Goal: Transaction & Acquisition: Purchase product/service

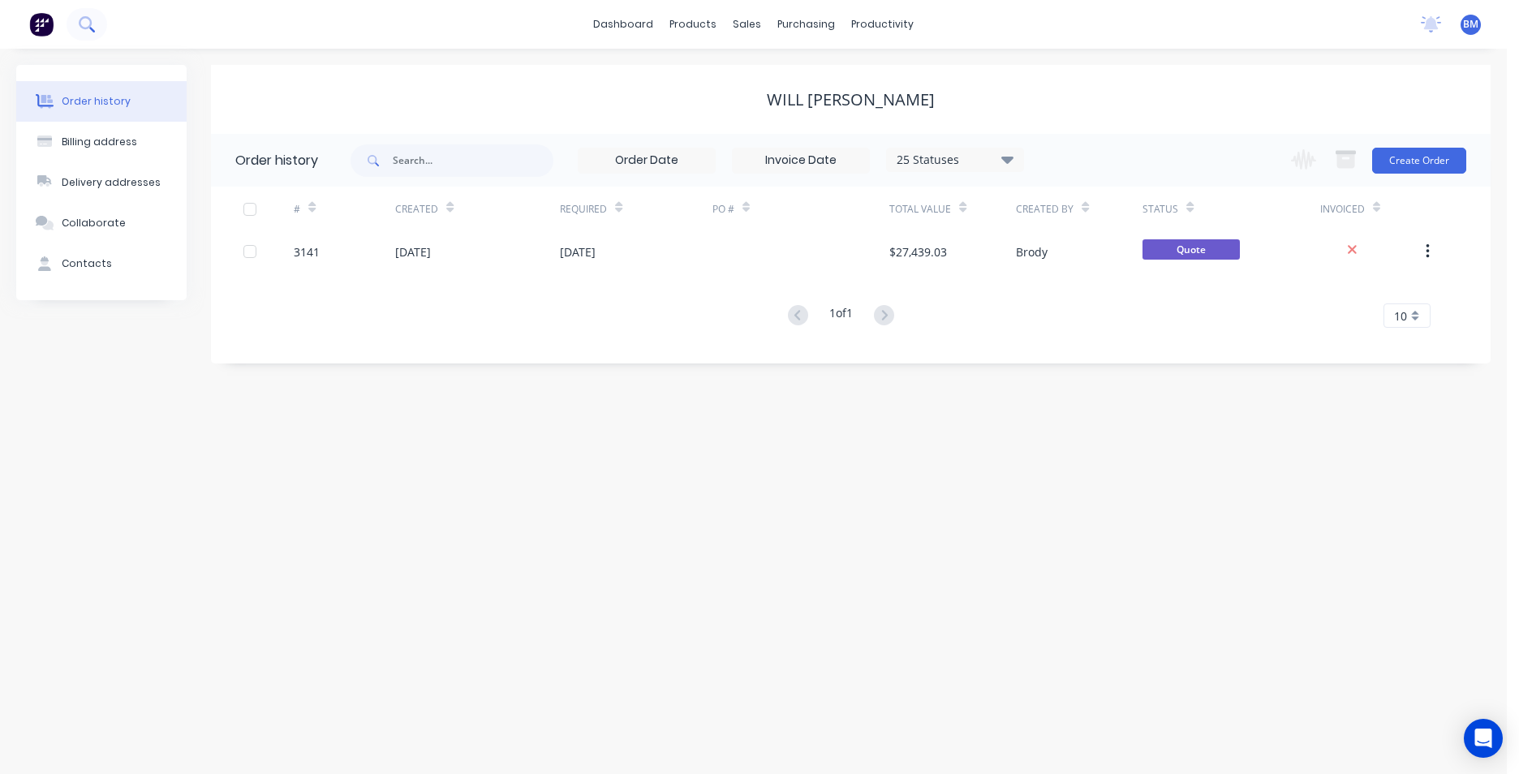
click at [90, 23] on icon at bounding box center [85, 22] width 13 height 13
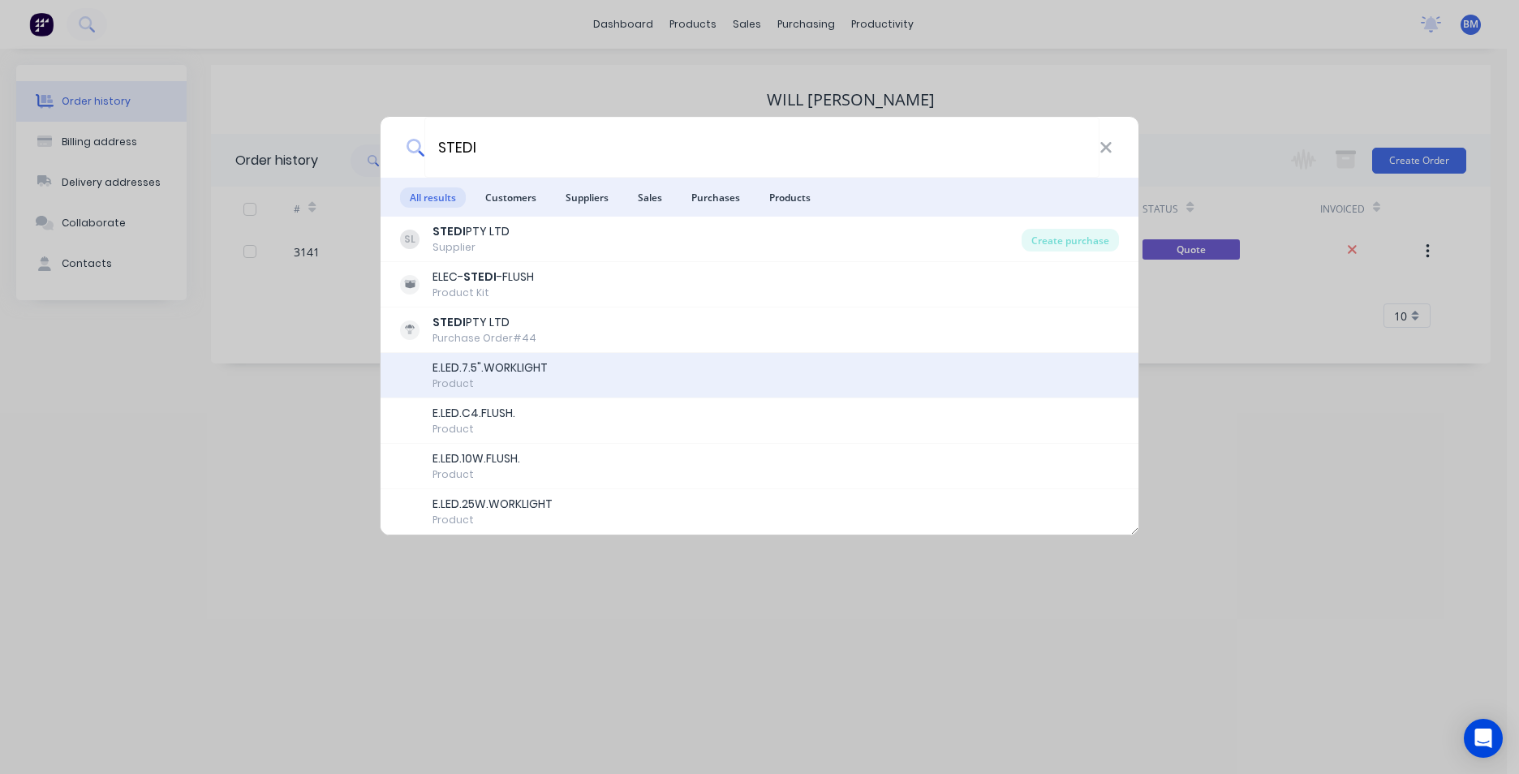
type input "STEDI"
click at [583, 372] on div "E.LED.7.5".WORKLIGHT Product" at bounding box center [759, 375] width 719 height 32
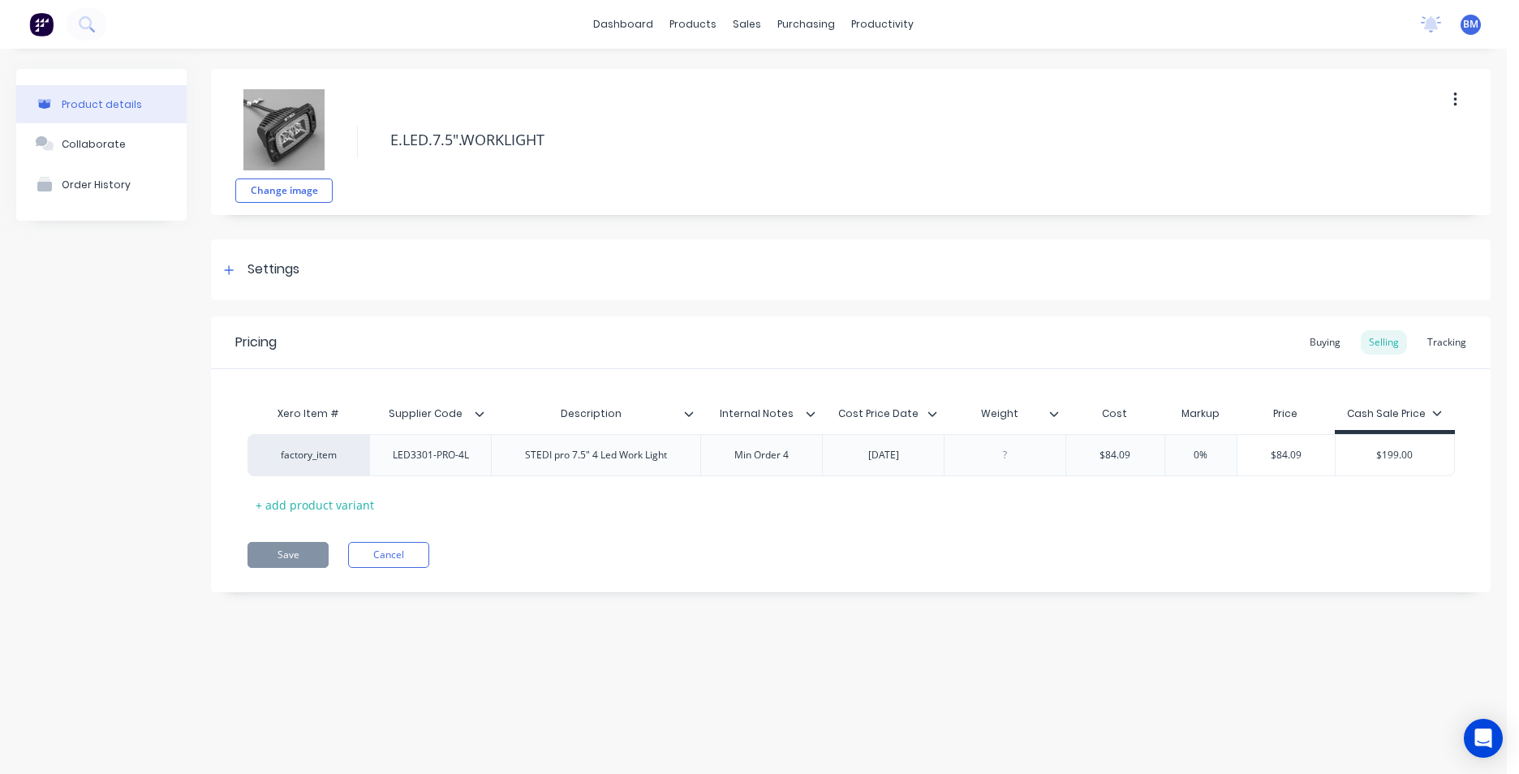
type textarea "x"
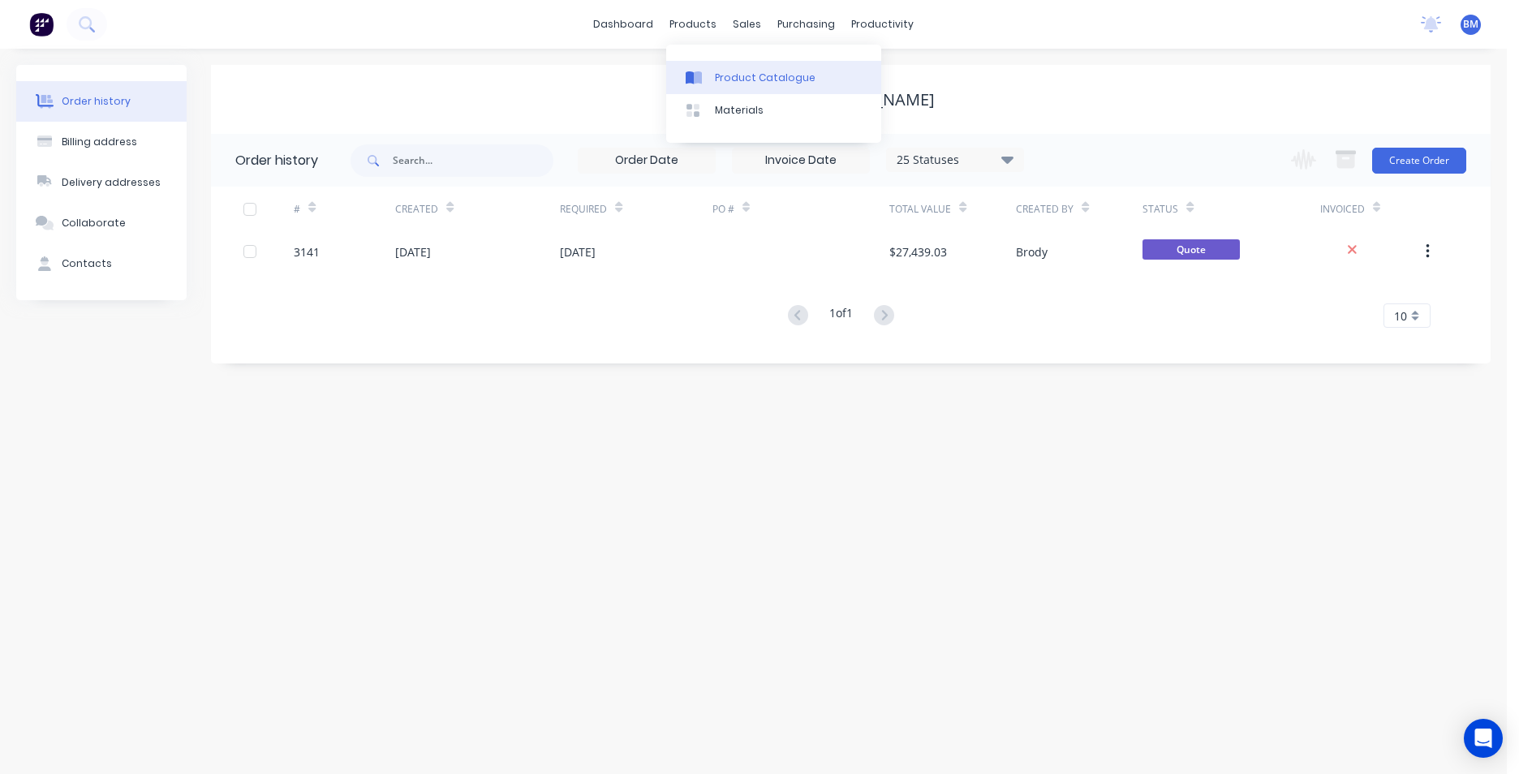
click at [736, 87] on link "Product Catalogue" at bounding box center [773, 77] width 215 height 32
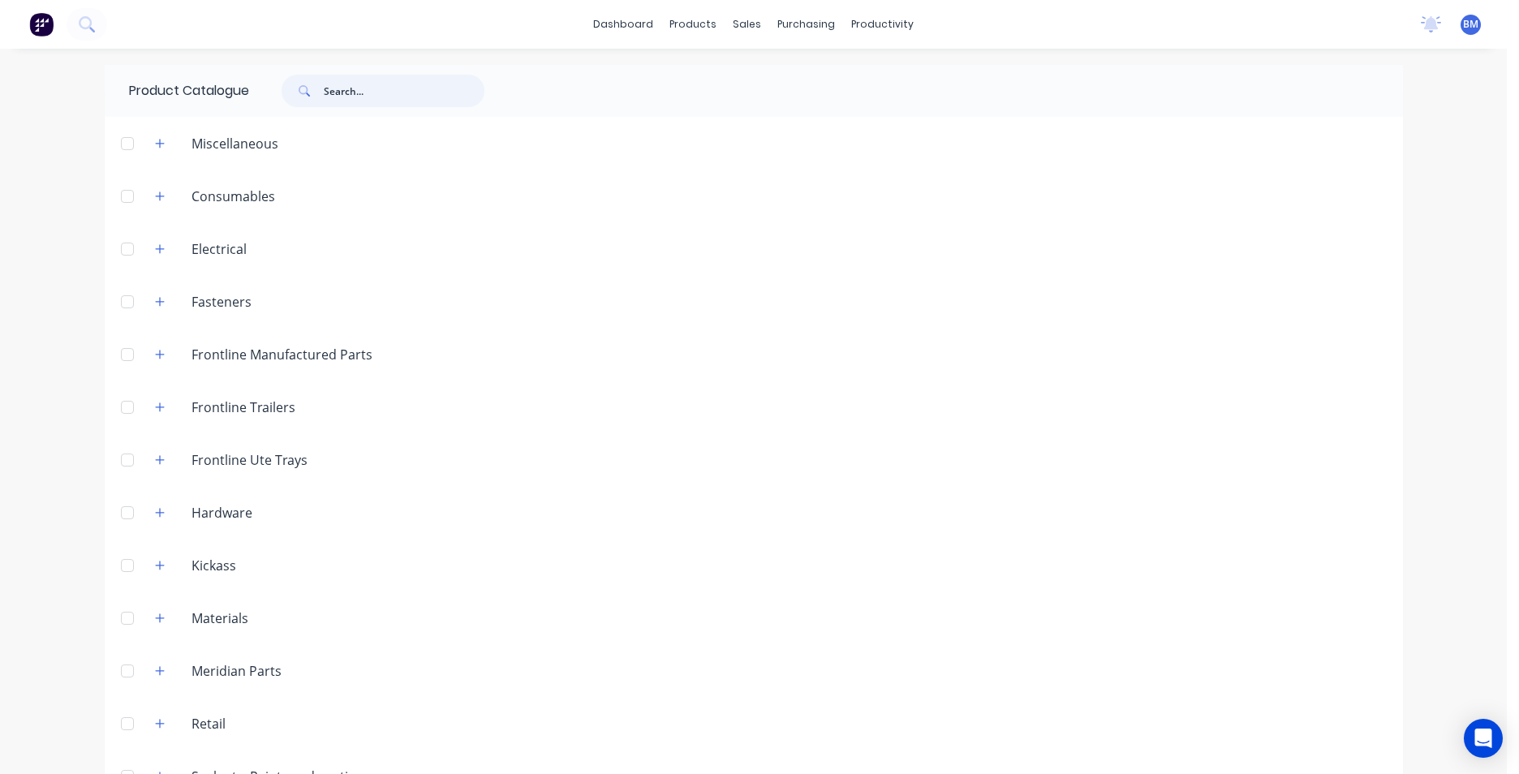
click at [352, 92] on input "text" at bounding box center [404, 91] width 161 height 32
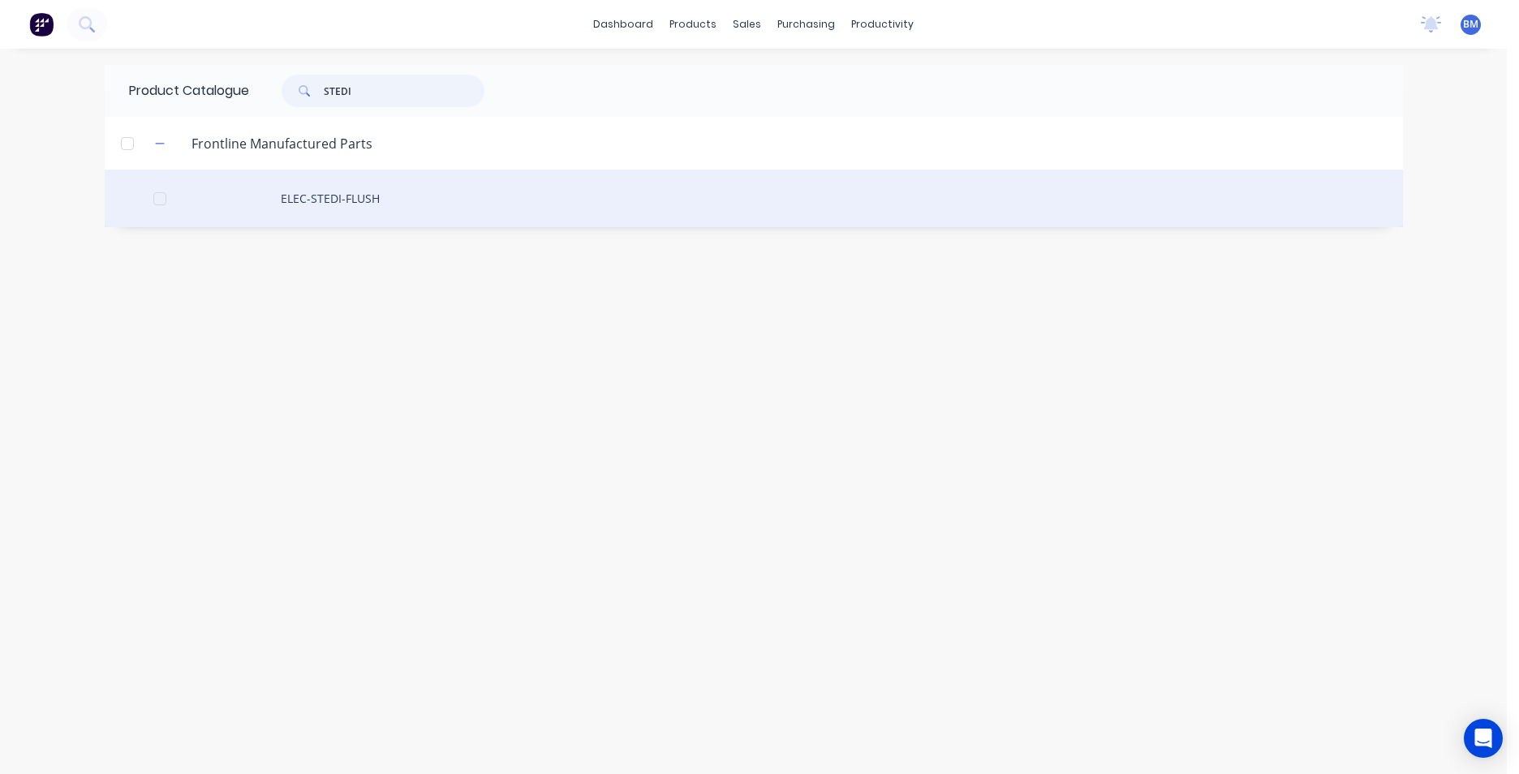
type input "STEDI"
click at [316, 187] on div "ELEC-STEDI-FLUSH" at bounding box center [754, 199] width 1298 height 58
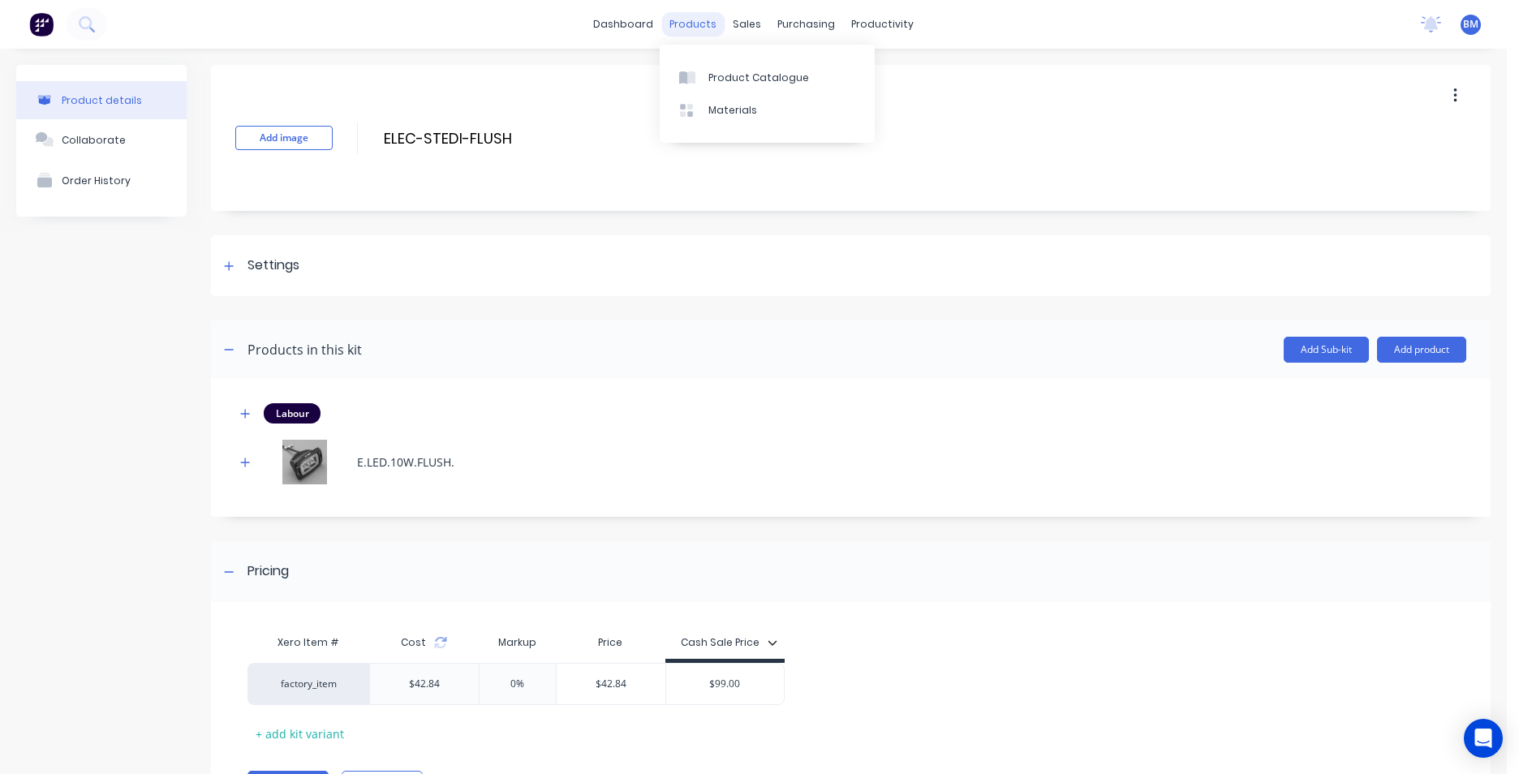
click at [688, 30] on div "products" at bounding box center [692, 24] width 63 height 24
click at [710, 89] on link "Product Catalogue" at bounding box center [767, 77] width 215 height 32
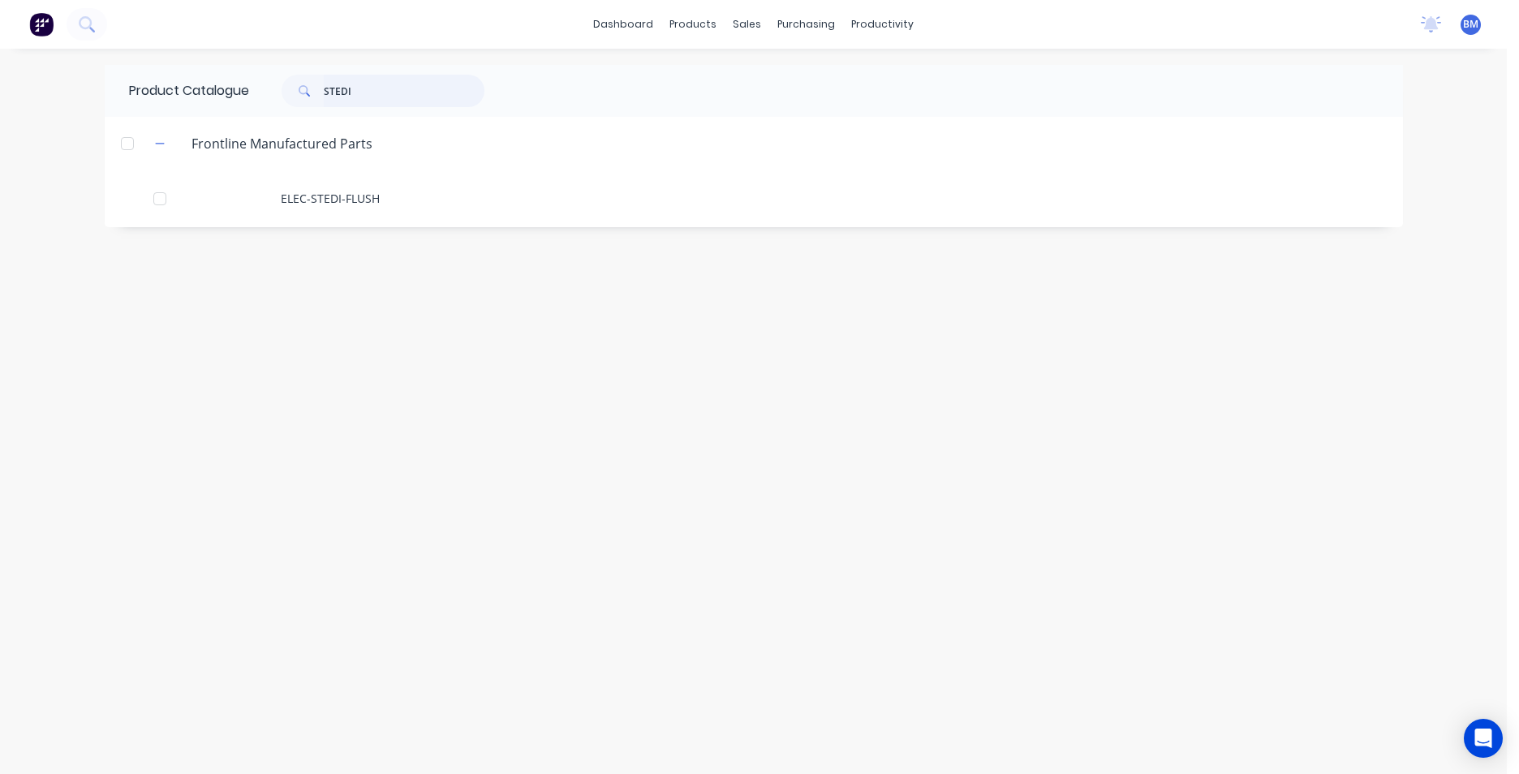
drag, startPoint x: 404, startPoint y: 98, endPoint x: 284, endPoint y: 97, distance: 120.1
click at [284, 97] on div "STEDI" at bounding box center [383, 91] width 203 height 32
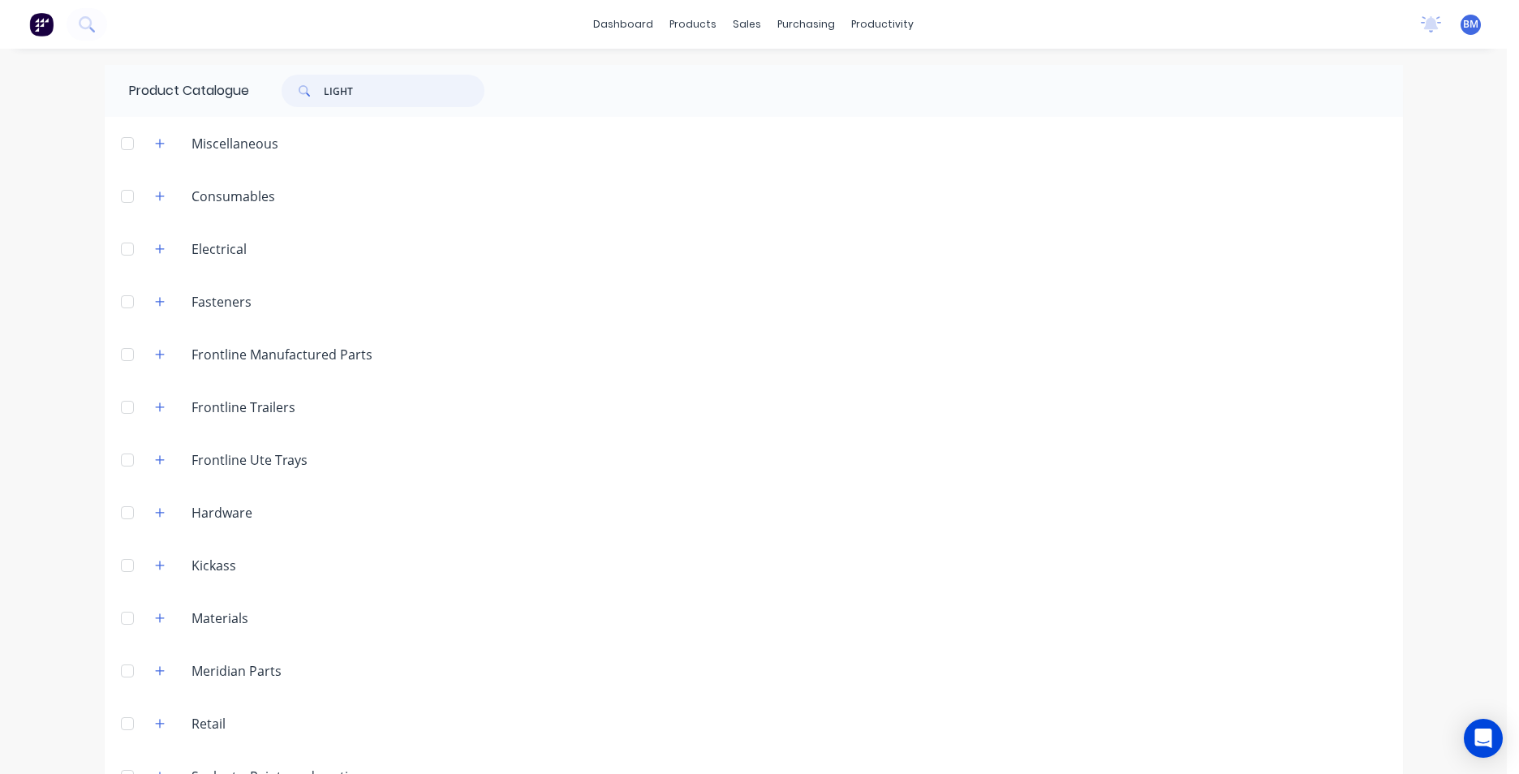
type input "LIGHT"
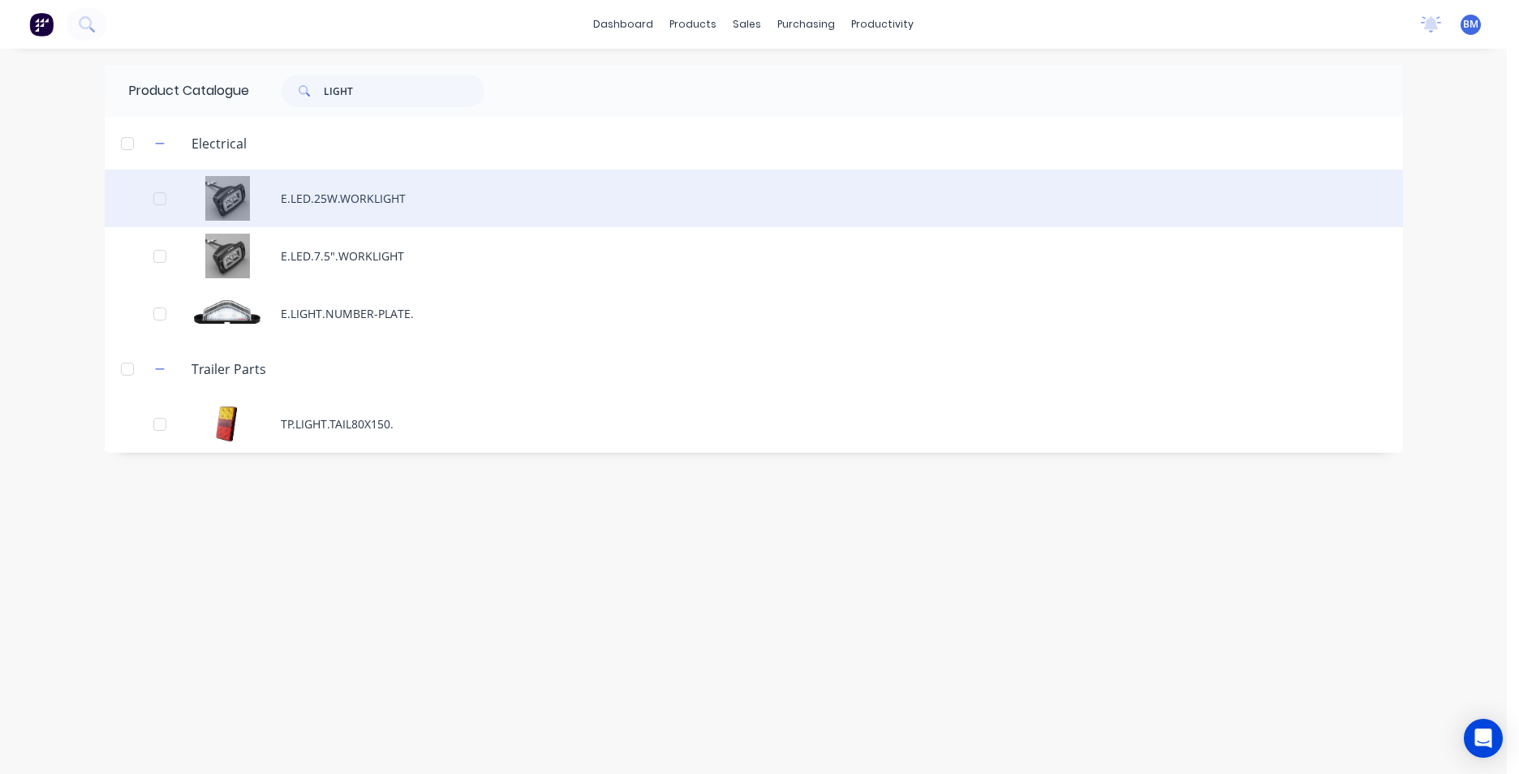
click at [441, 213] on div "E.LED.25W.WORKLIGHT" at bounding box center [754, 199] width 1298 height 58
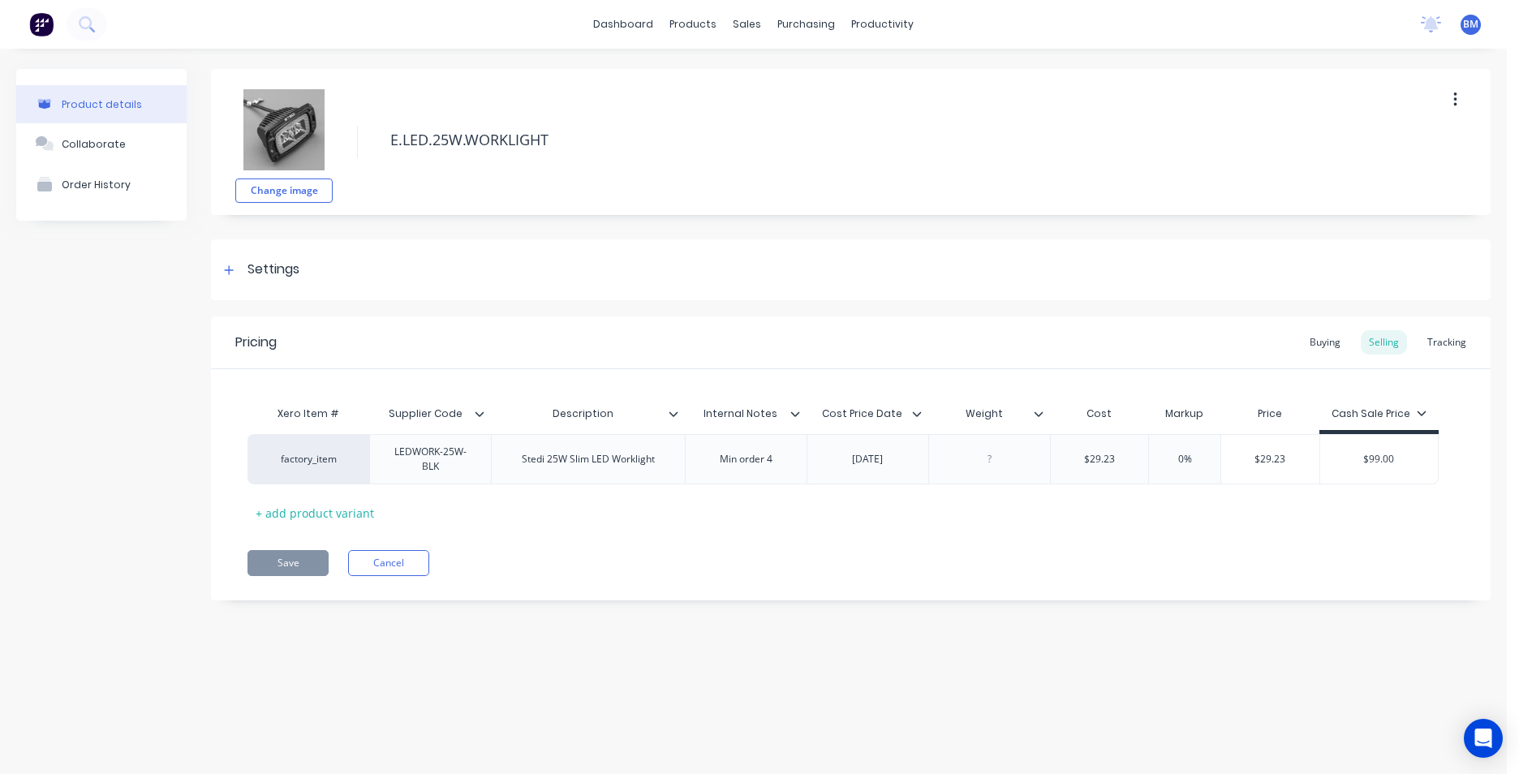
type textarea "x"
click at [1361, 467] on div "$99.00" at bounding box center [1379, 459] width 118 height 41
type input "$99.00"
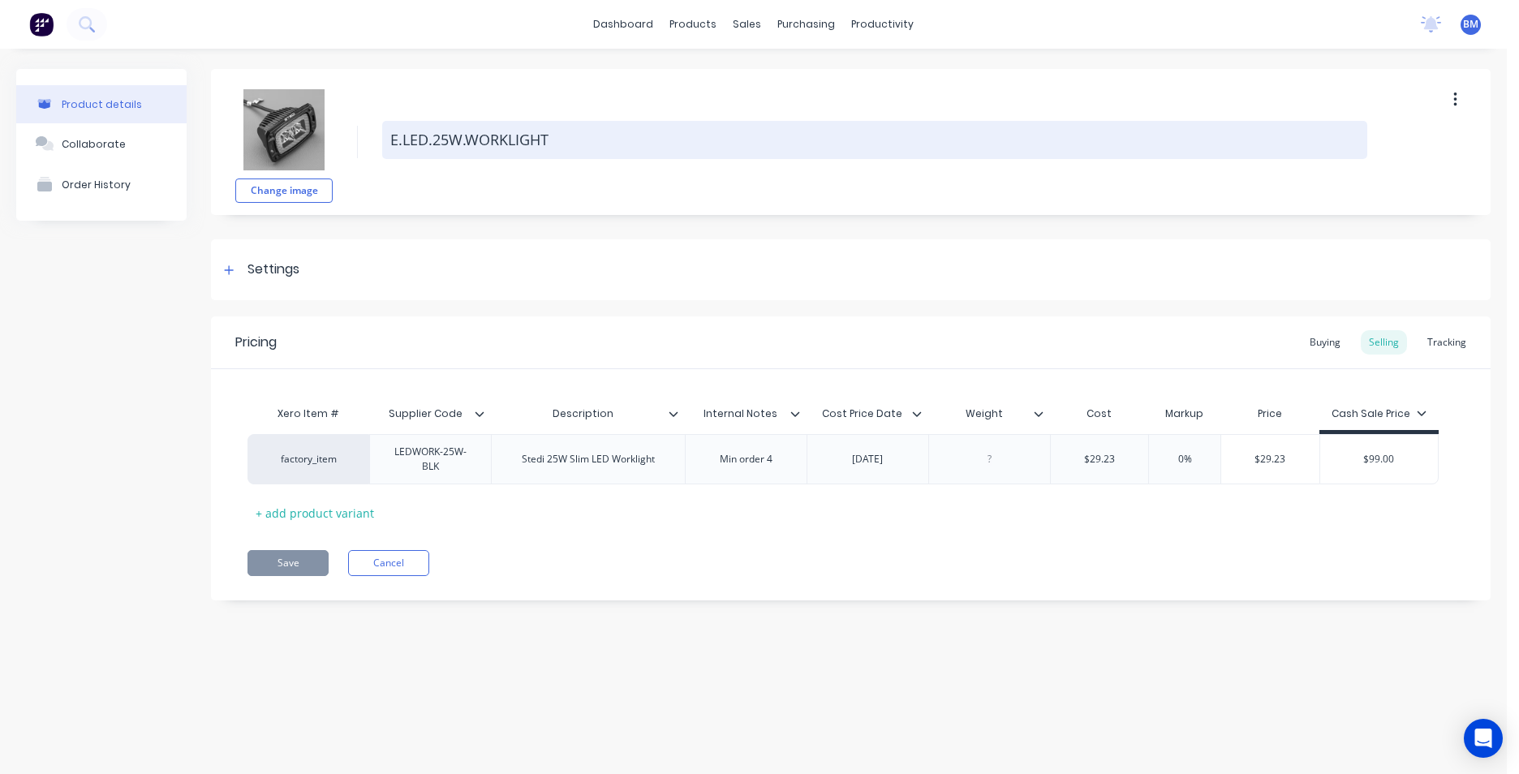
drag, startPoint x: 389, startPoint y: 133, endPoint x: 624, endPoint y: 149, distance: 235.8
click at [624, 149] on textarea "E.LED.25W.WORKLIGHT" at bounding box center [874, 140] width 985 height 38
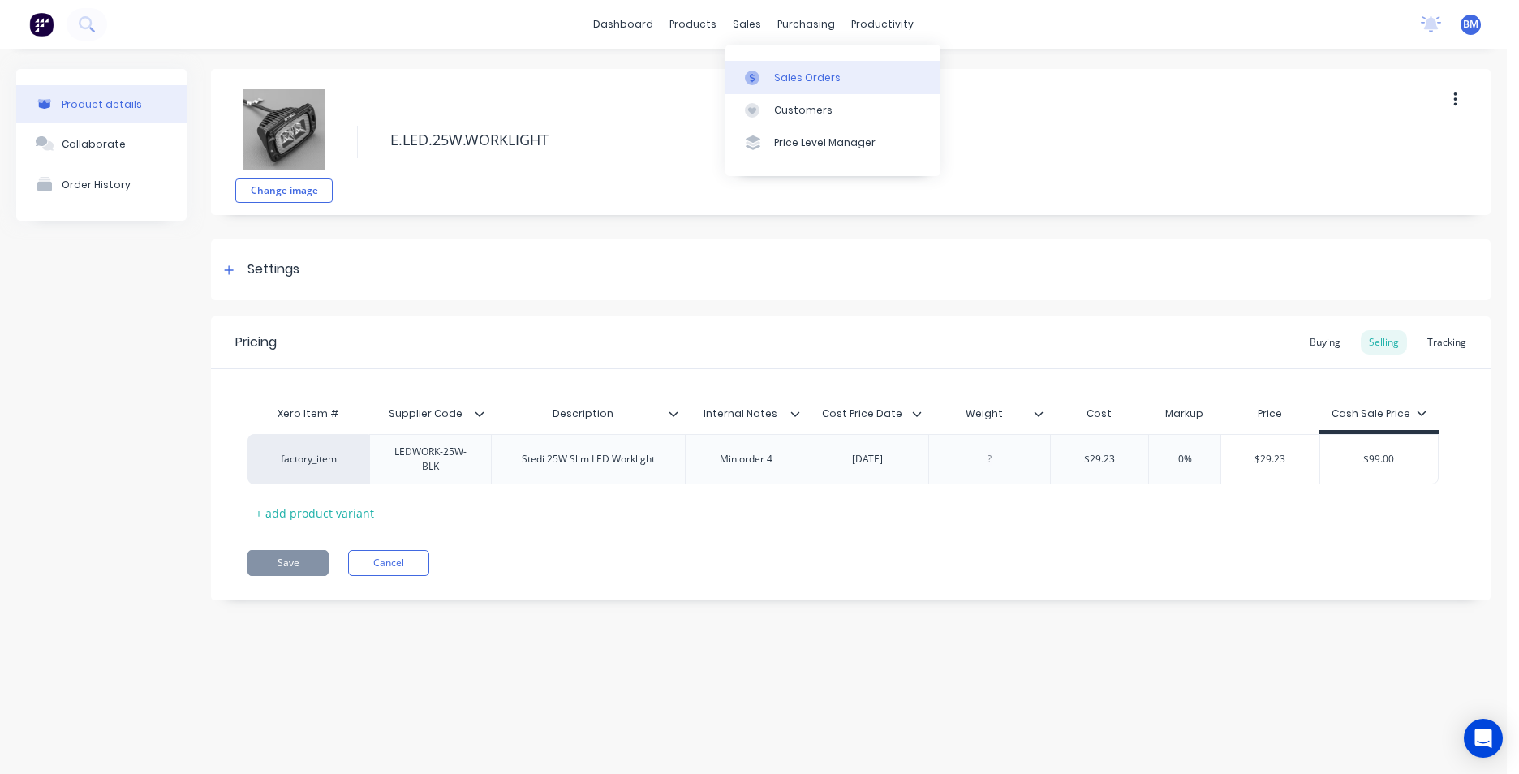
type textarea "x"
click at [801, 87] on link "Sales Orders" at bounding box center [832, 77] width 215 height 32
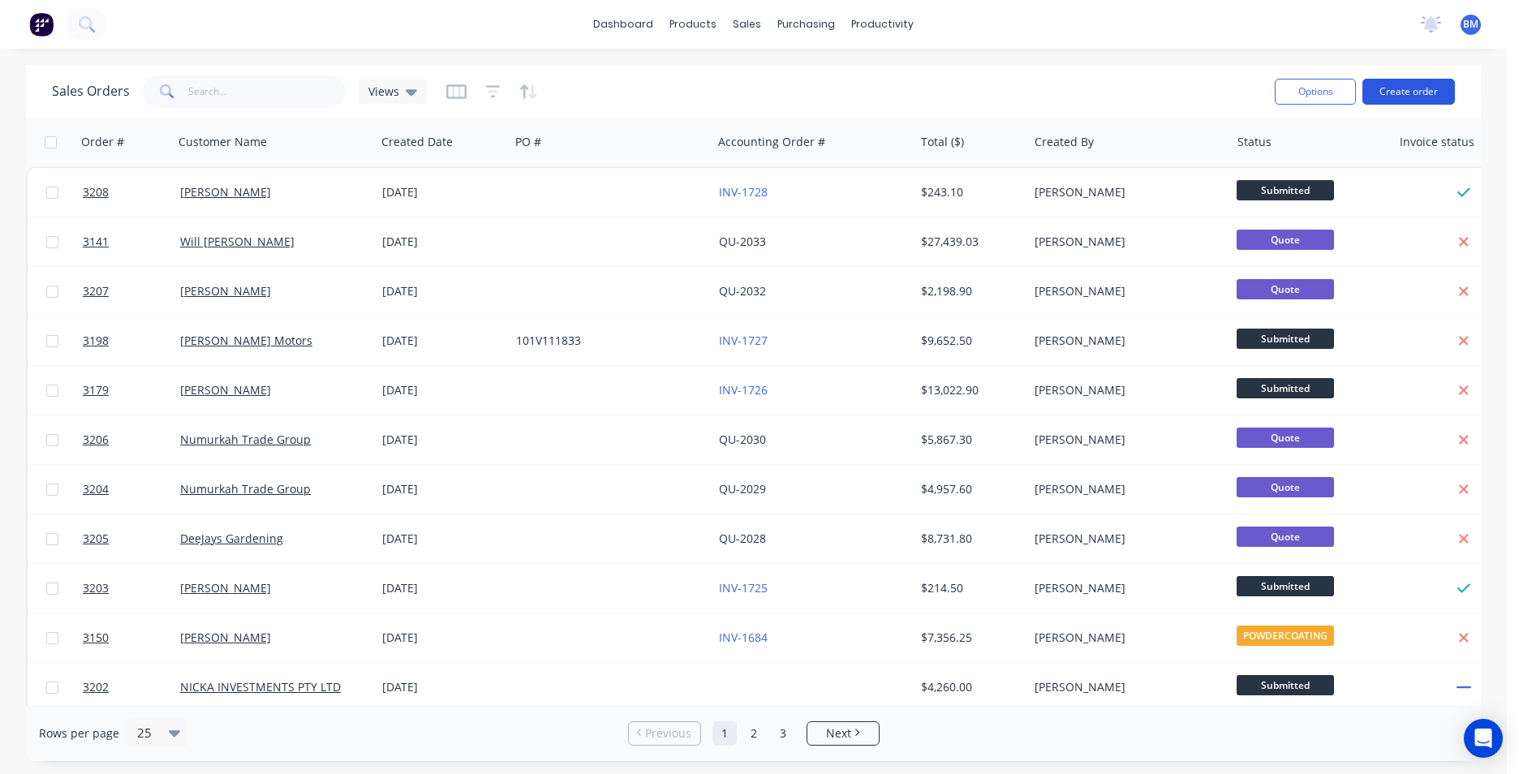
click at [1408, 90] on button "Create order" at bounding box center [1408, 92] width 92 height 26
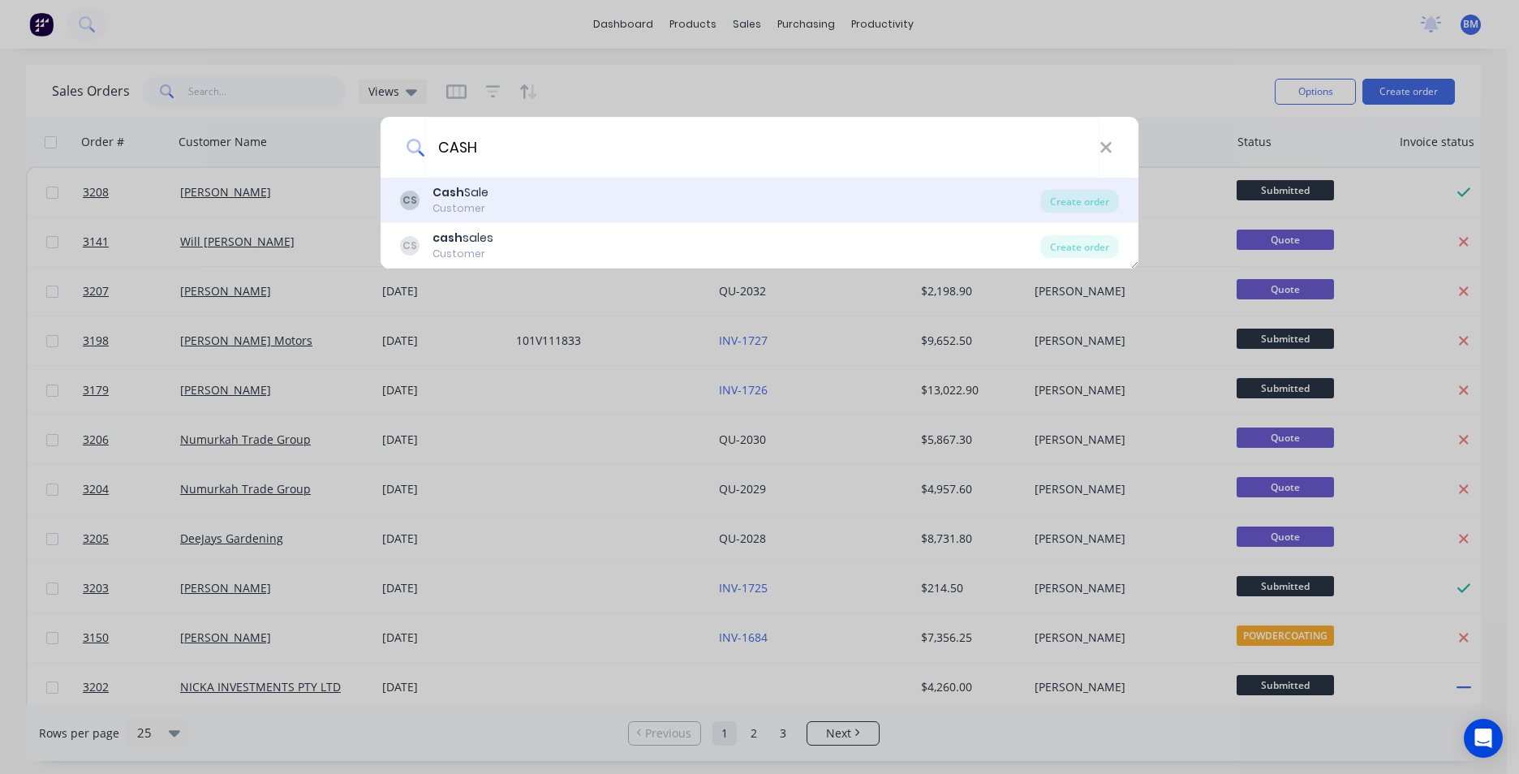
type input "CASH"
click at [531, 201] on div "CS Cash Sale Customer" at bounding box center [720, 200] width 640 height 32
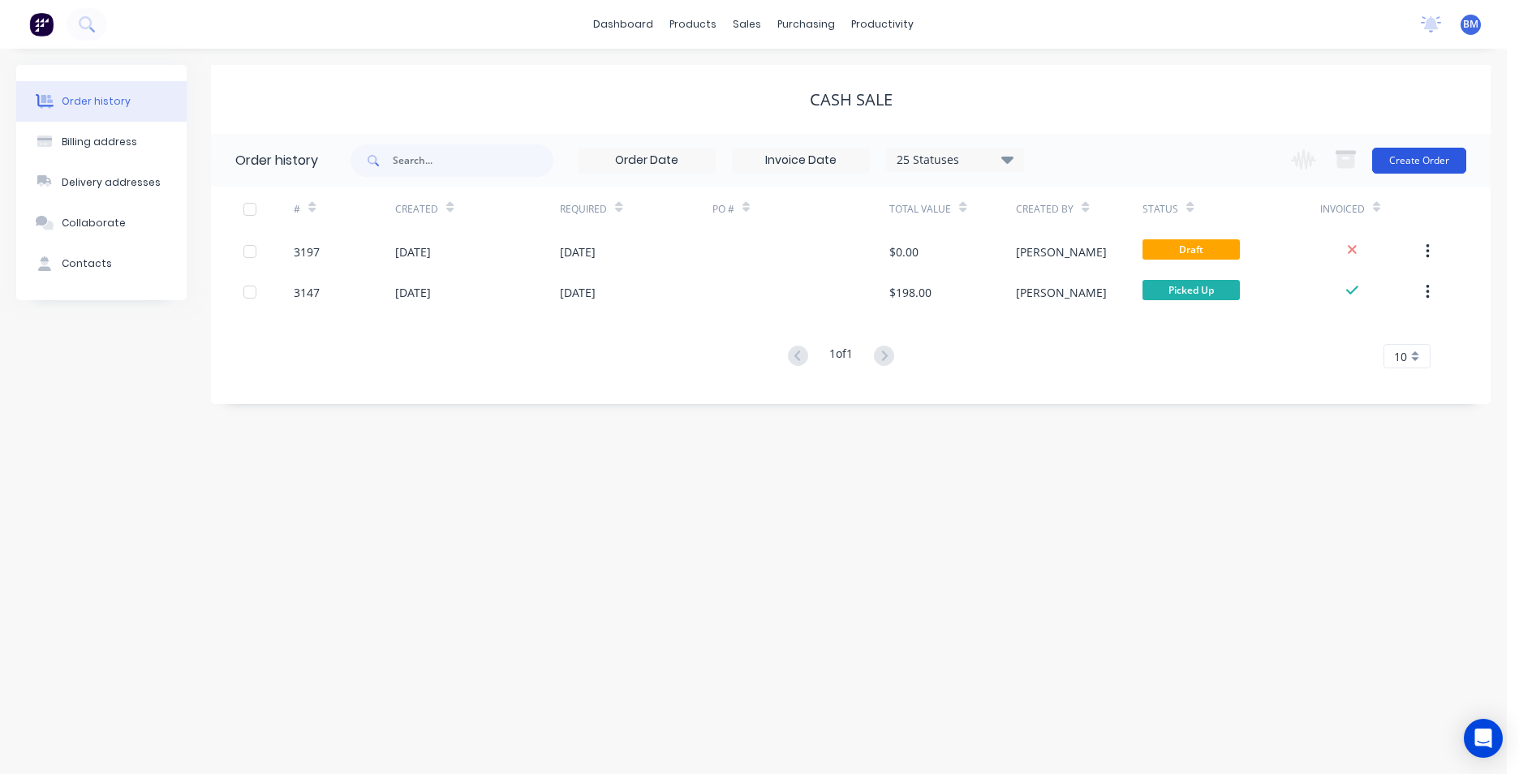
click at [1408, 160] on button "Create Order" at bounding box center [1419, 161] width 94 height 26
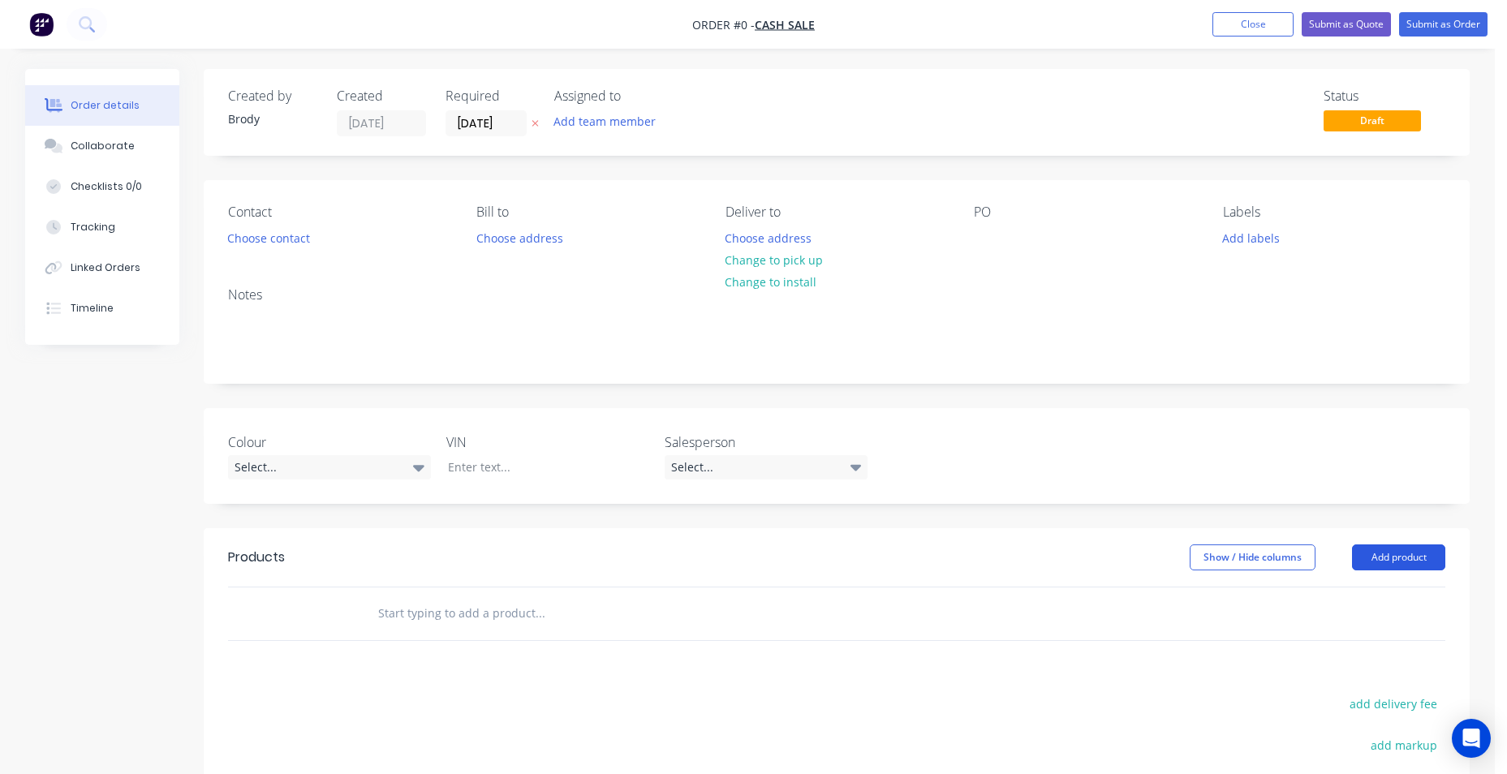
click at [1404, 552] on button "Add product" at bounding box center [1398, 557] width 93 height 26
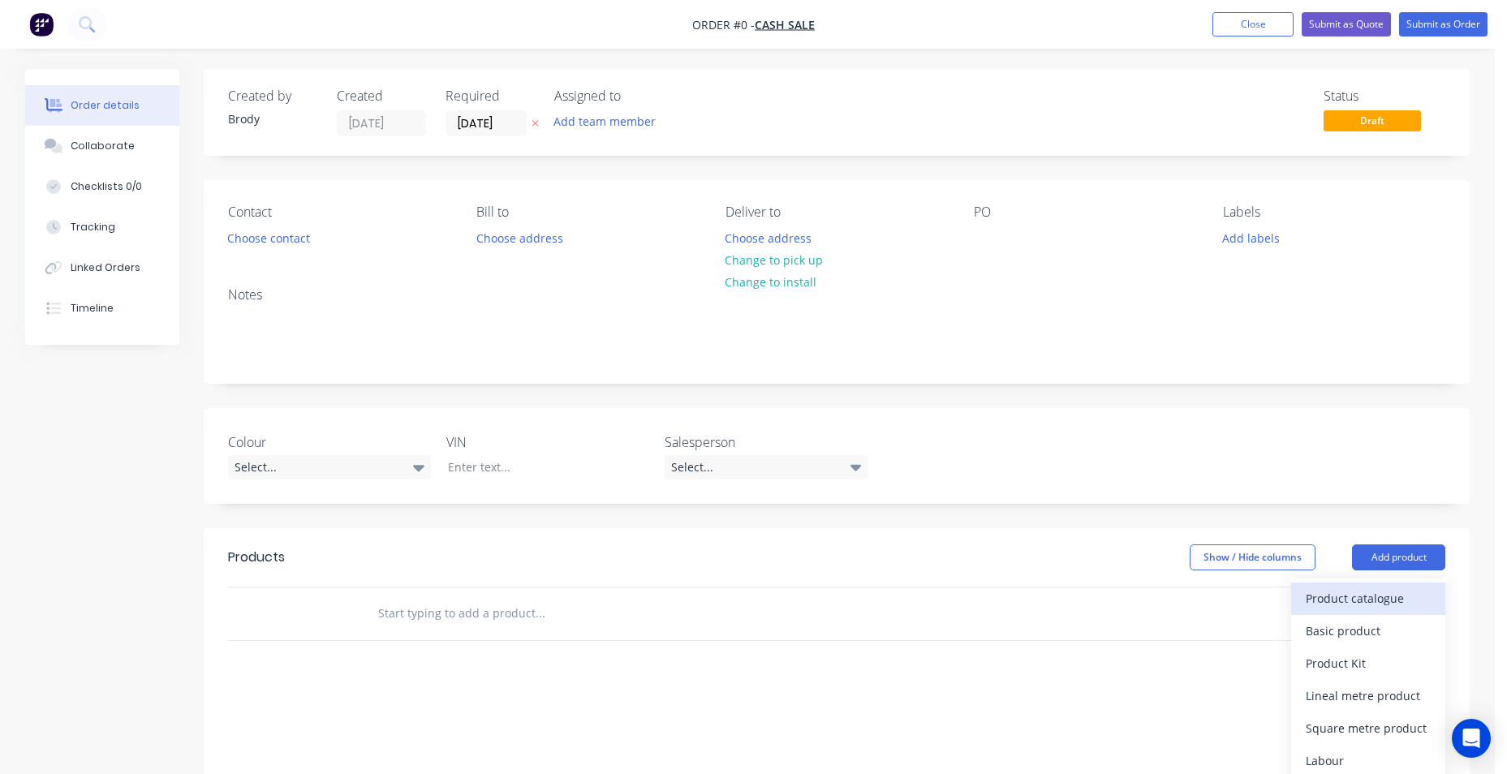
click at [1361, 609] on div "Product catalogue" at bounding box center [1367, 599] width 125 height 24
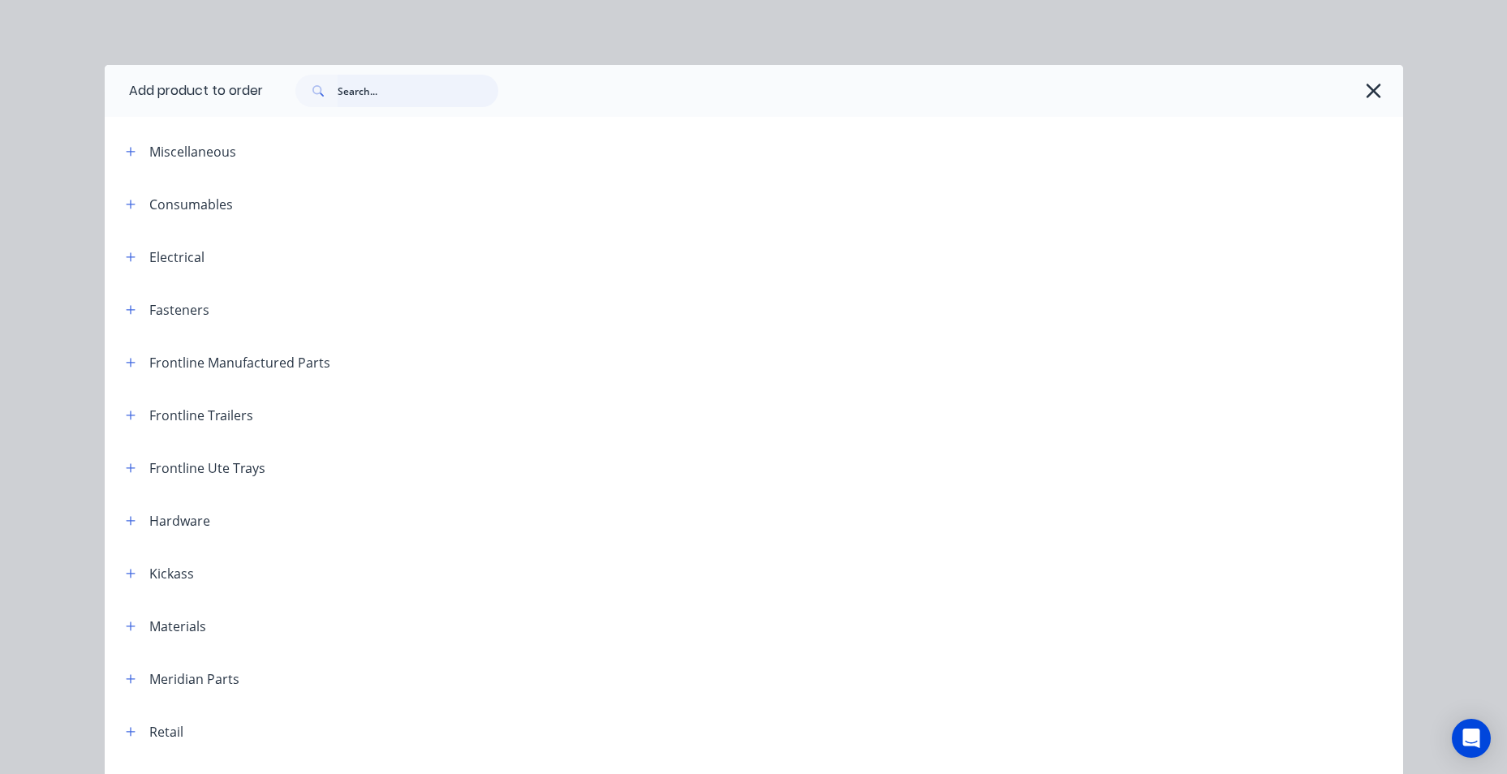
click at [366, 93] on input "text" at bounding box center [418, 91] width 161 height 32
paste input "E.LED.25W.WORKLIGHT"
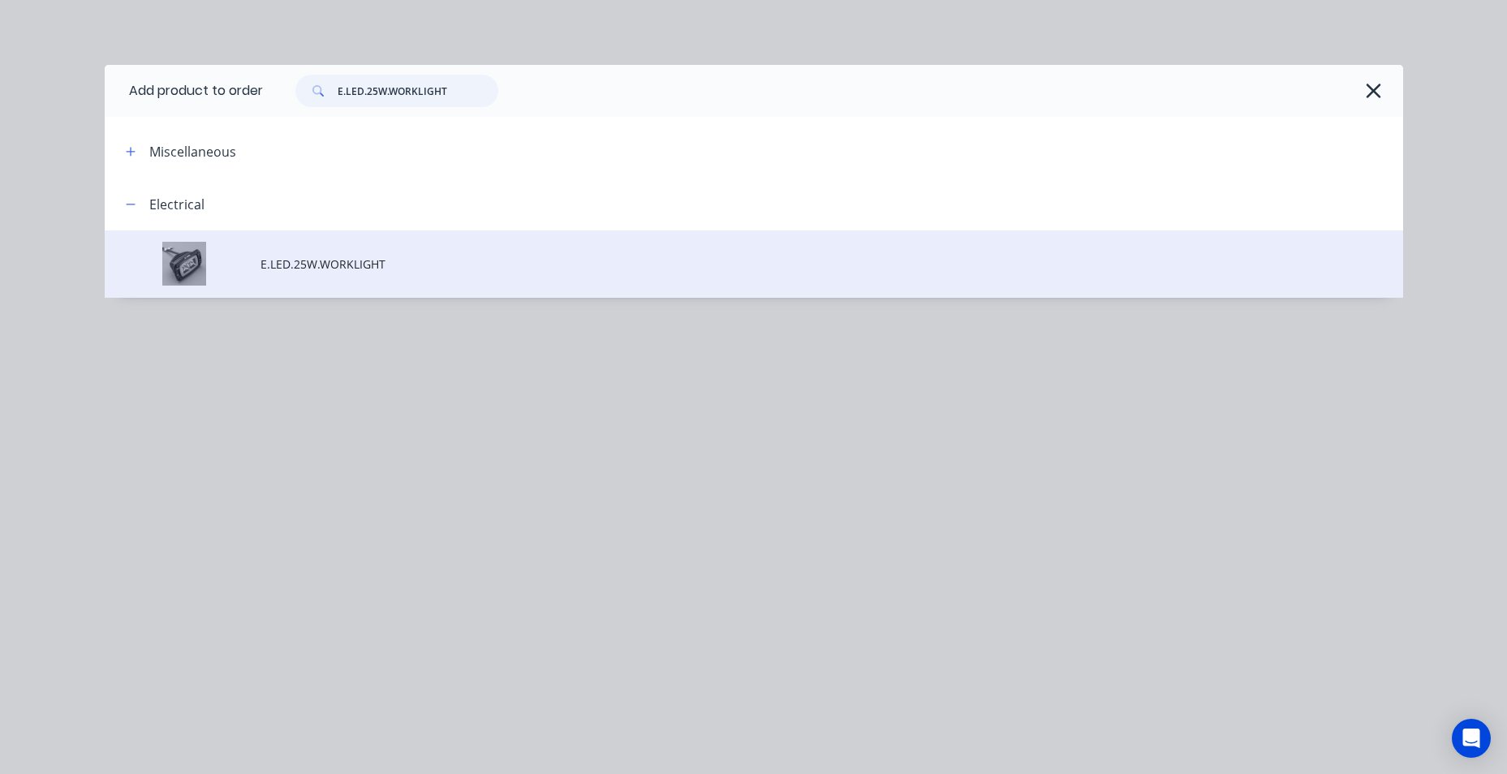
type input "E.LED.25W.WORKLIGHT"
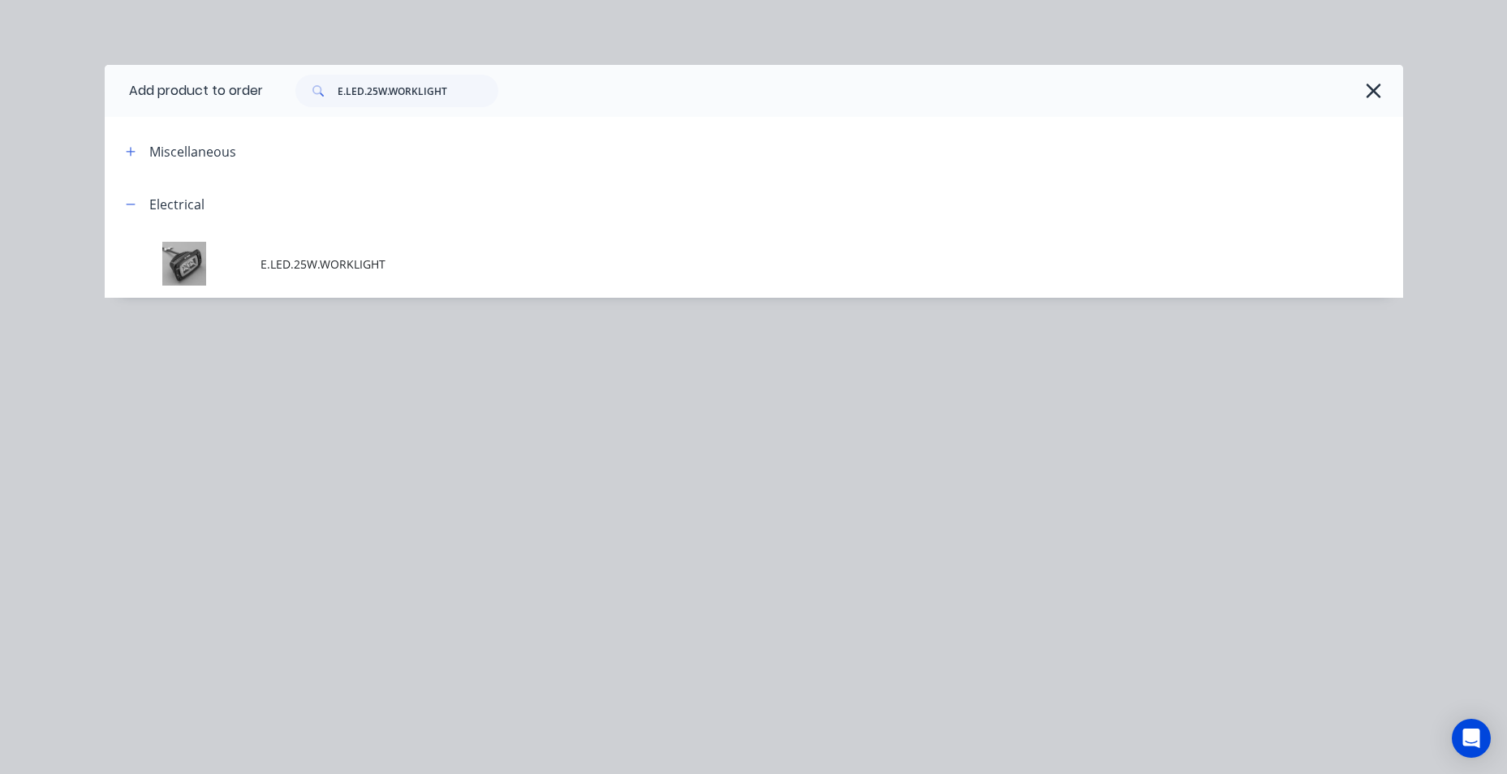
click at [272, 273] on td "E.LED.25W.WORKLIGHT" at bounding box center [831, 263] width 1142 height 67
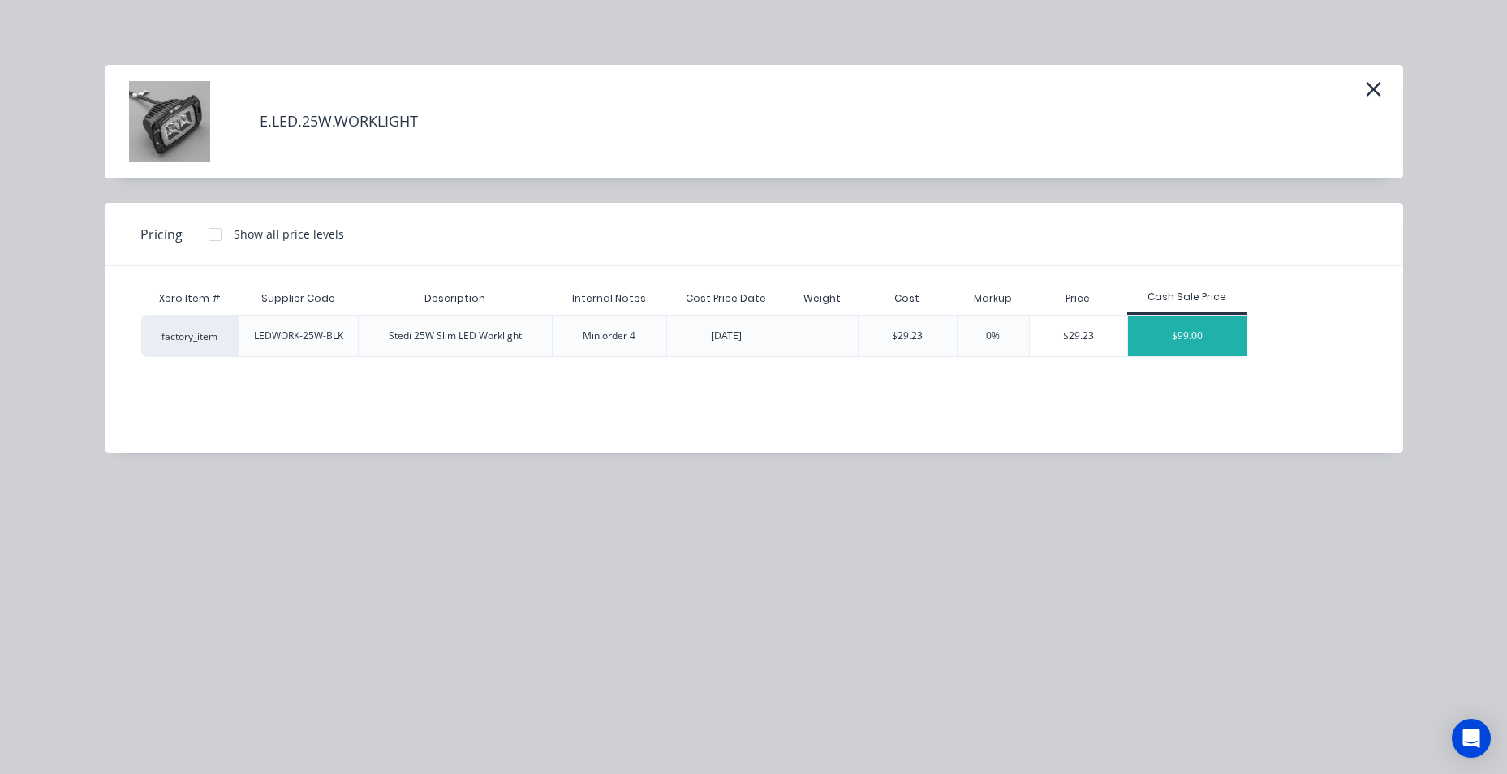
click at [1181, 344] on div "$99.00" at bounding box center [1187, 336] width 118 height 41
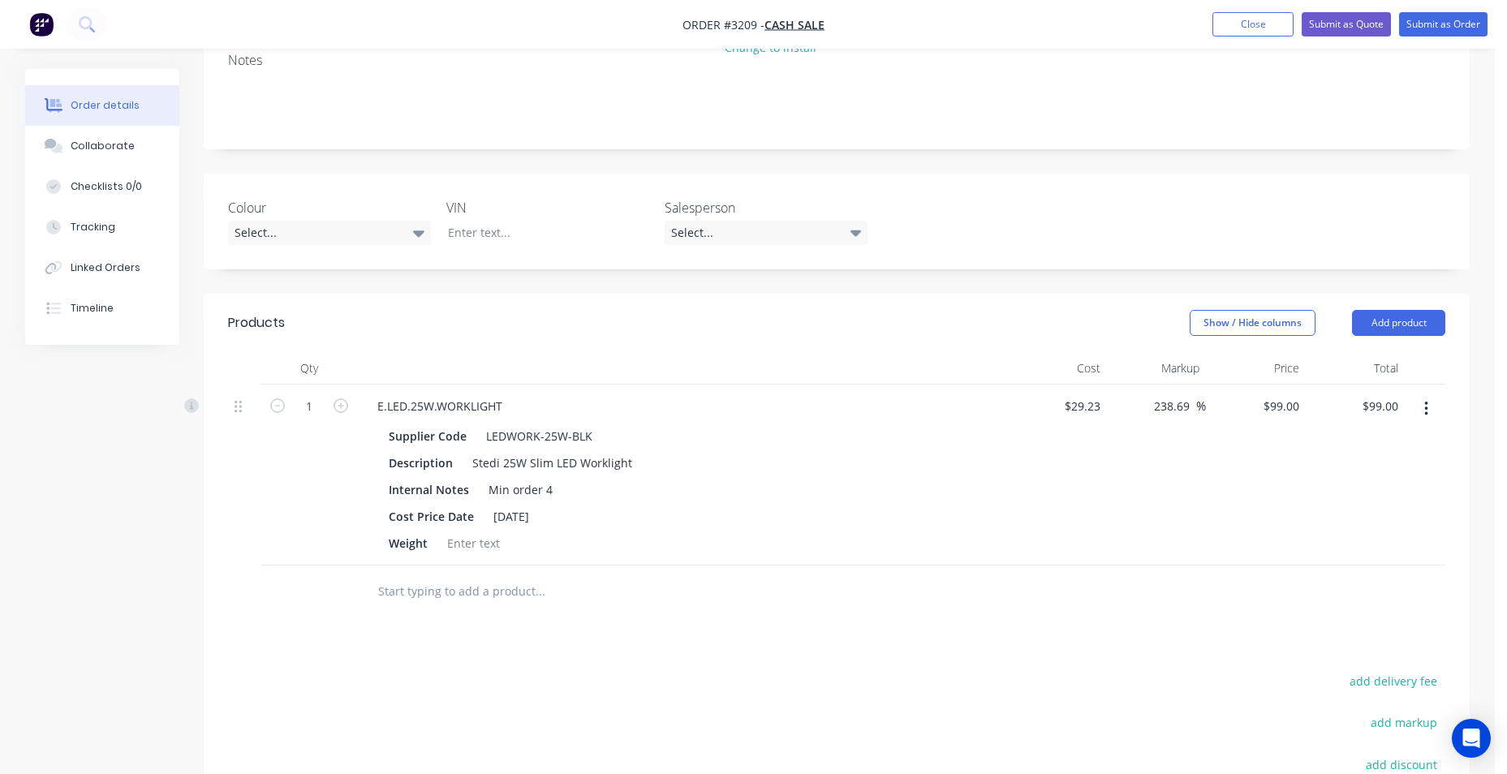
scroll to position [243, 0]
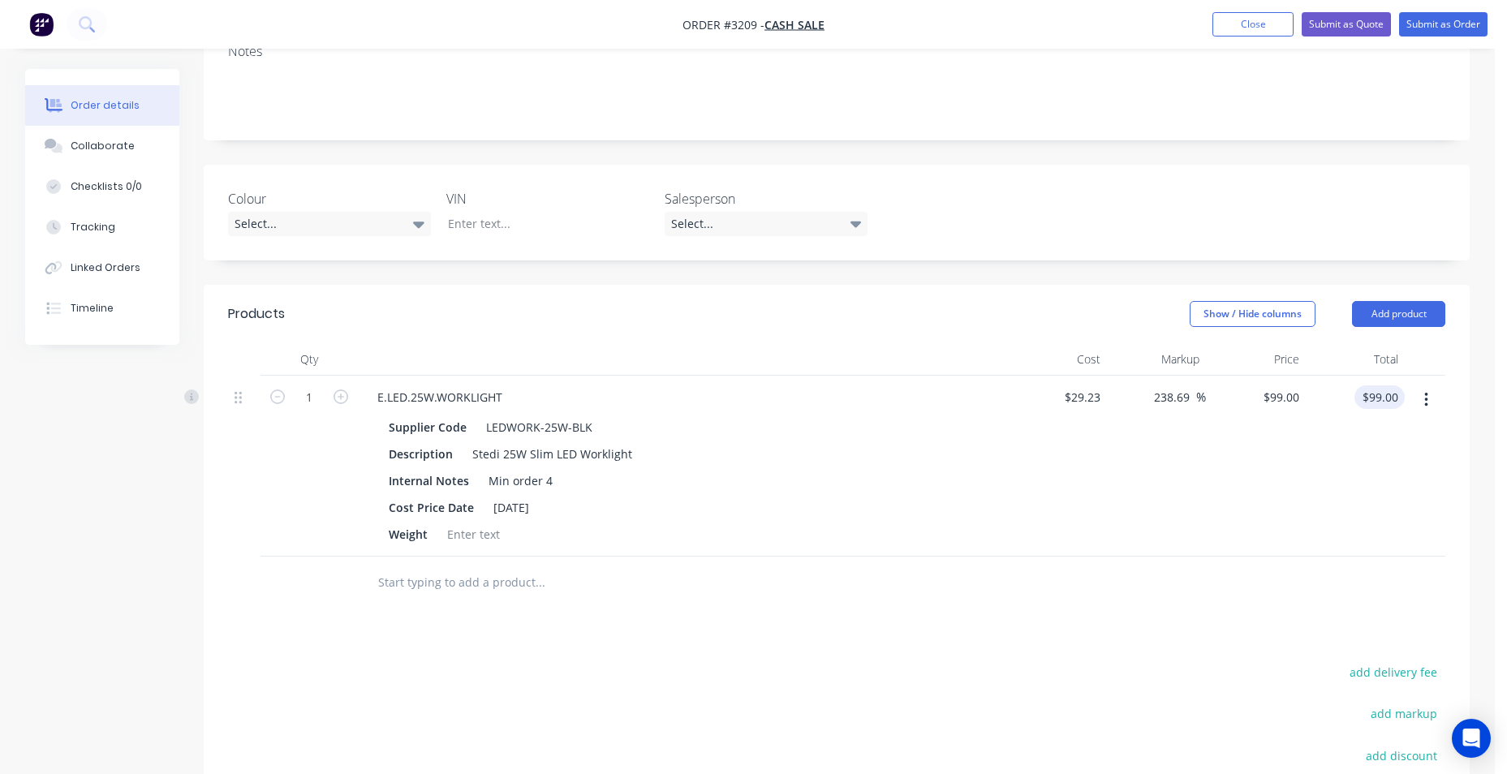
type input "99.00"
click at [1372, 398] on input "99.00" at bounding box center [1383, 397] width 44 height 24
click at [1284, 400] on div "$99.00 $99.00" at bounding box center [1284, 397] width 44 height 24
type input "99"
type input "$99.00"
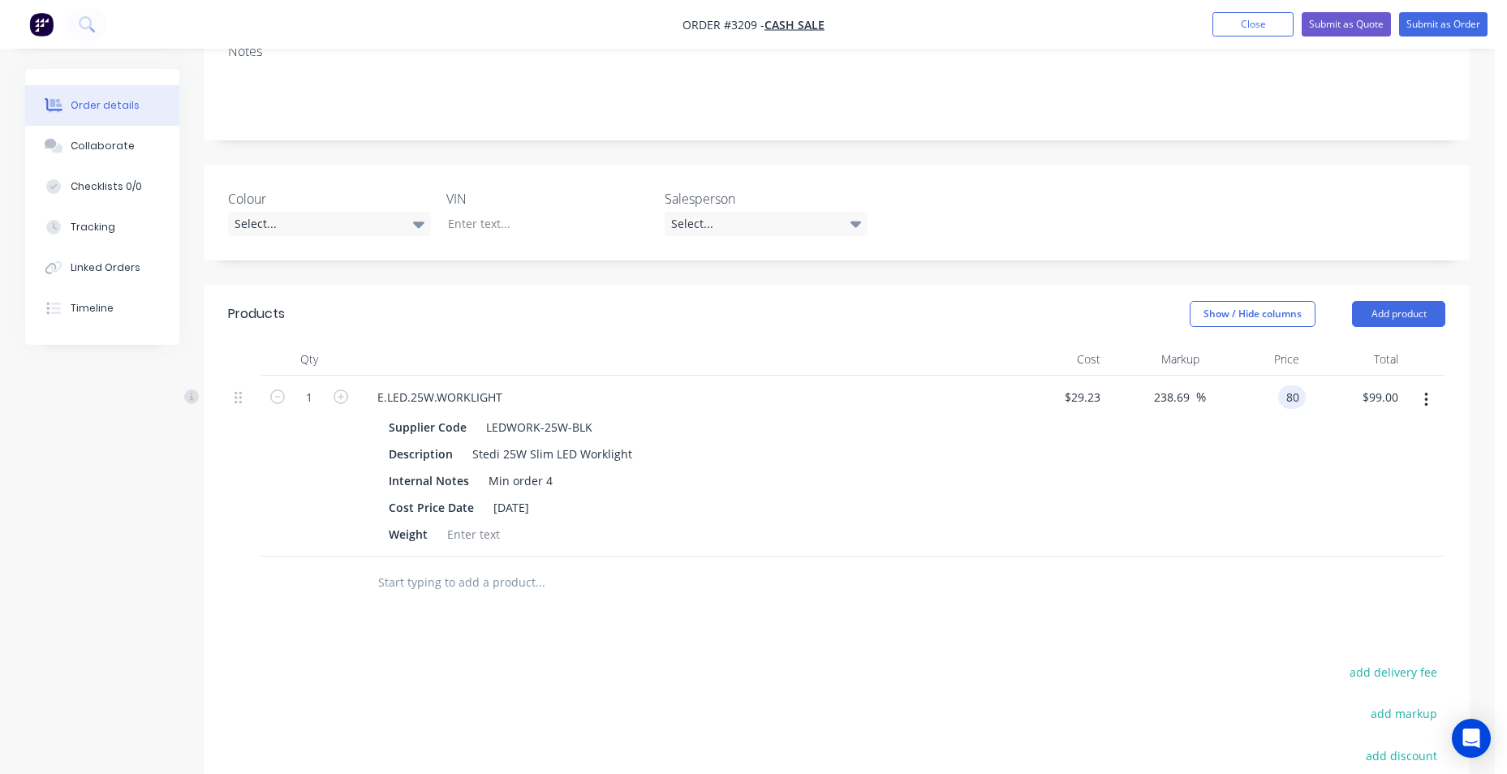
type input "80"
type input "173.69"
type input "$80.00"
click at [1204, 600] on div at bounding box center [836, 583] width 1217 height 53
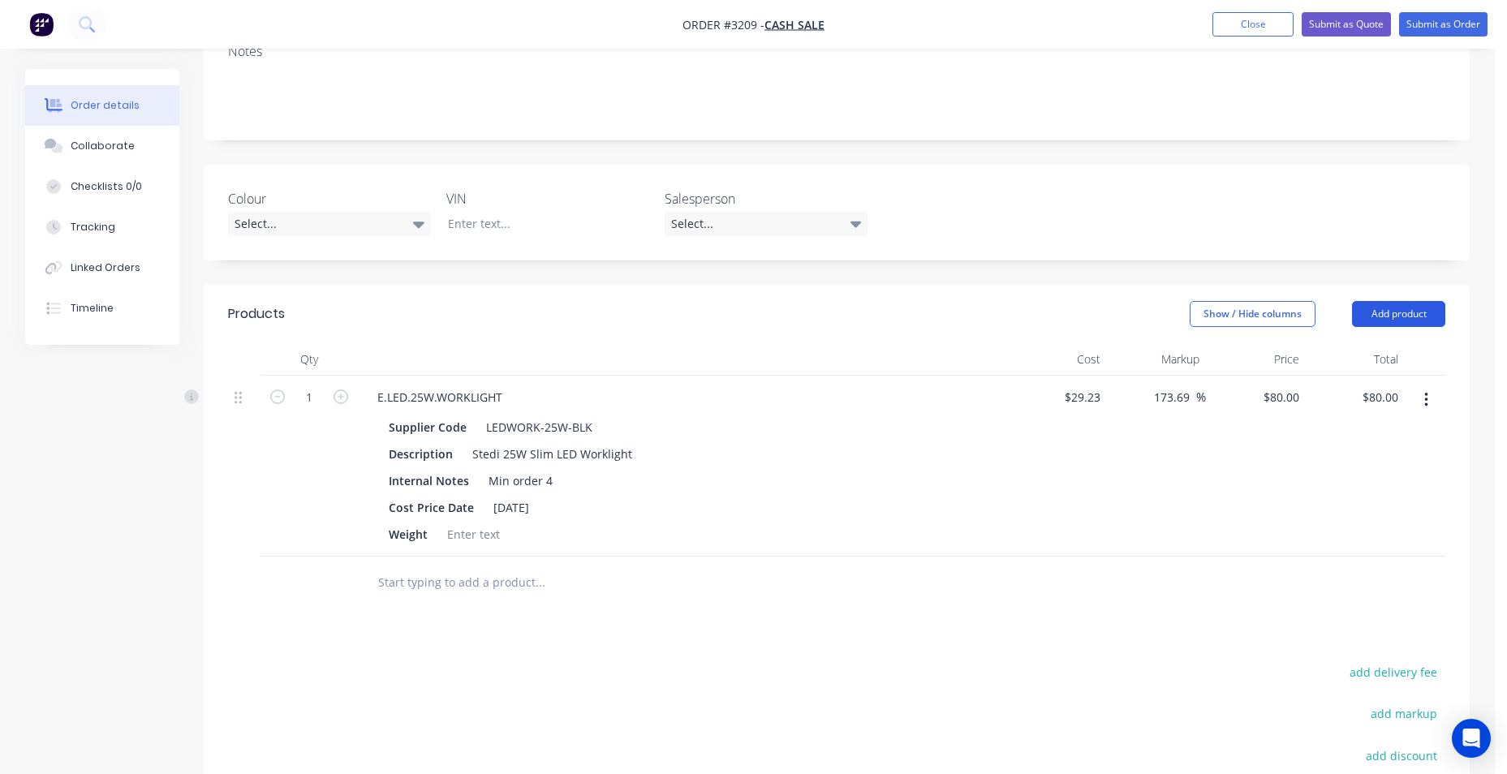
click at [1417, 313] on button "Add product" at bounding box center [1398, 314] width 93 height 26
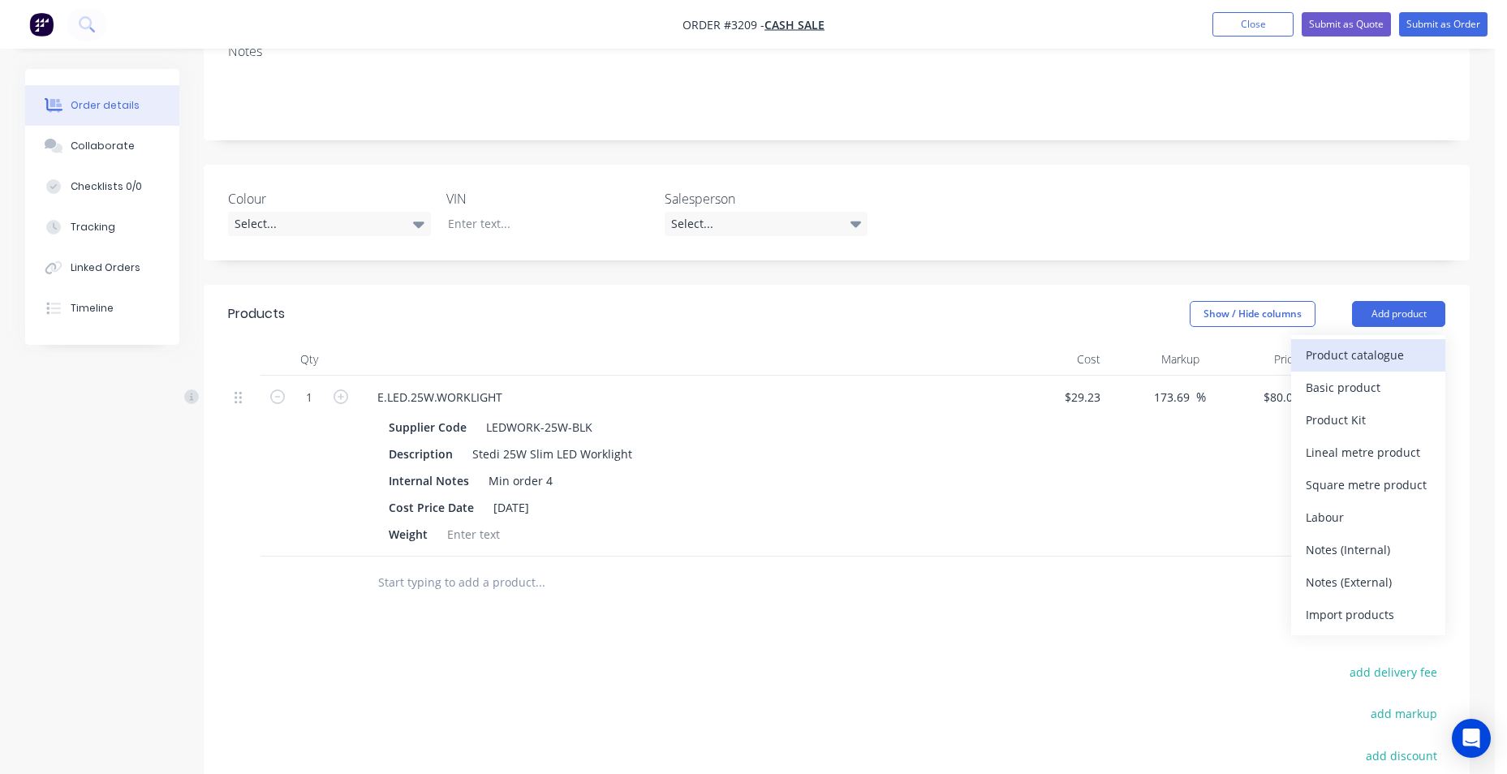
click at [1350, 359] on div "Product catalogue" at bounding box center [1367, 355] width 125 height 24
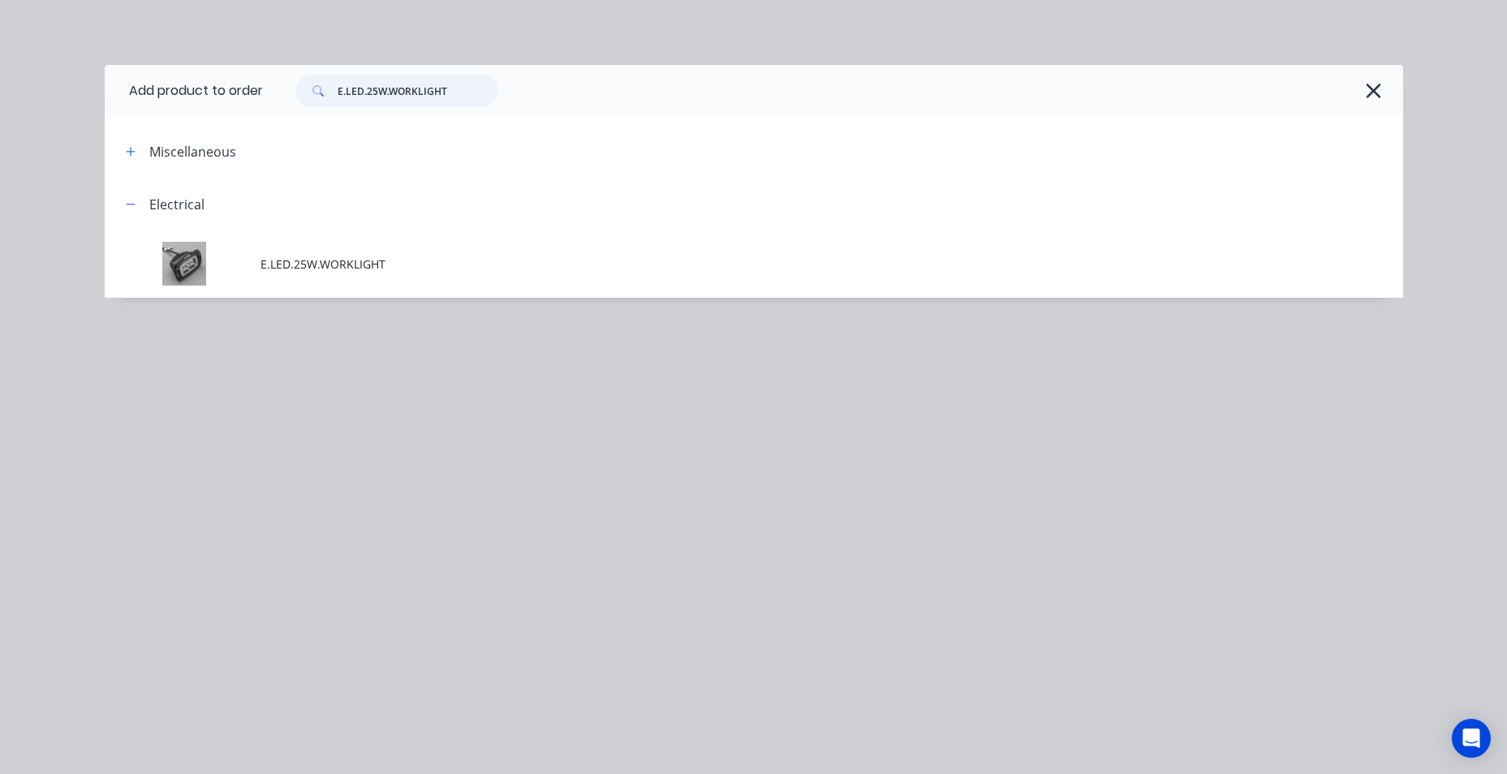
drag, startPoint x: 328, startPoint y: 108, endPoint x: 315, endPoint y: 108, distance: 13.0
click at [315, 108] on div "E.LED.25W.WORKLIGHT" at bounding box center [833, 91] width 1140 height 52
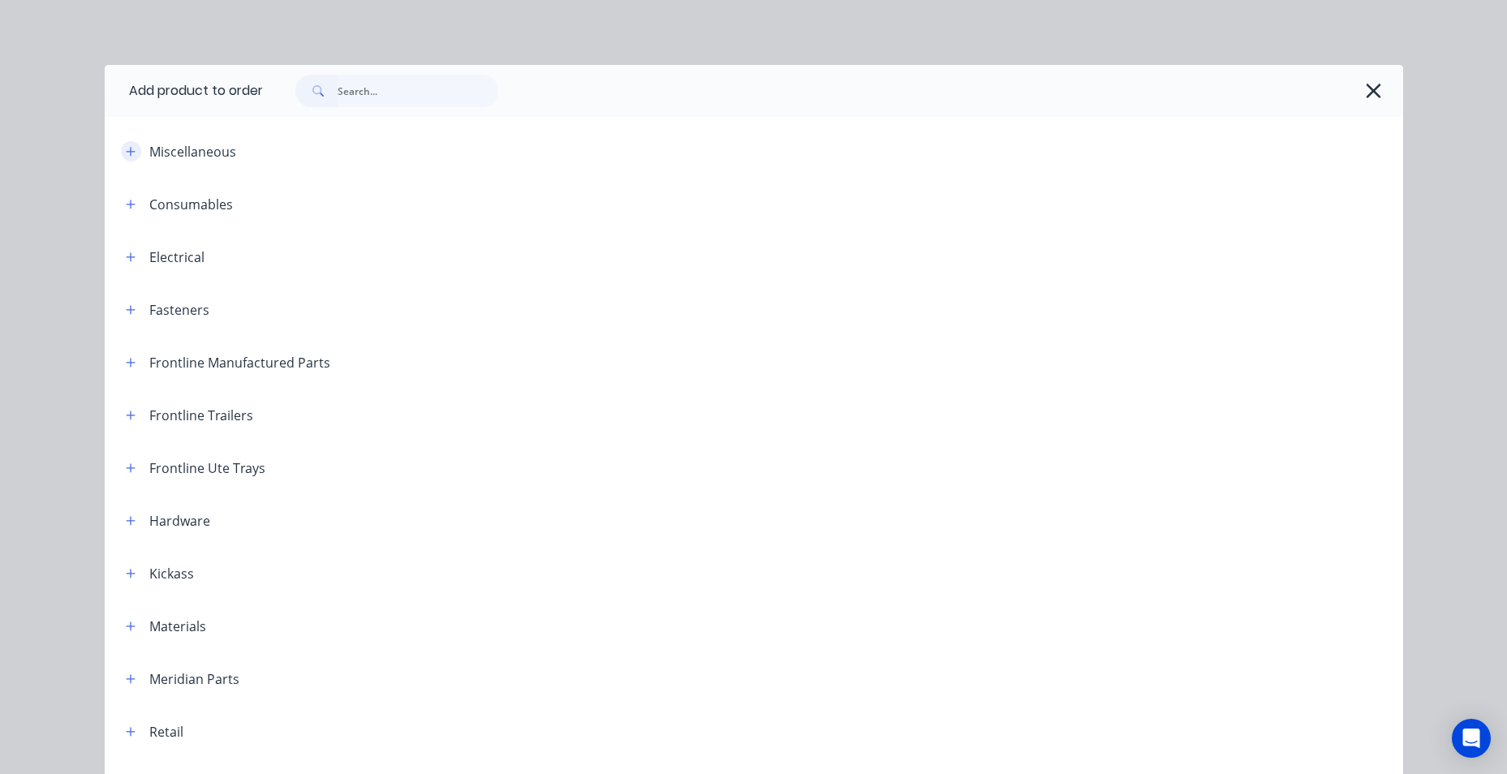
click at [126, 150] on icon "button" at bounding box center [131, 151] width 10 height 11
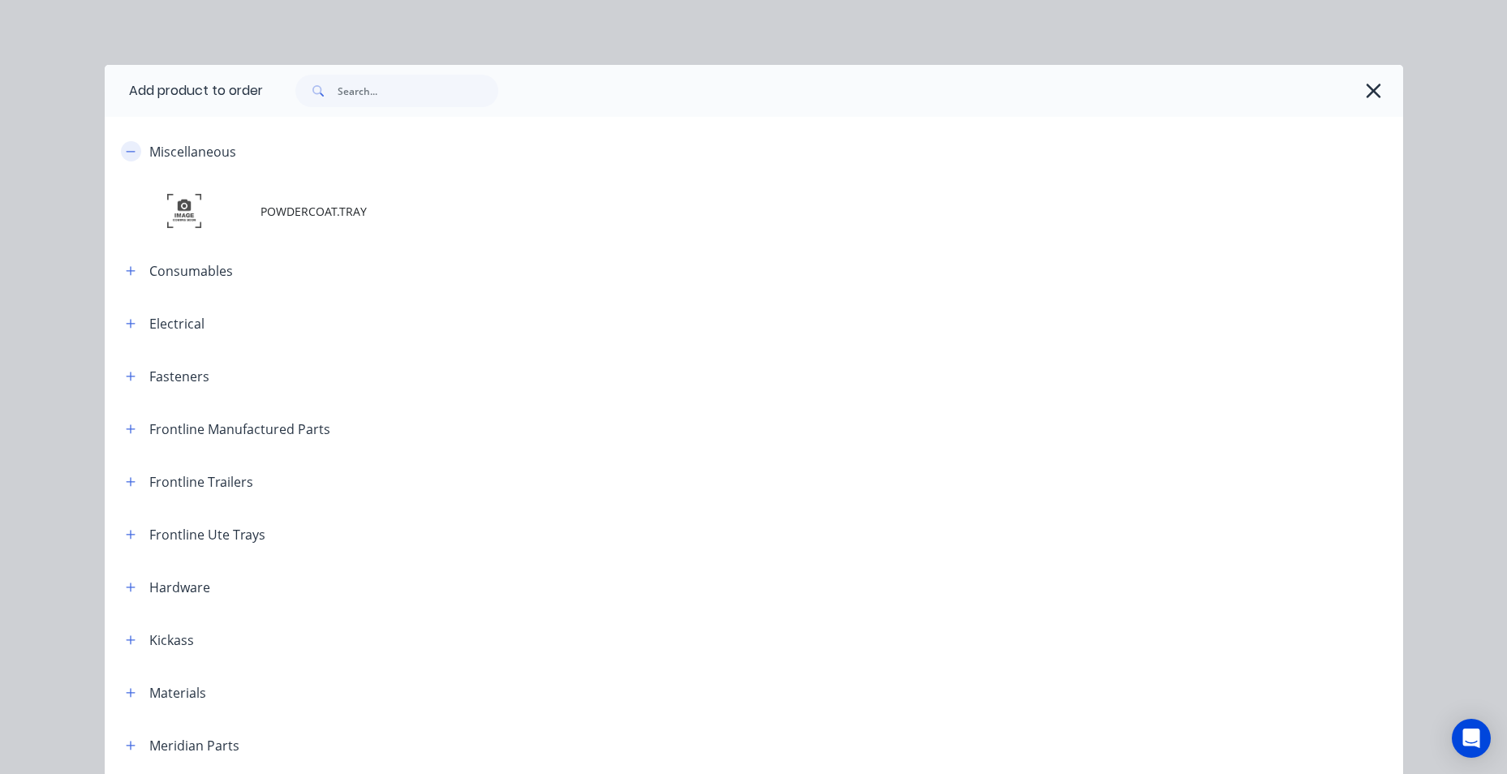
click at [126, 150] on icon "button" at bounding box center [131, 151] width 10 height 11
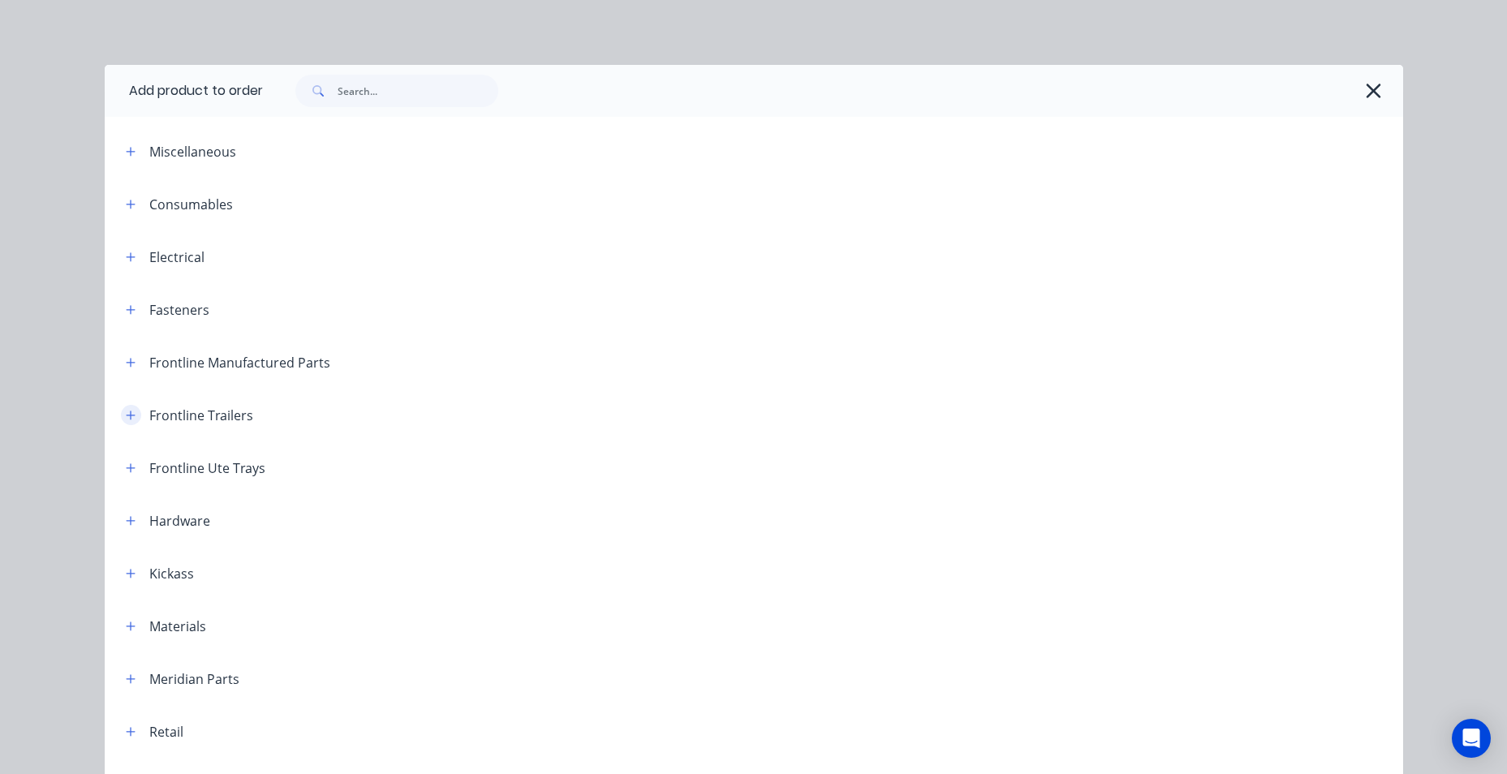
click at [126, 418] on icon "button" at bounding box center [131, 415] width 10 height 11
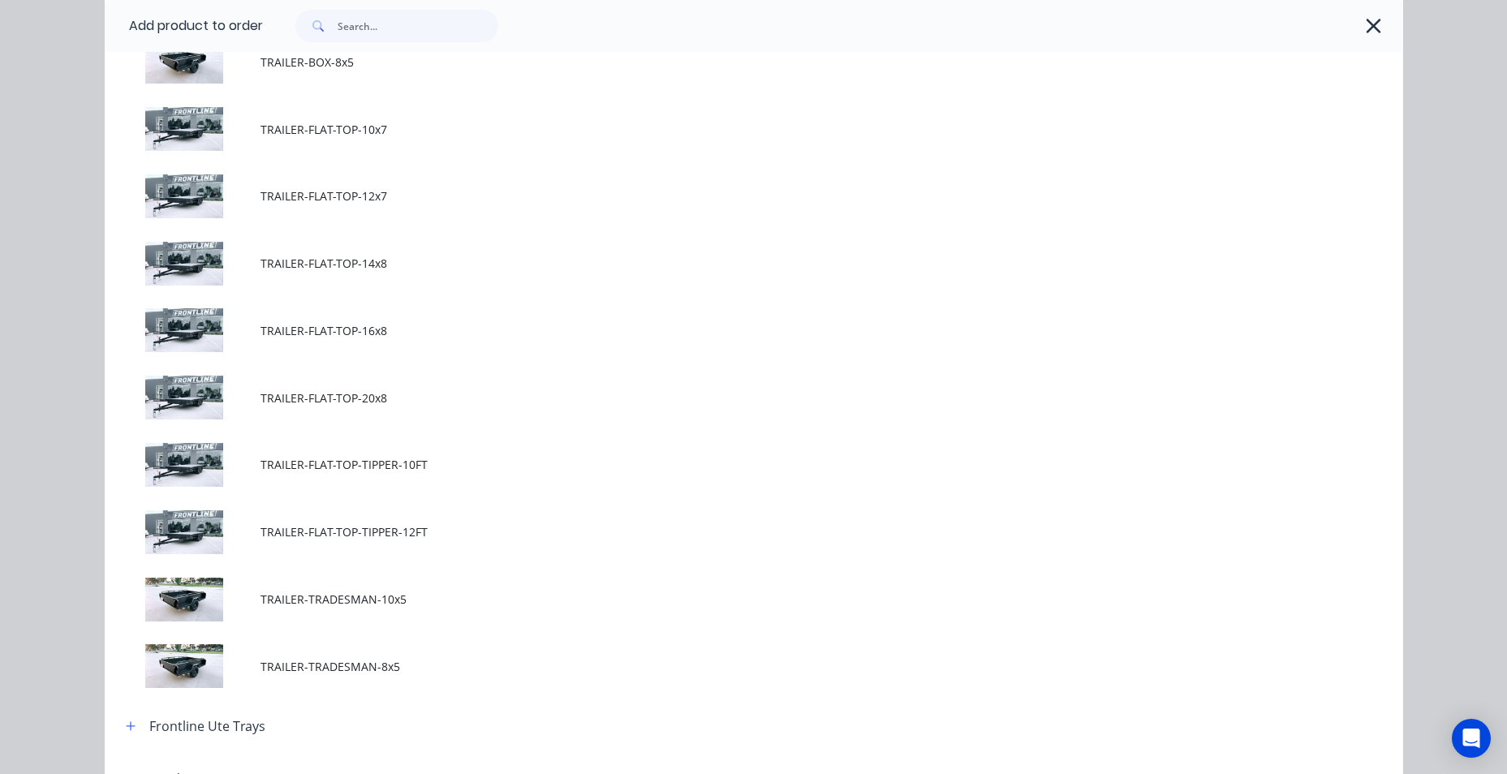
scroll to position [568, 0]
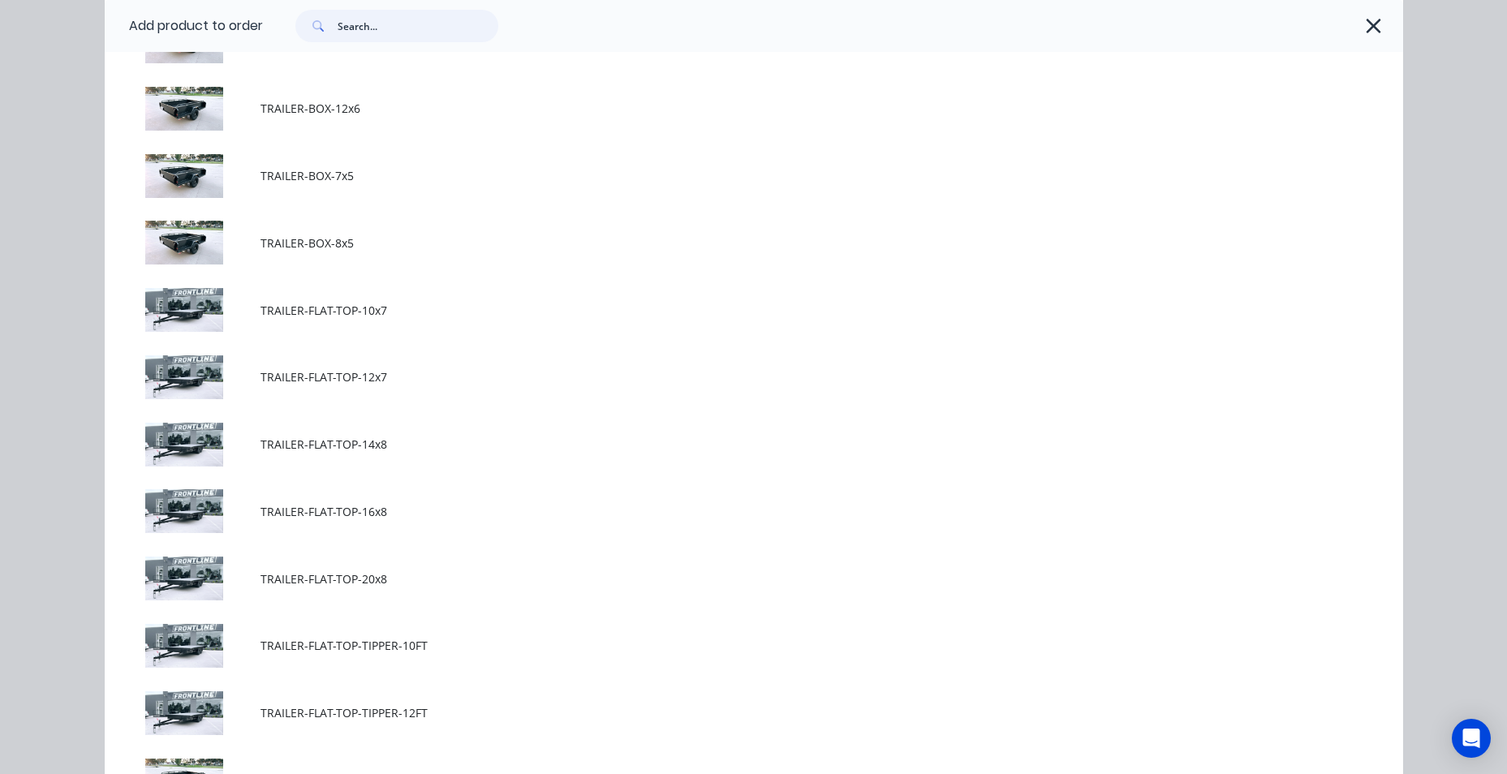
click at [406, 20] on input "text" at bounding box center [418, 26] width 161 height 32
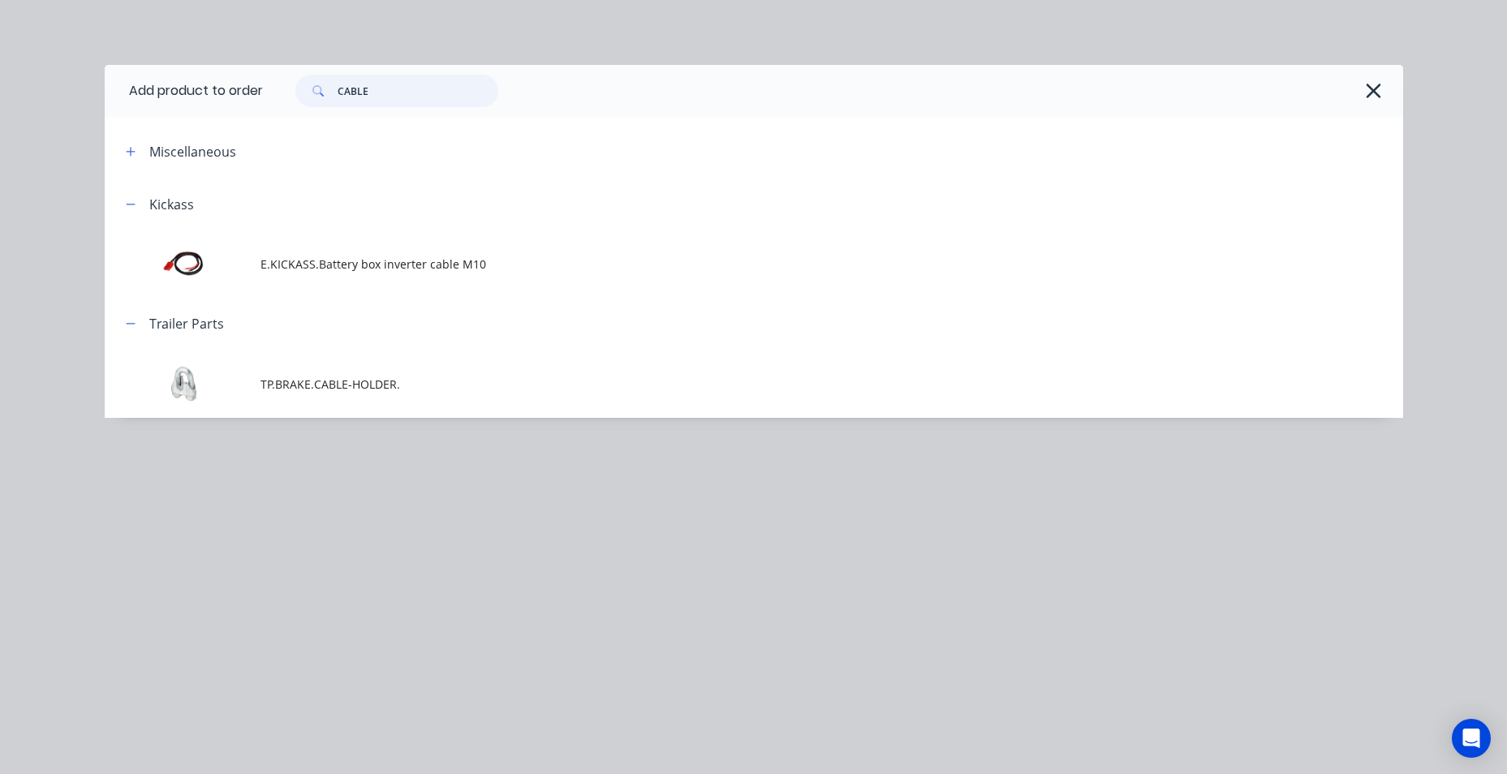
scroll to position [0, 0]
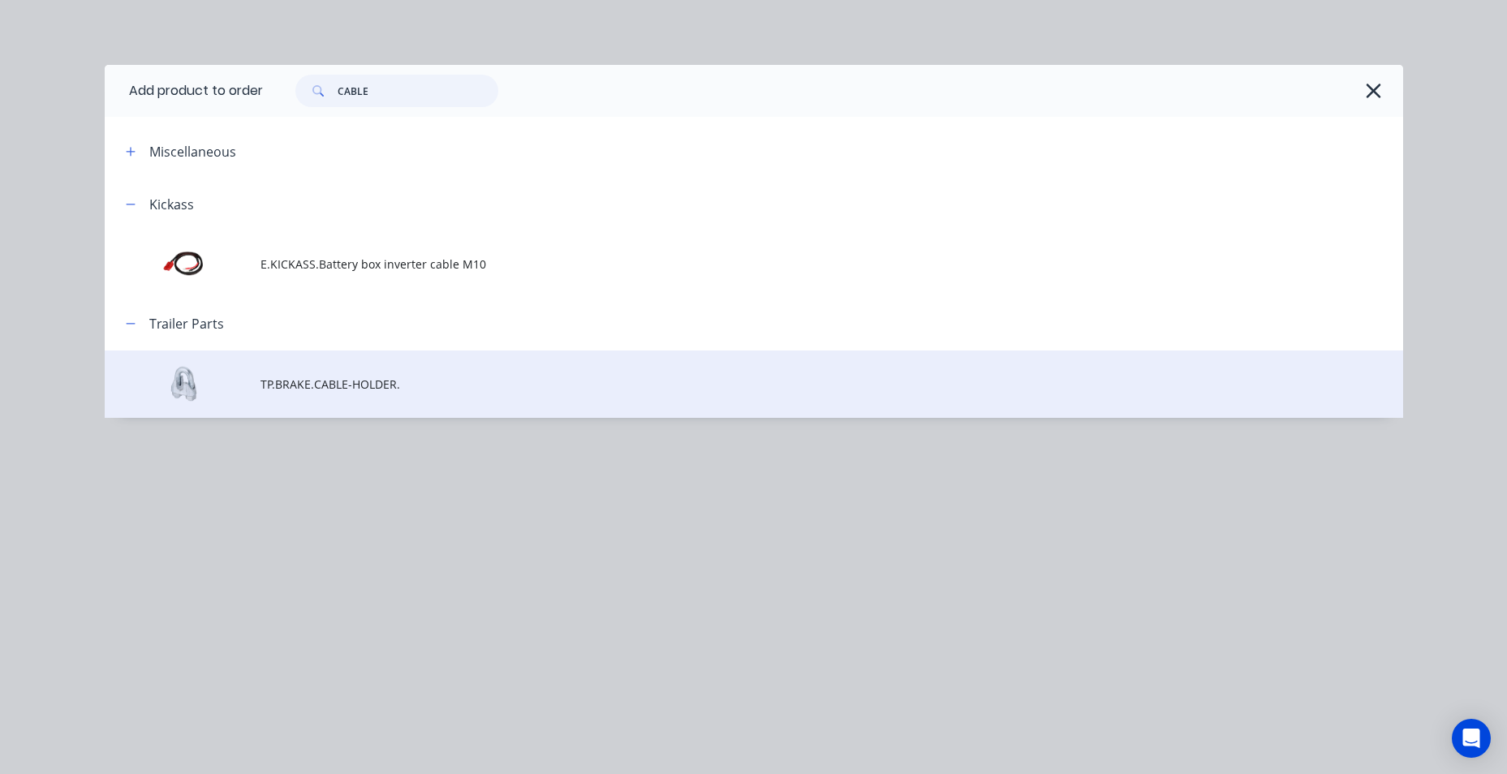
type input "CABLE"
click at [349, 383] on span "TP.BRAKE.CABLE-HOLDER." at bounding box center [717, 384] width 914 height 17
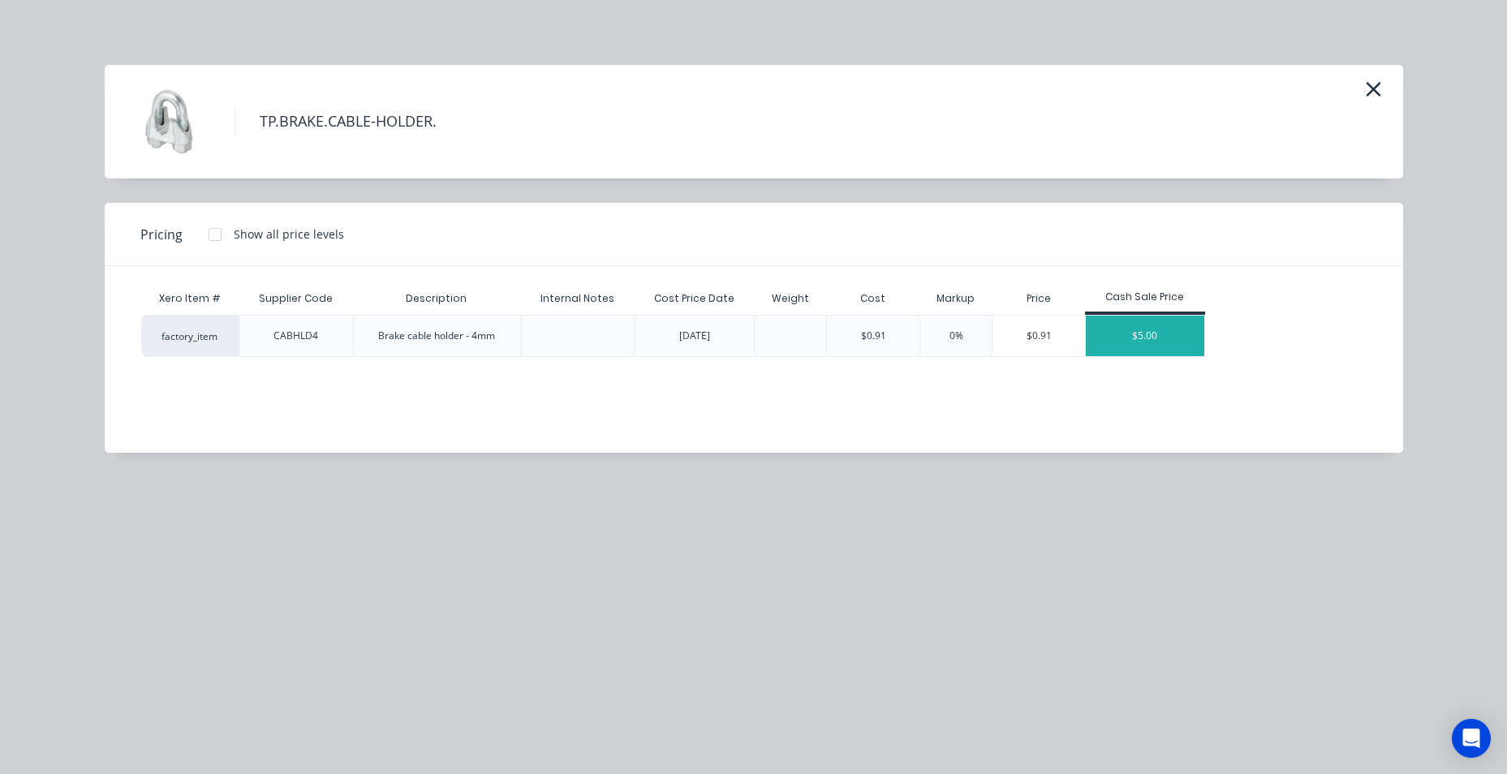
click at [1150, 333] on div "$5.00" at bounding box center [1145, 336] width 118 height 41
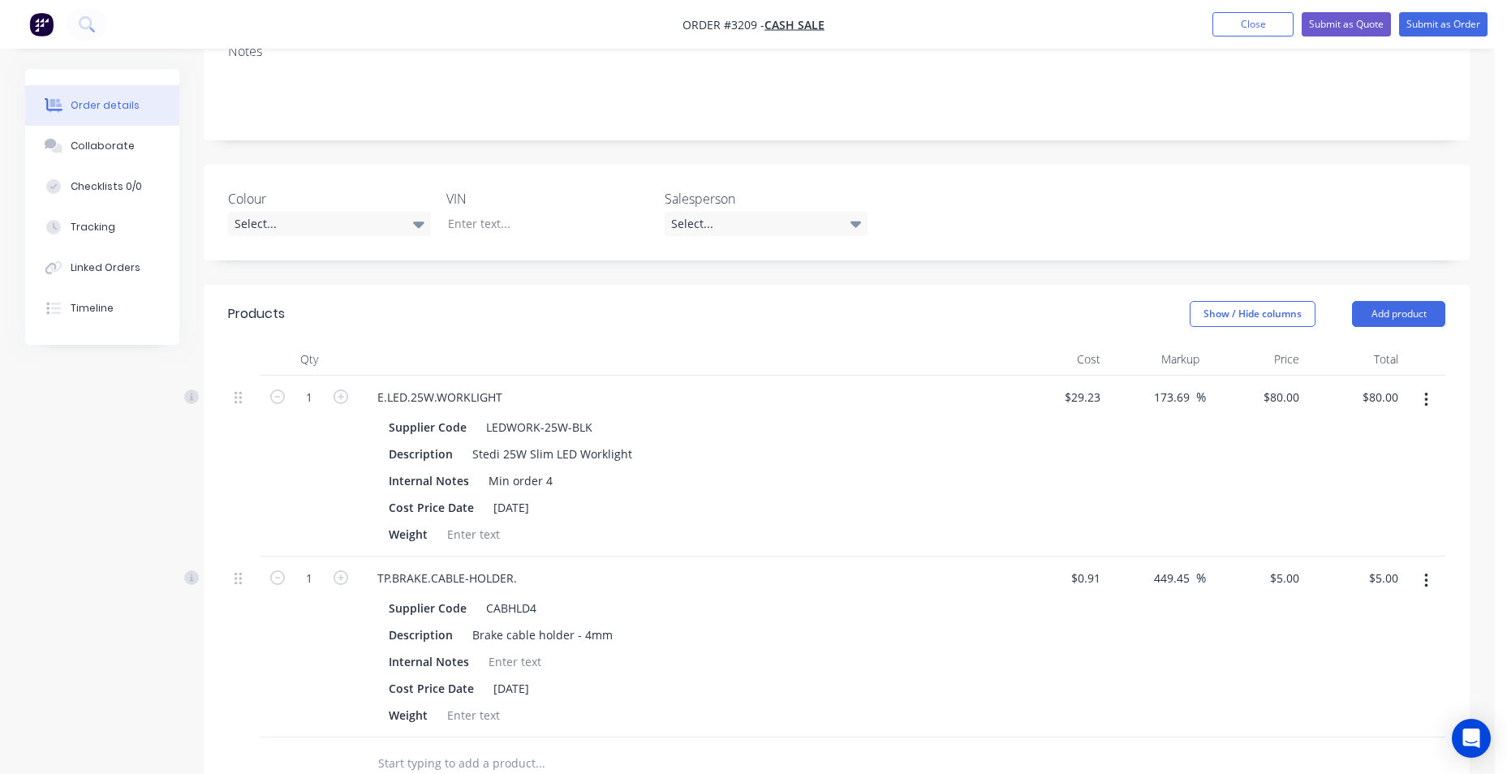
scroll to position [487, 0]
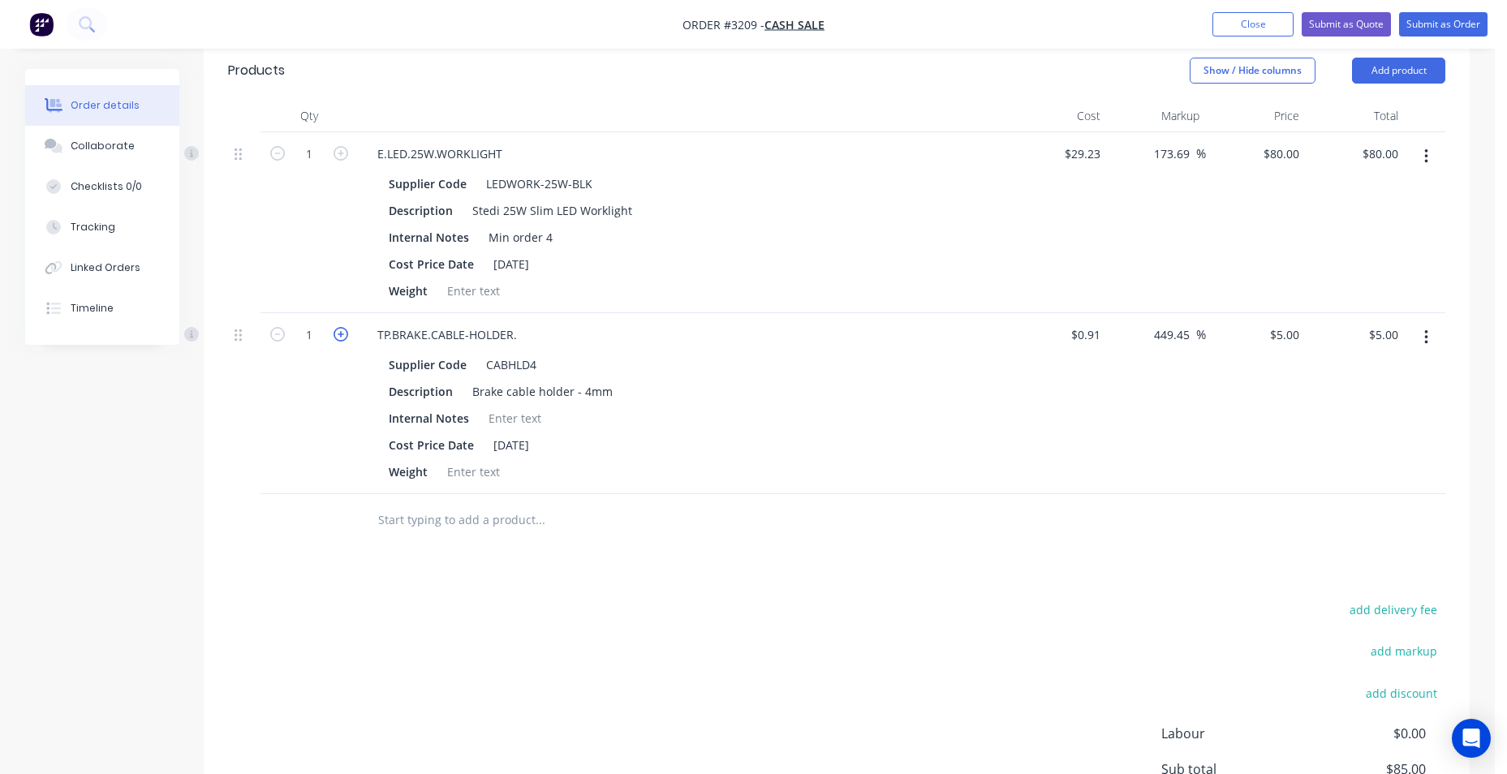
click at [346, 336] on icon "button" at bounding box center [340, 334] width 15 height 15
type input "2"
type input "$10.00"
click at [346, 336] on icon "button" at bounding box center [340, 334] width 15 height 15
type input "3"
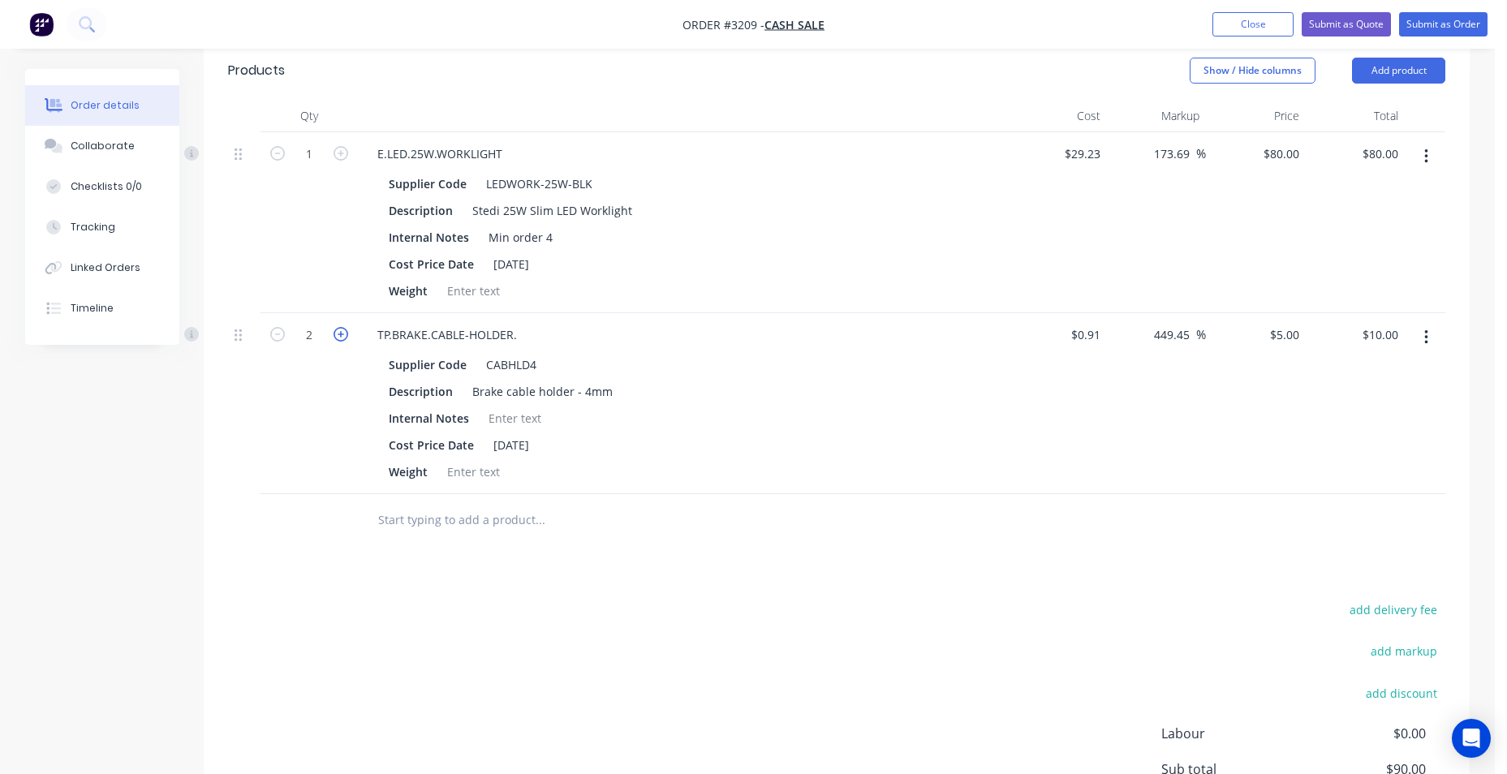
type input "$15.00"
click at [346, 336] on icon "button" at bounding box center [340, 334] width 15 height 15
type input "4"
type input "$20.00"
click at [346, 336] on icon "button" at bounding box center [340, 334] width 15 height 15
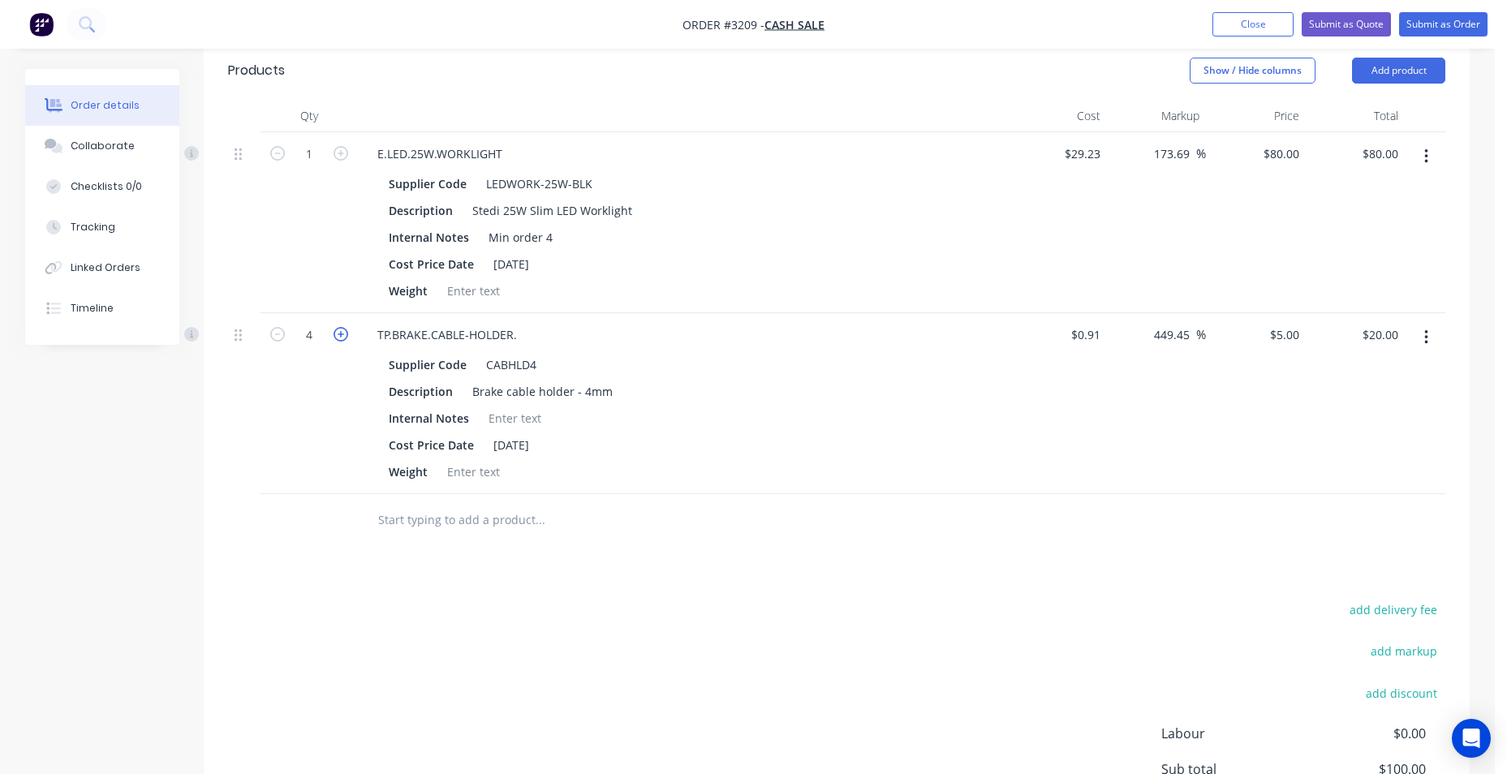
type input "5"
type input "$25.00"
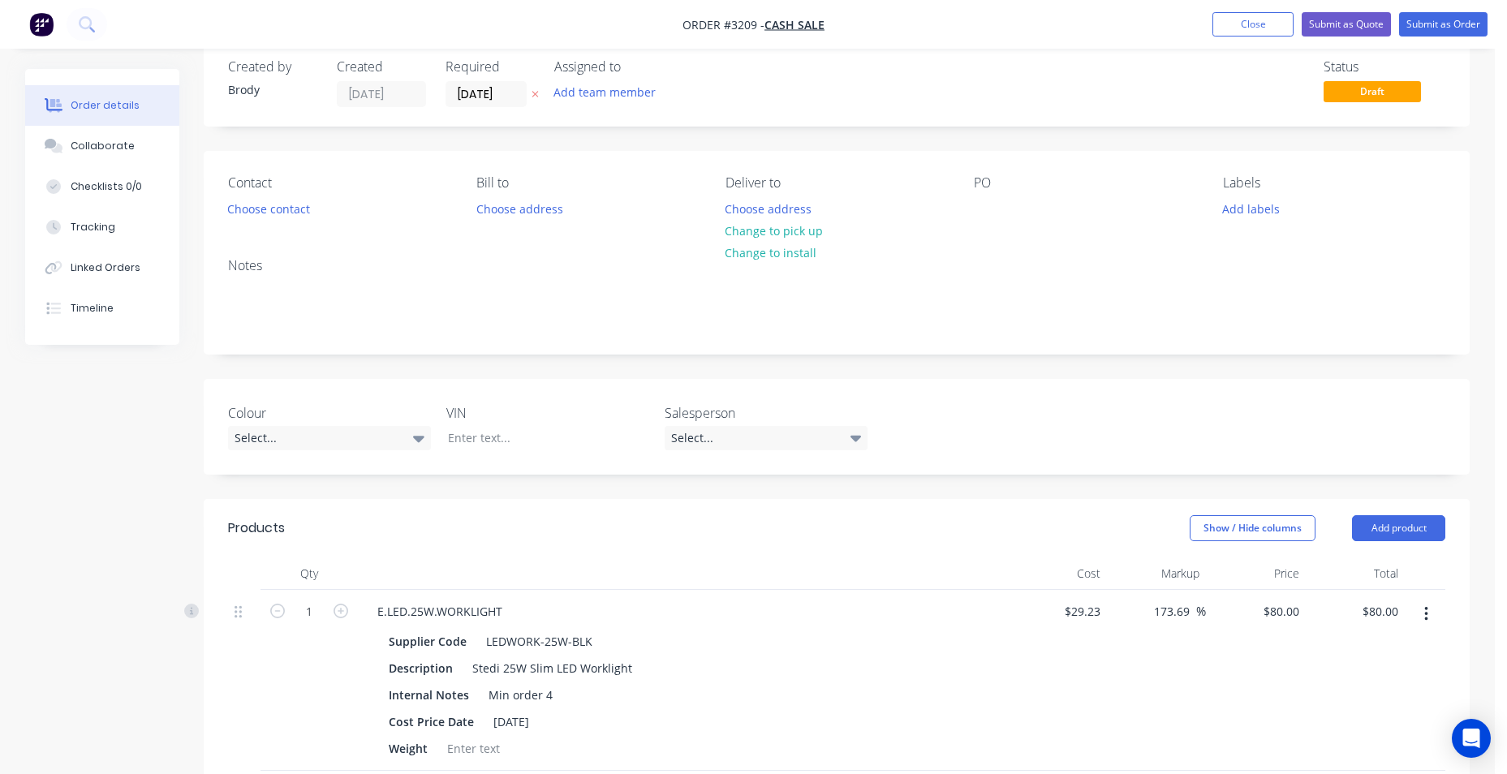
scroll to position [0, 0]
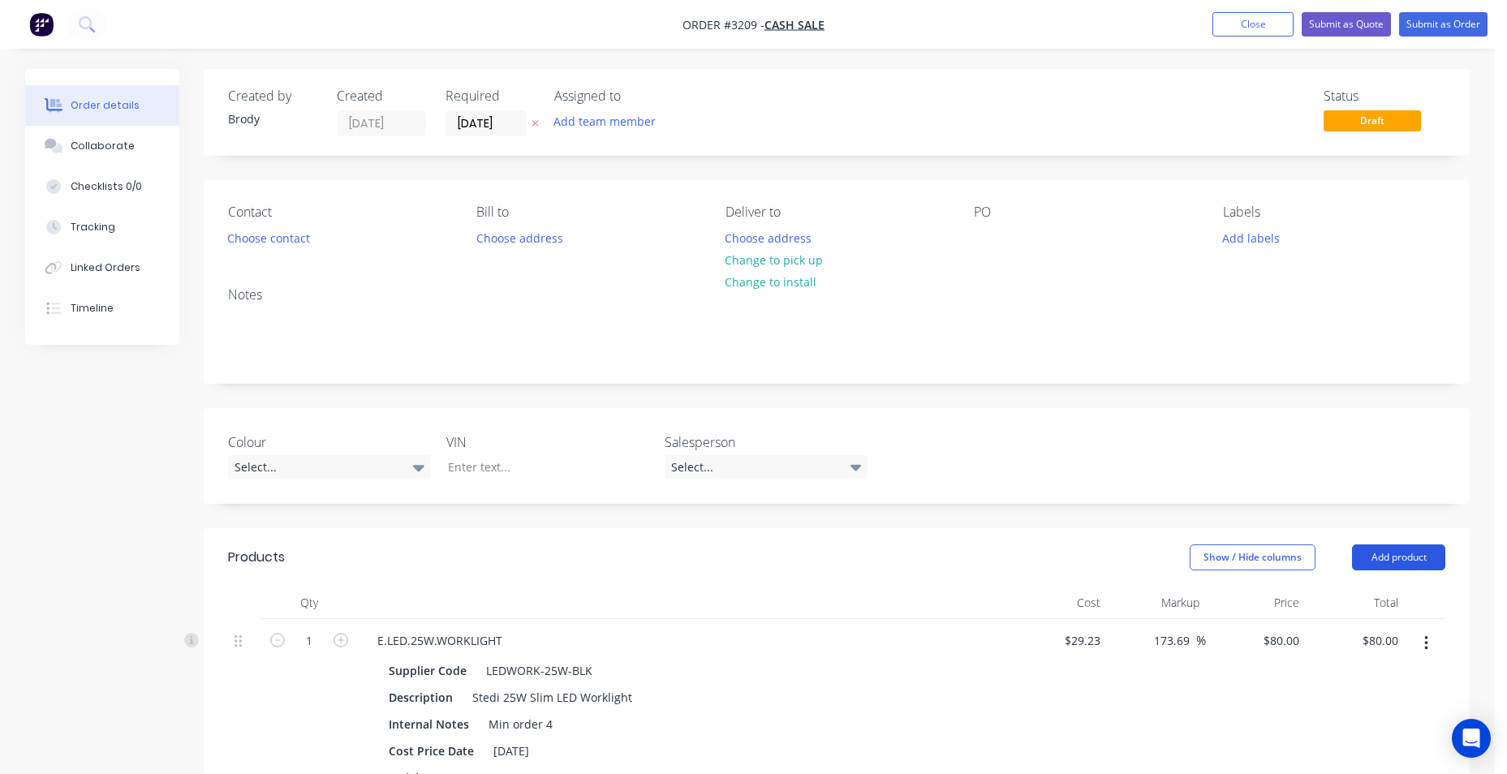
click at [1409, 561] on button "Add product" at bounding box center [1398, 557] width 93 height 26
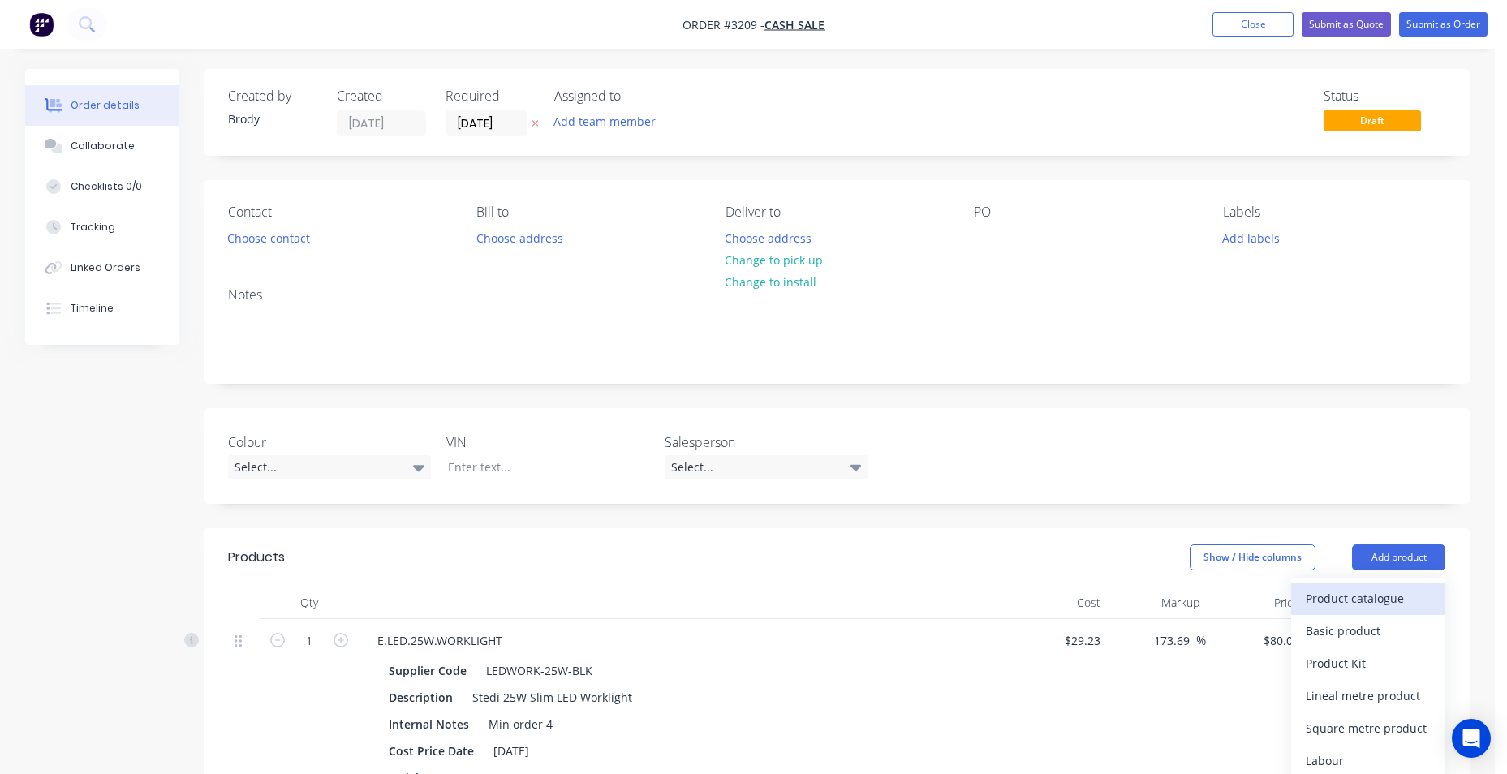
click at [1404, 600] on div "Product catalogue" at bounding box center [1367, 599] width 125 height 24
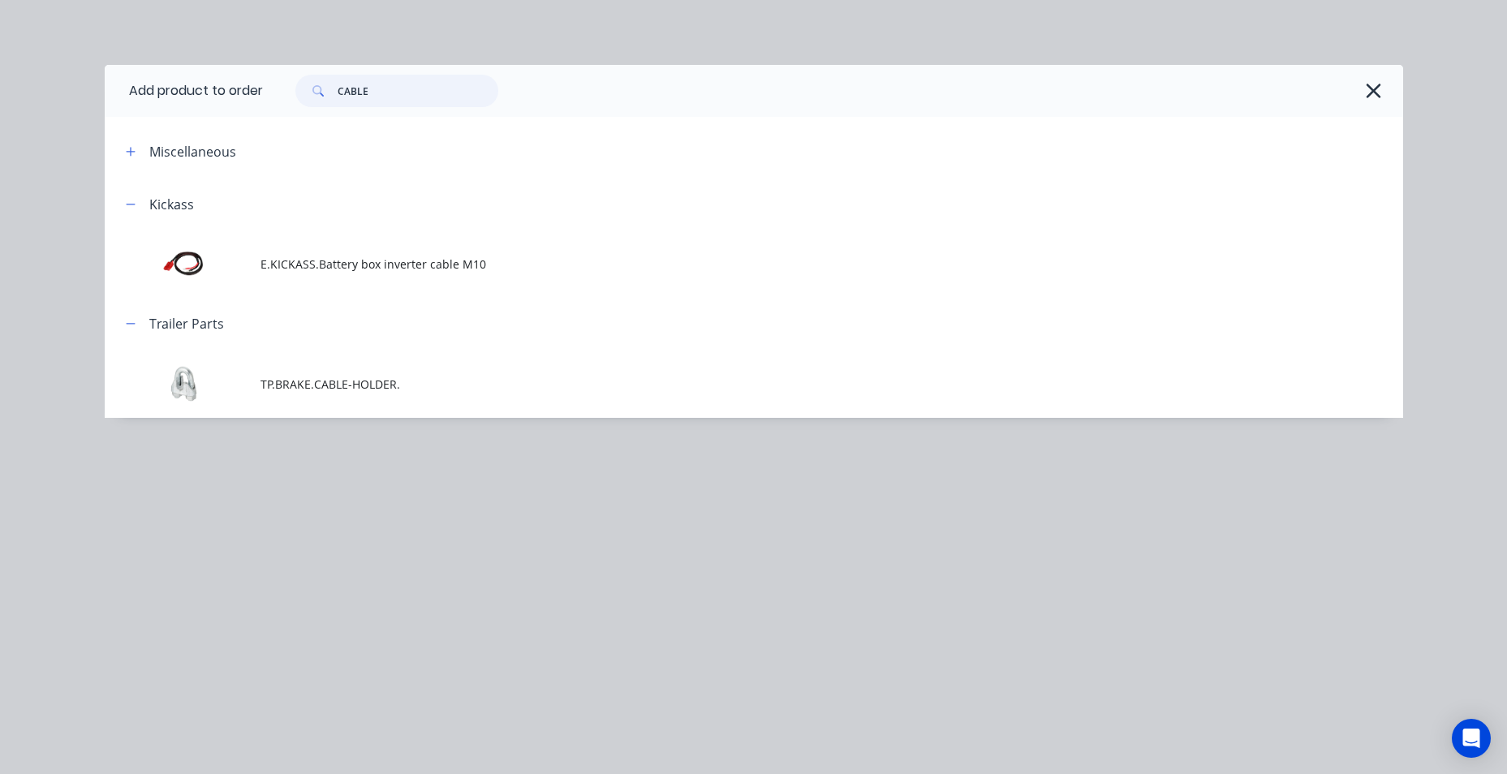
drag, startPoint x: 391, startPoint y: 91, endPoint x: 291, endPoint y: 94, distance: 99.8
click at [291, 94] on div "CABLE" at bounding box center [388, 91] width 219 height 32
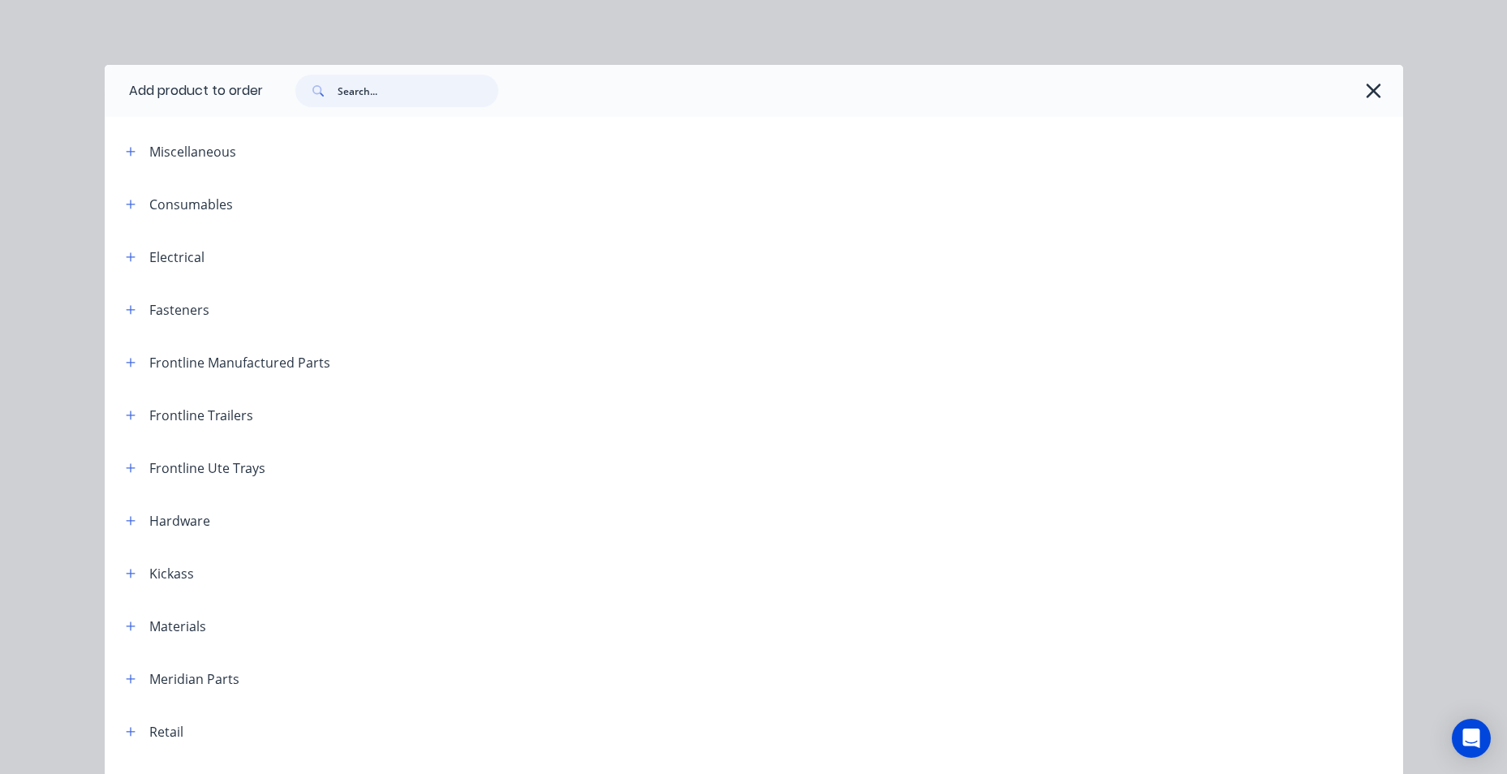
drag, startPoint x: 375, startPoint y: 100, endPoint x: 380, endPoint y: 92, distance: 8.8
click at [376, 97] on input "text" at bounding box center [418, 91] width 161 height 32
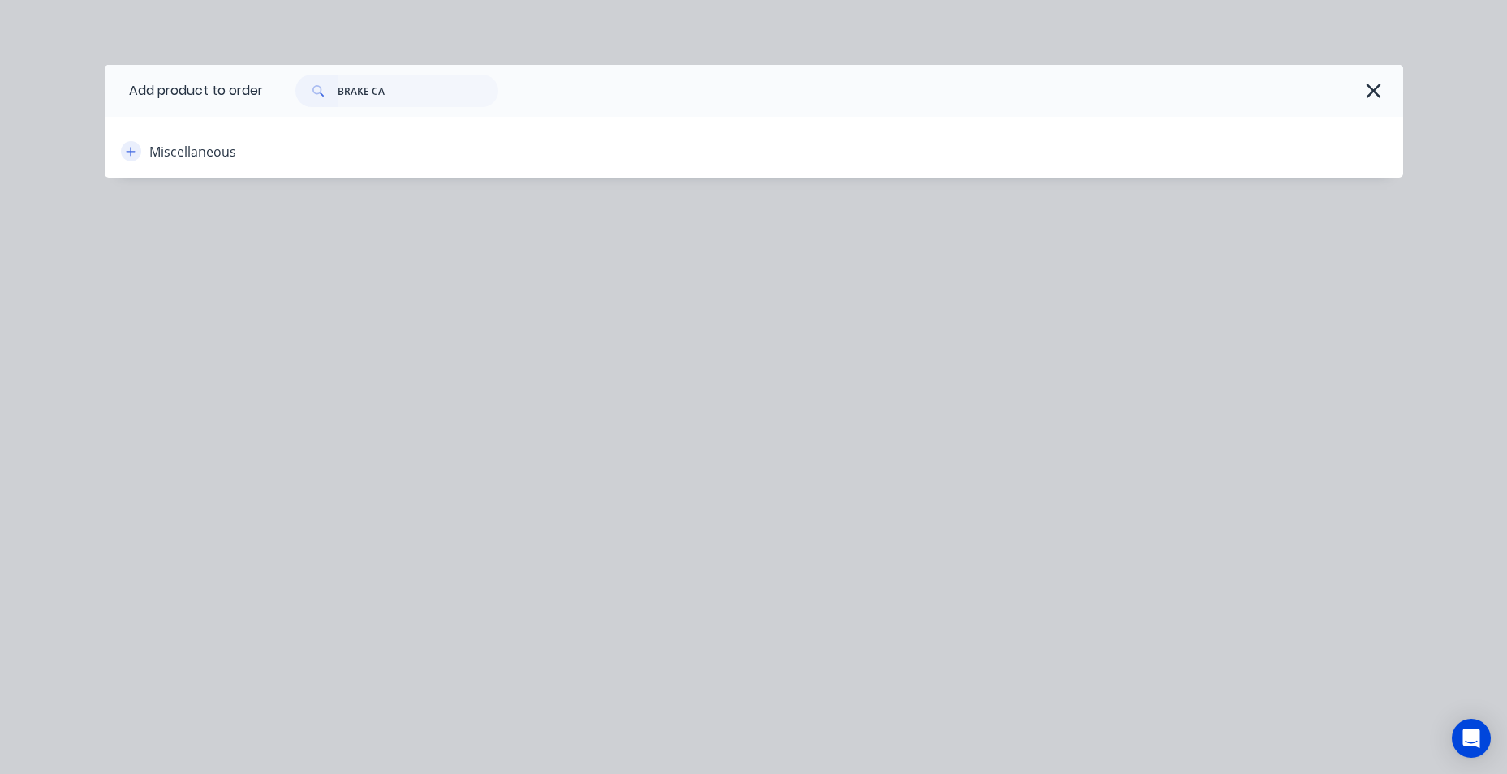
click at [139, 150] on button "button" at bounding box center [131, 151] width 20 height 20
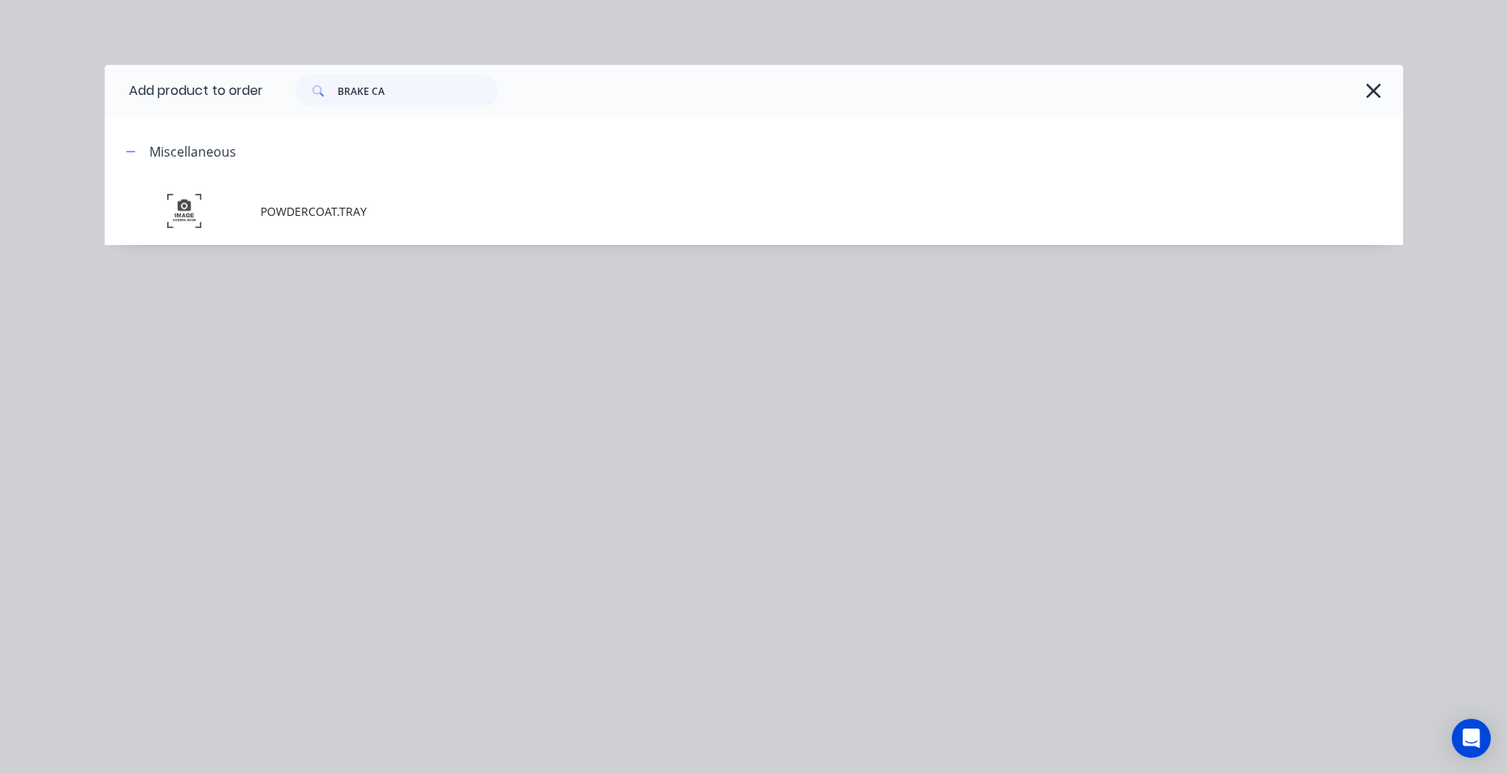
drag, startPoint x: 139, startPoint y: 150, endPoint x: 166, endPoint y: 146, distance: 27.1
click at [137, 150] on button "button" at bounding box center [131, 151] width 20 height 20
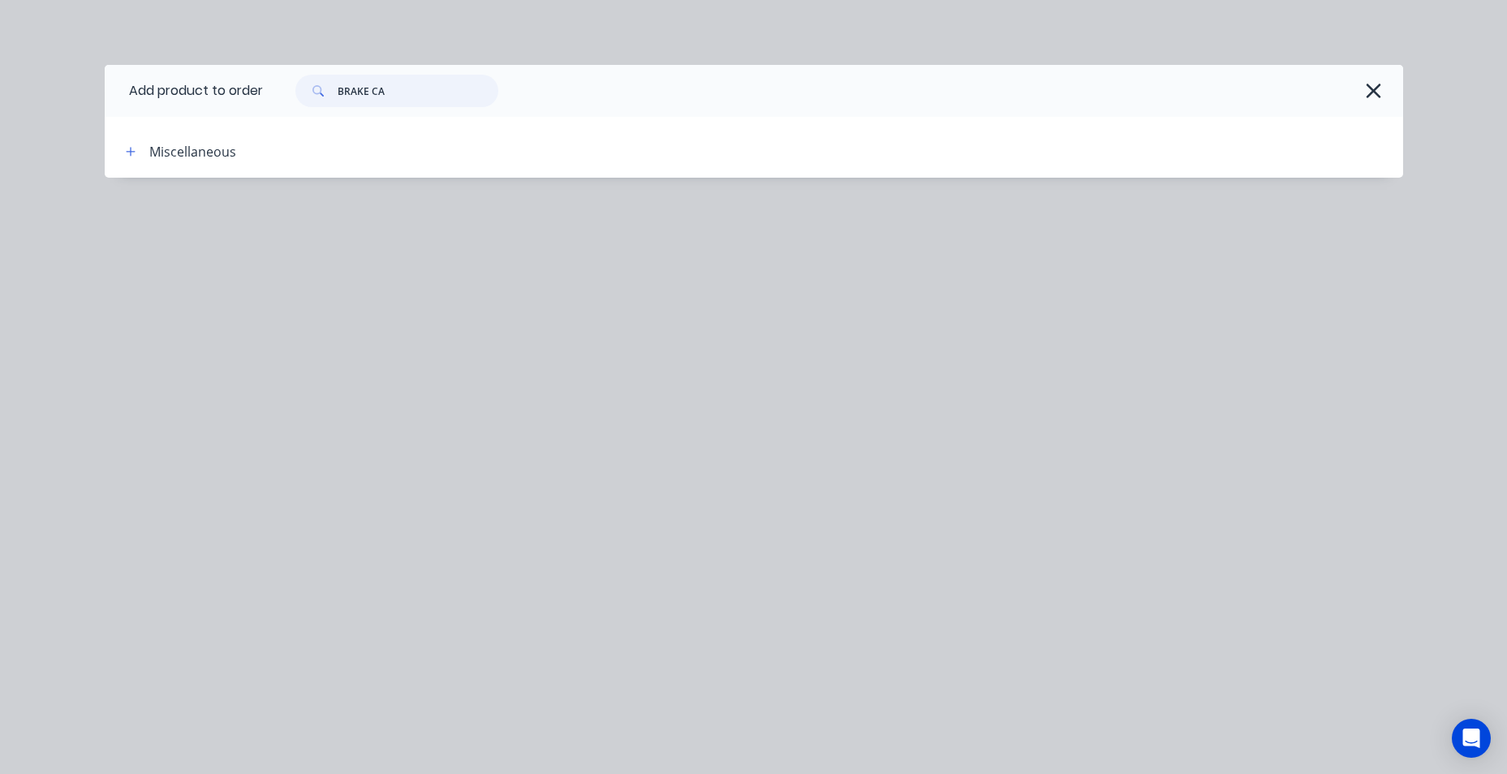
drag, startPoint x: 428, startPoint y: 92, endPoint x: 118, endPoint y: 108, distance: 310.4
click at [118, 108] on header "Add product to order BRAKE CA" at bounding box center [754, 91] width 1298 height 52
type input "CABLE"
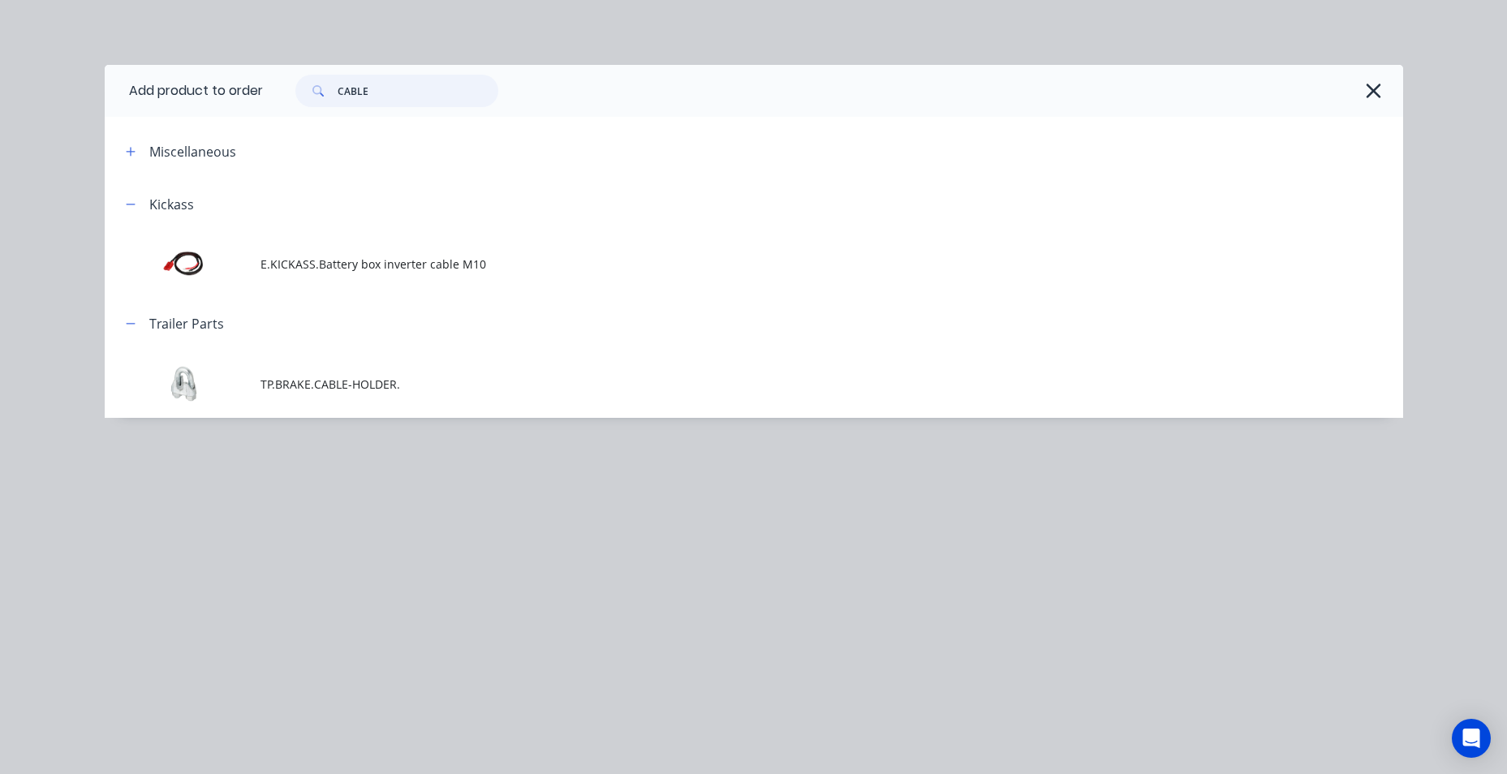
drag, startPoint x: 382, startPoint y: 85, endPoint x: 293, endPoint y: 83, distance: 89.3
click at [293, 83] on div "CABLE" at bounding box center [388, 91] width 219 height 32
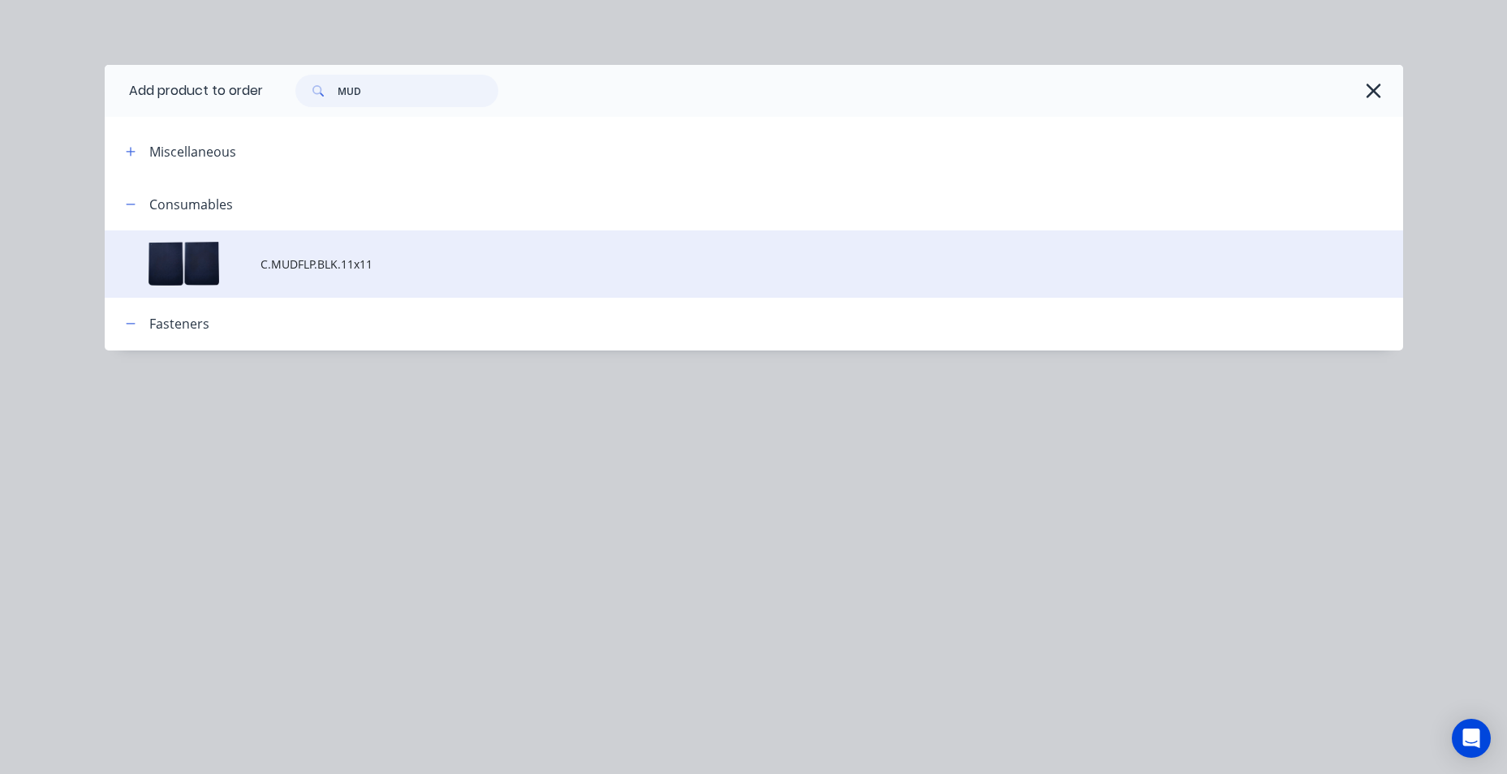
type input "MUD"
click at [363, 273] on td "C.MUDFLP.BLK.11x11" at bounding box center [831, 263] width 1142 height 67
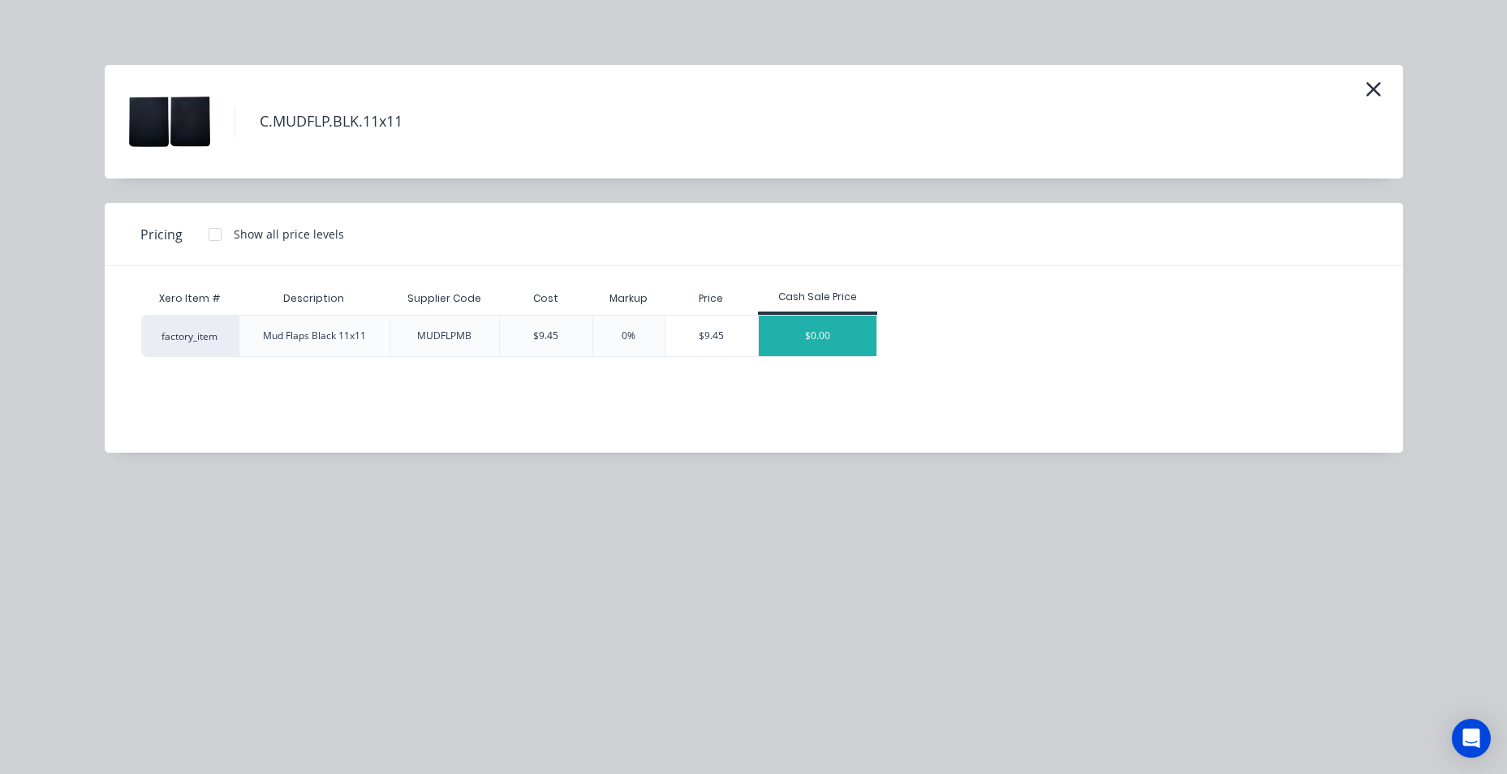
click at [795, 325] on div "$0.00" at bounding box center [818, 336] width 118 height 41
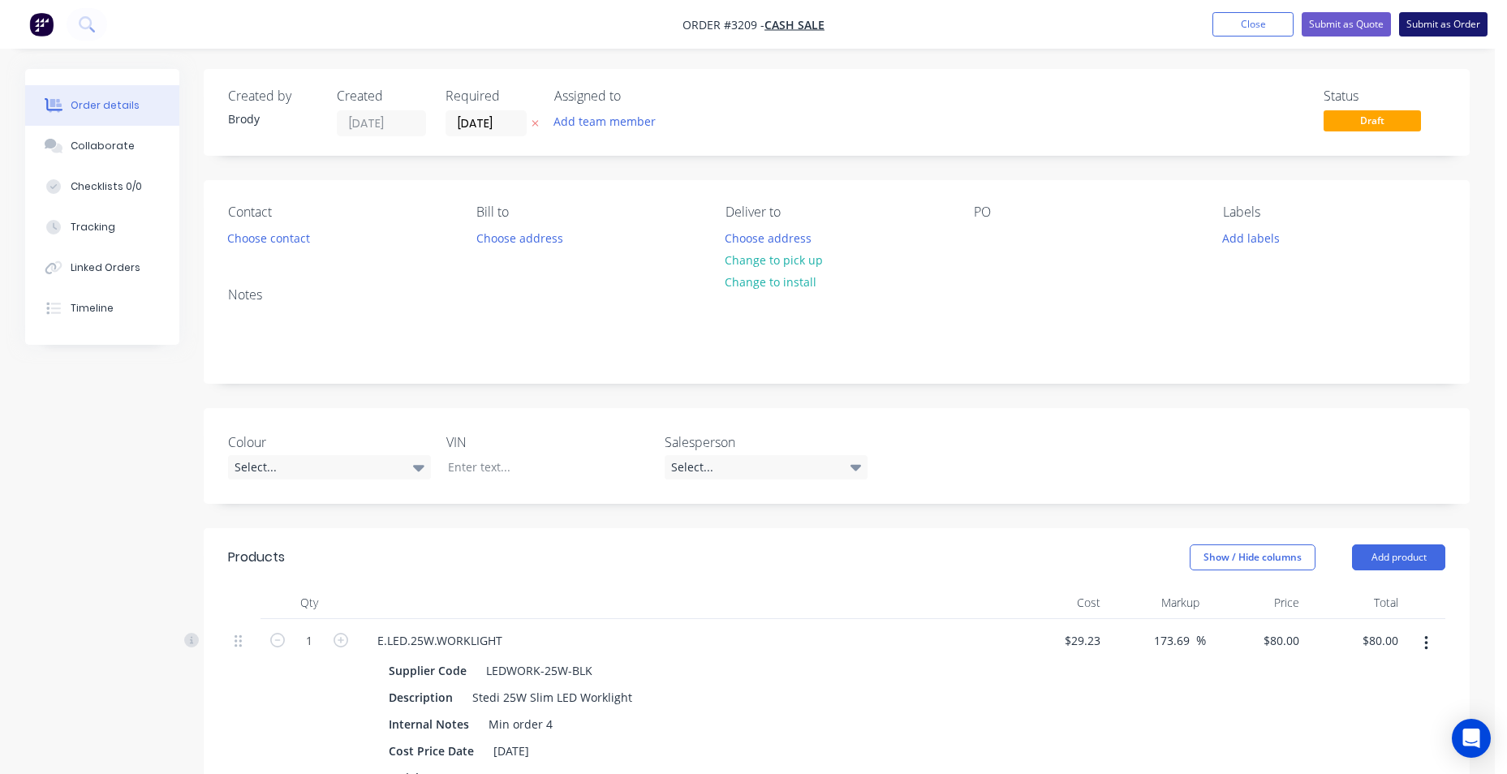
click at [1421, 16] on button "Submit as Order" at bounding box center [1443, 24] width 88 height 24
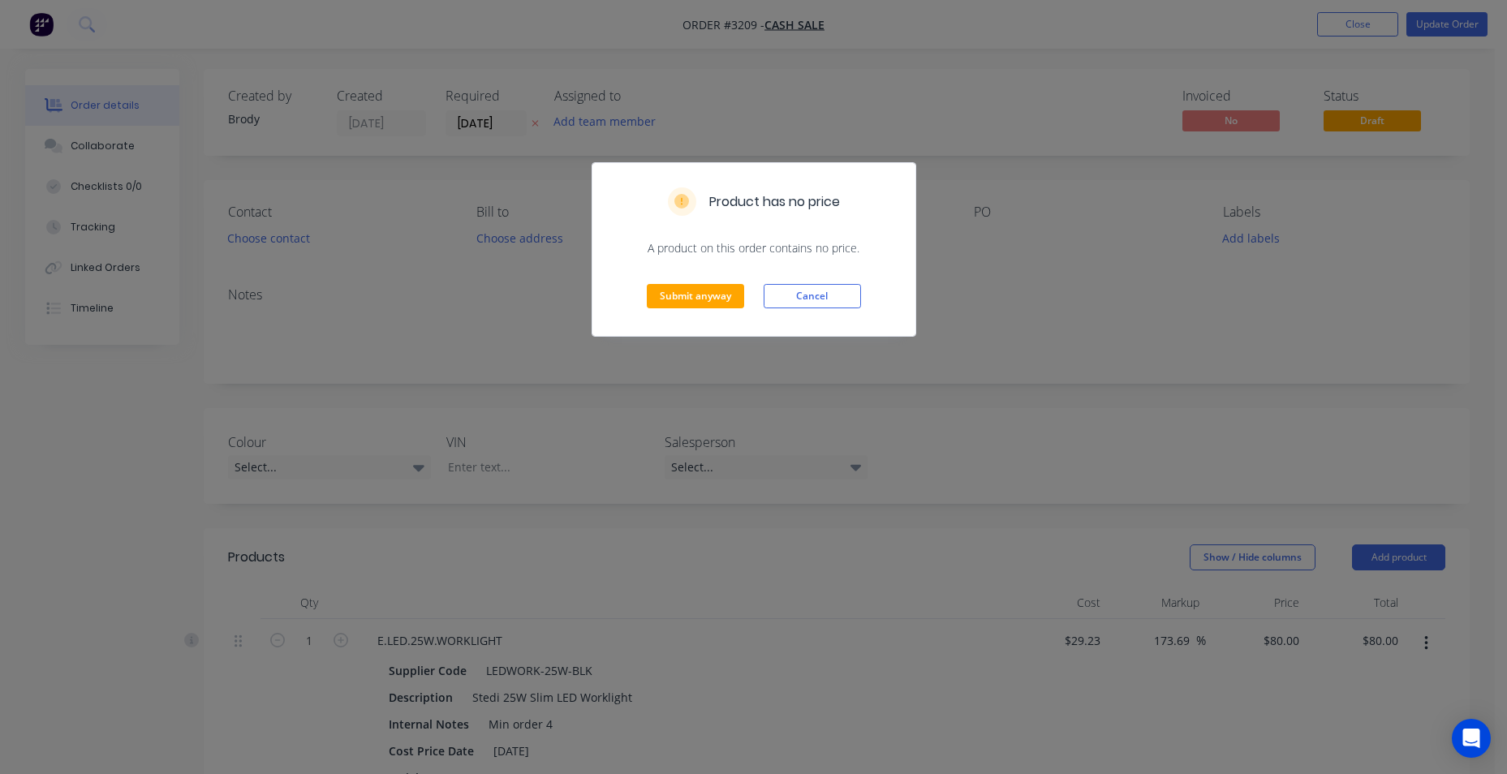
drag, startPoint x: 808, startPoint y: 297, endPoint x: 1147, endPoint y: 184, distance: 357.4
click at [823, 290] on button "Cancel" at bounding box center [811, 296] width 97 height 24
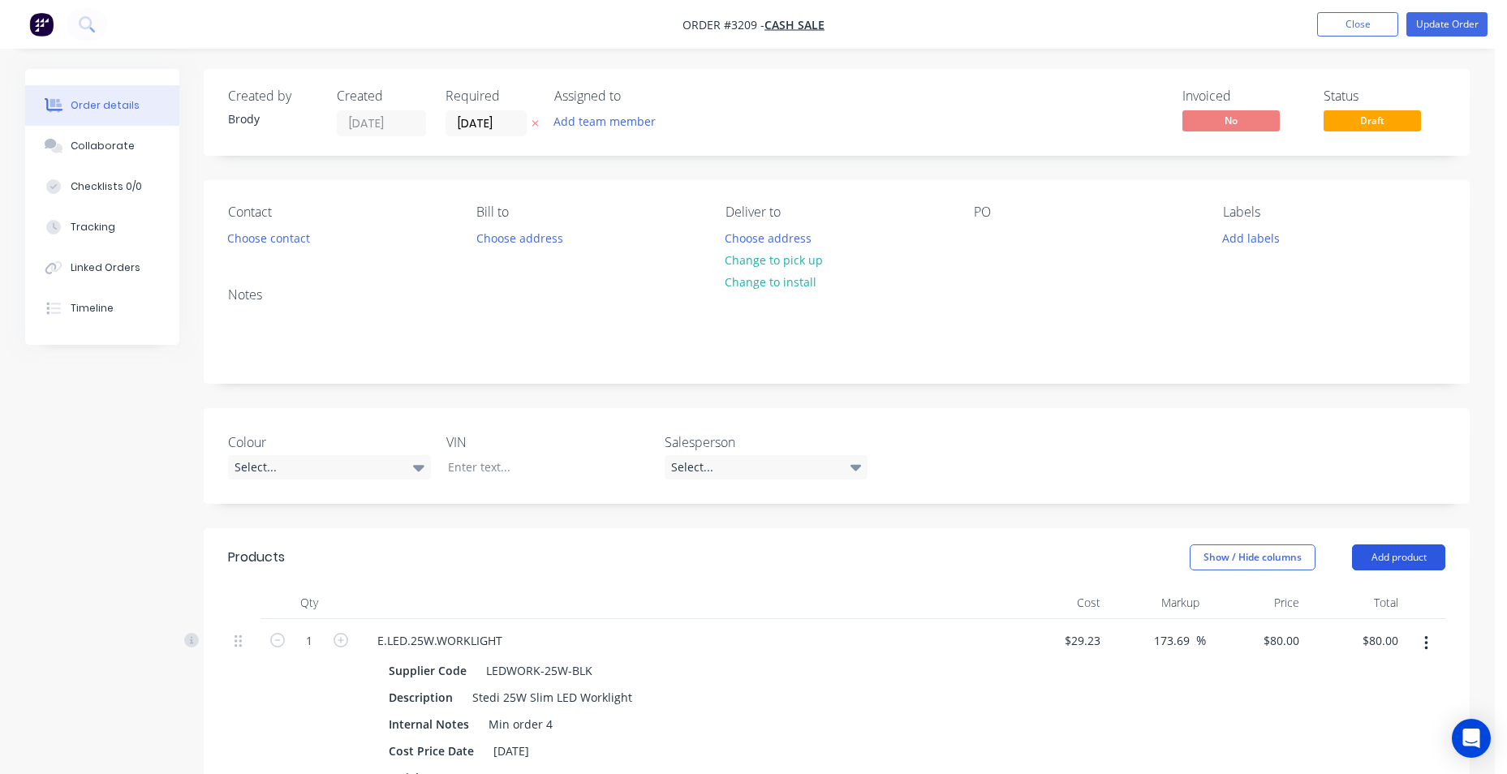
click at [1391, 560] on button "Add product" at bounding box center [1398, 557] width 93 height 26
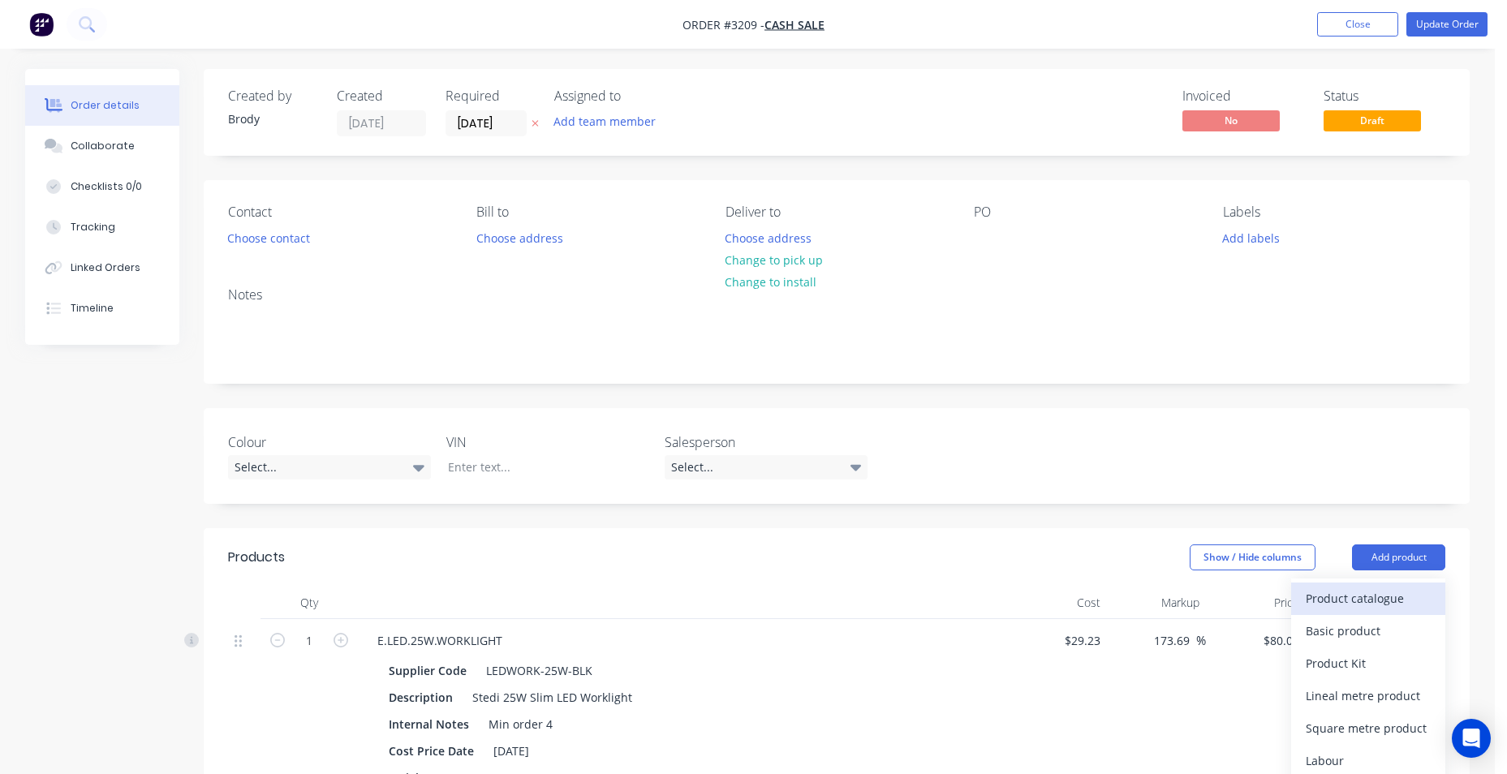
click at [1369, 603] on div "Product catalogue" at bounding box center [1367, 599] width 125 height 24
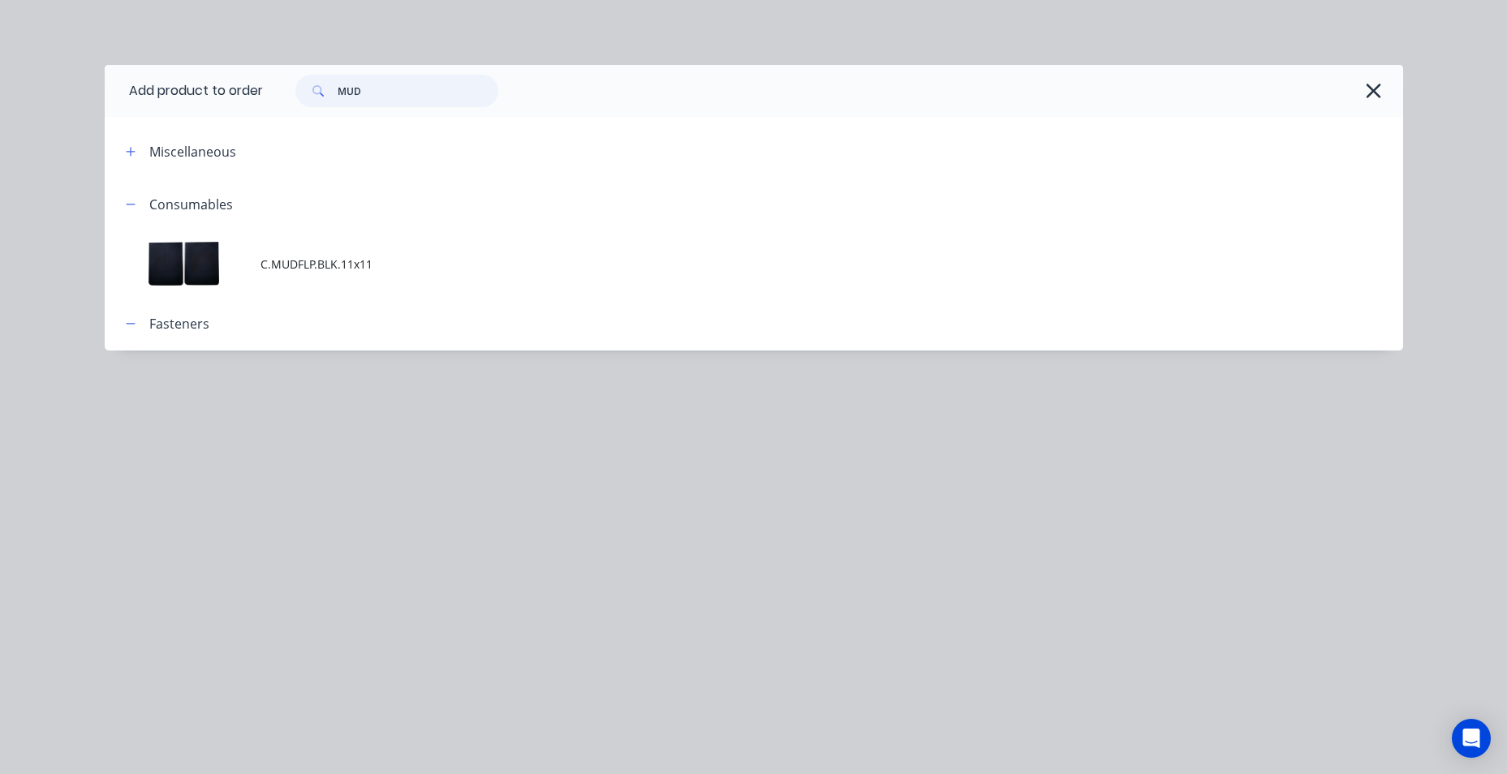
drag, startPoint x: 435, startPoint y: 84, endPoint x: 294, endPoint y: 89, distance: 141.3
click at [294, 89] on div "MUD" at bounding box center [388, 91] width 219 height 32
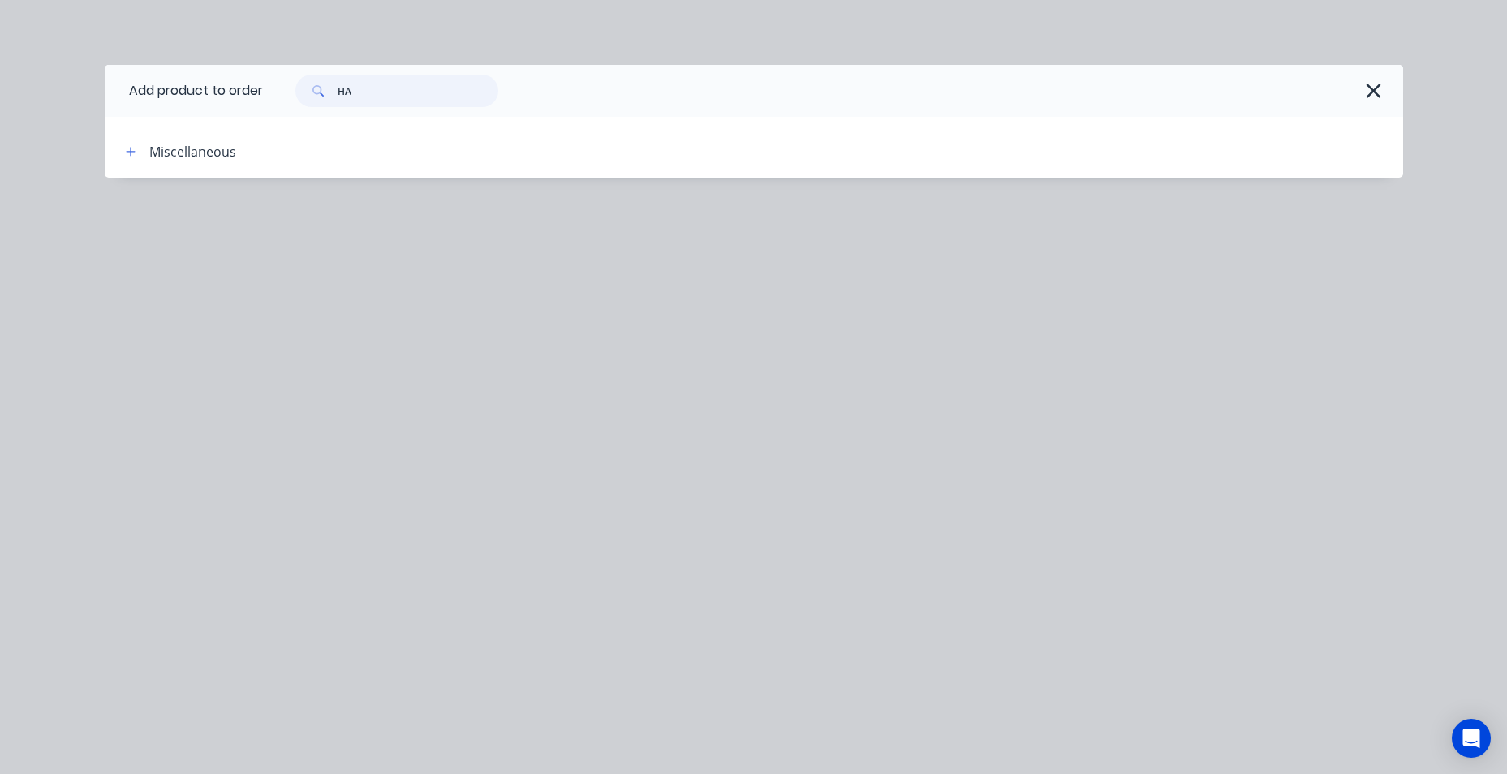
type input "H"
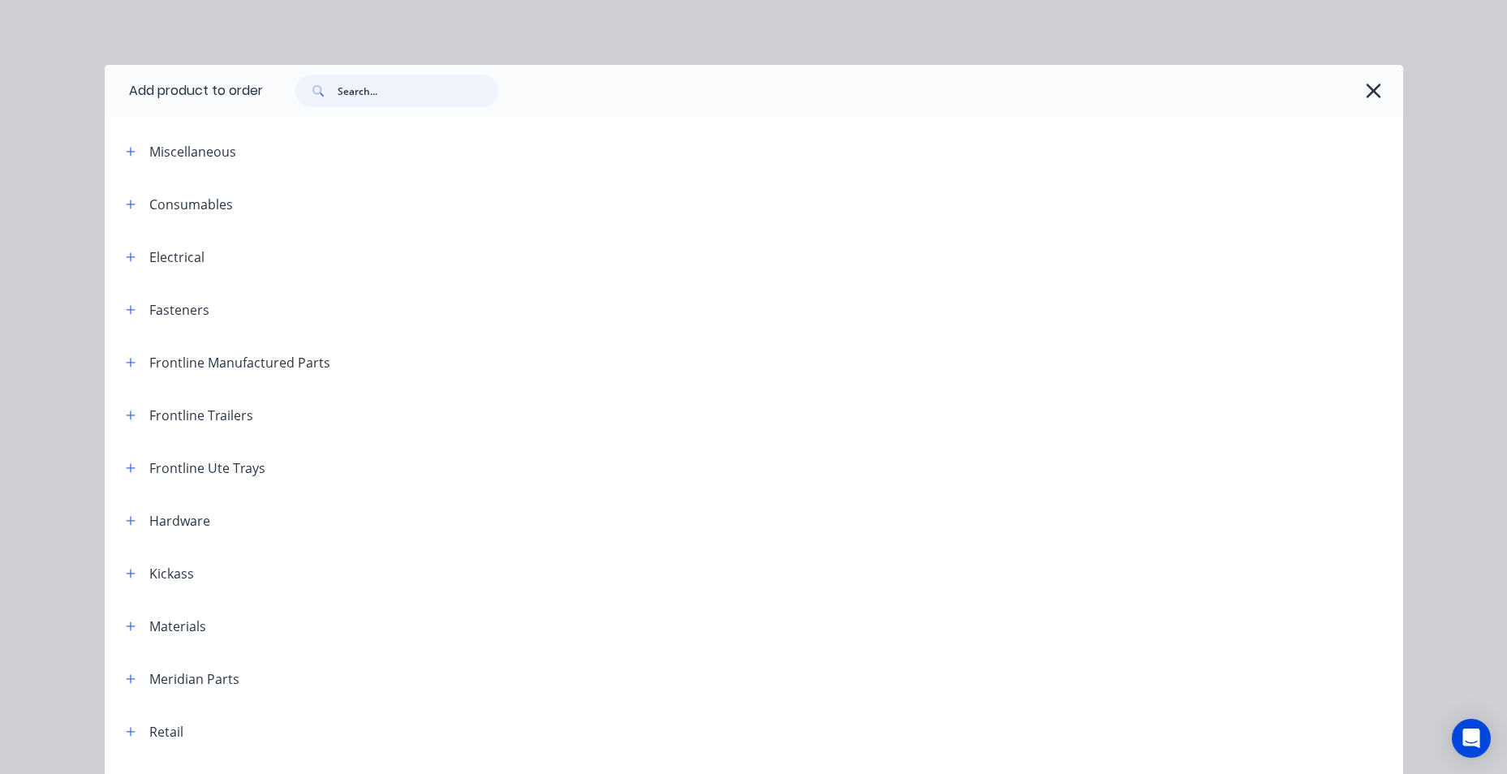
click at [366, 89] on input "text" at bounding box center [418, 91] width 161 height 32
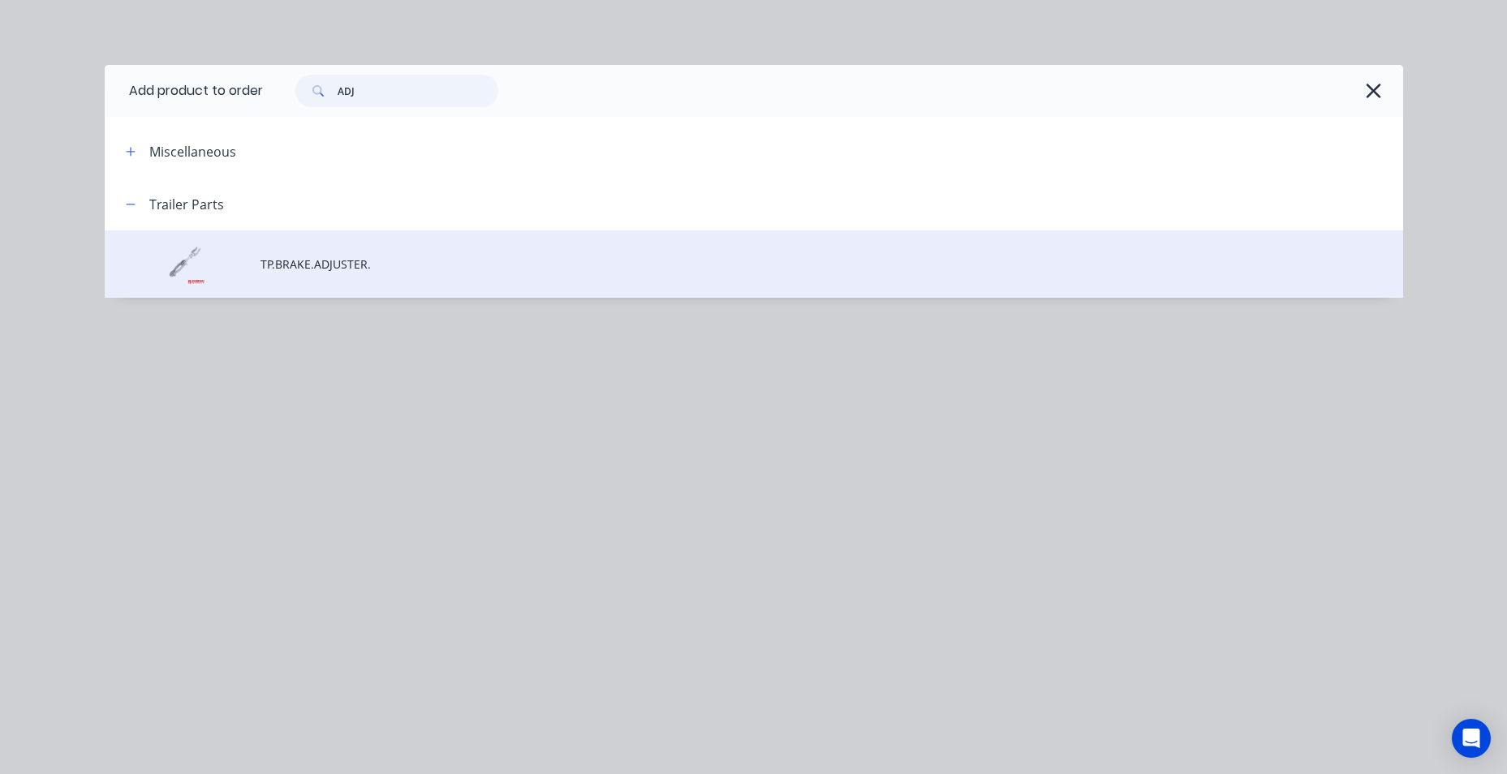
type input "ADJ"
click at [352, 265] on span "TP.BRAKE.ADJUSTER." at bounding box center [717, 264] width 914 height 17
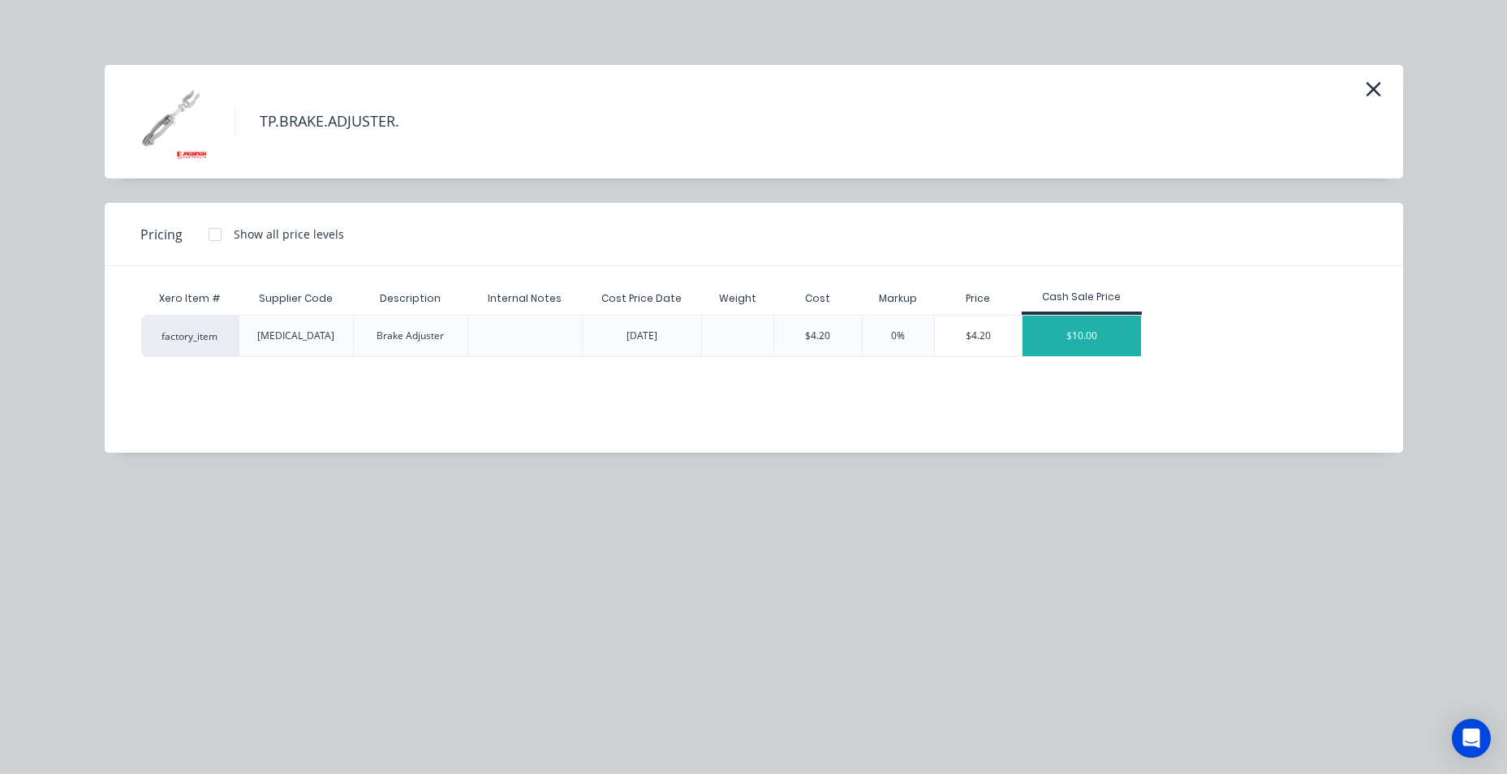
click at [1077, 338] on div "$10.00" at bounding box center [1081, 336] width 118 height 41
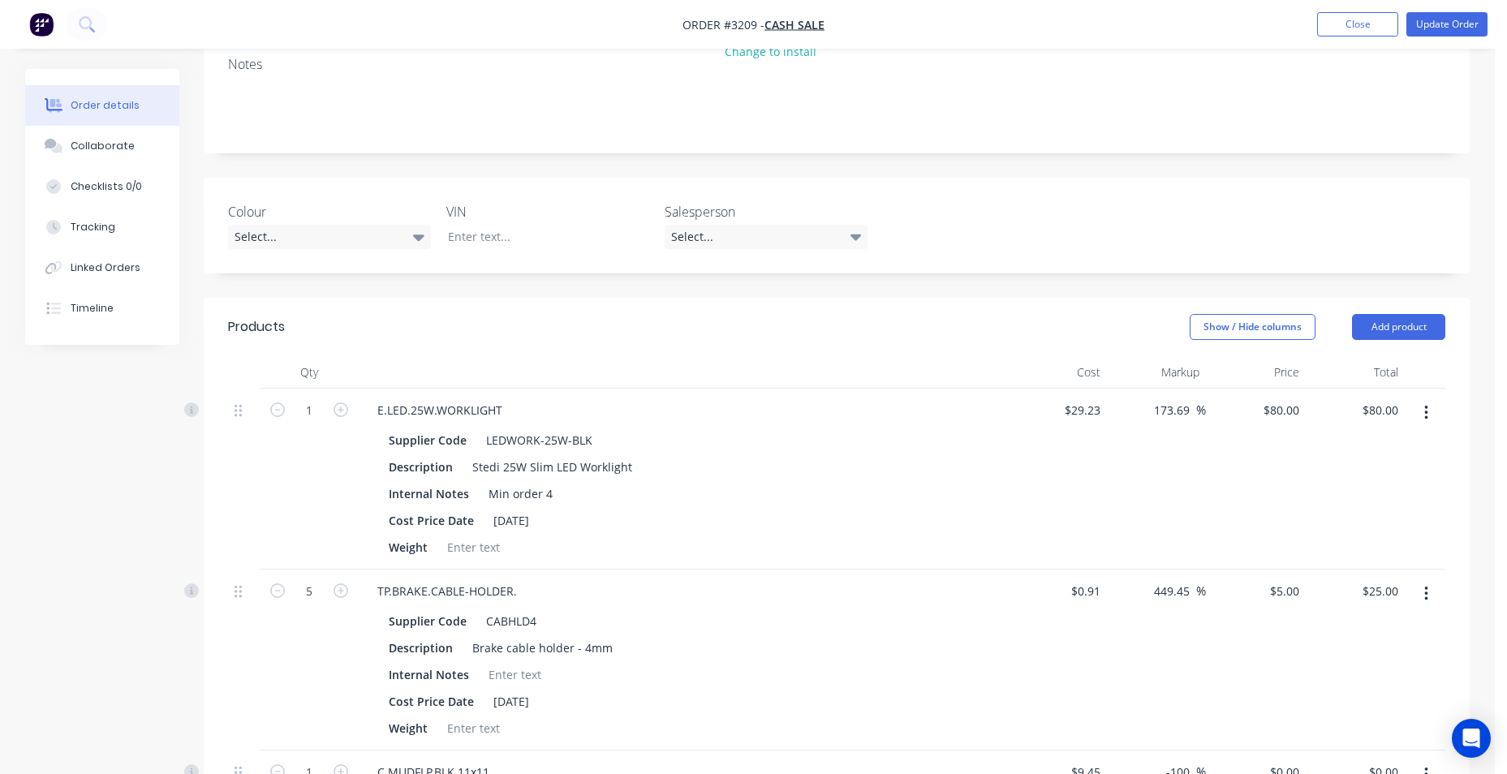
scroll to position [487, 0]
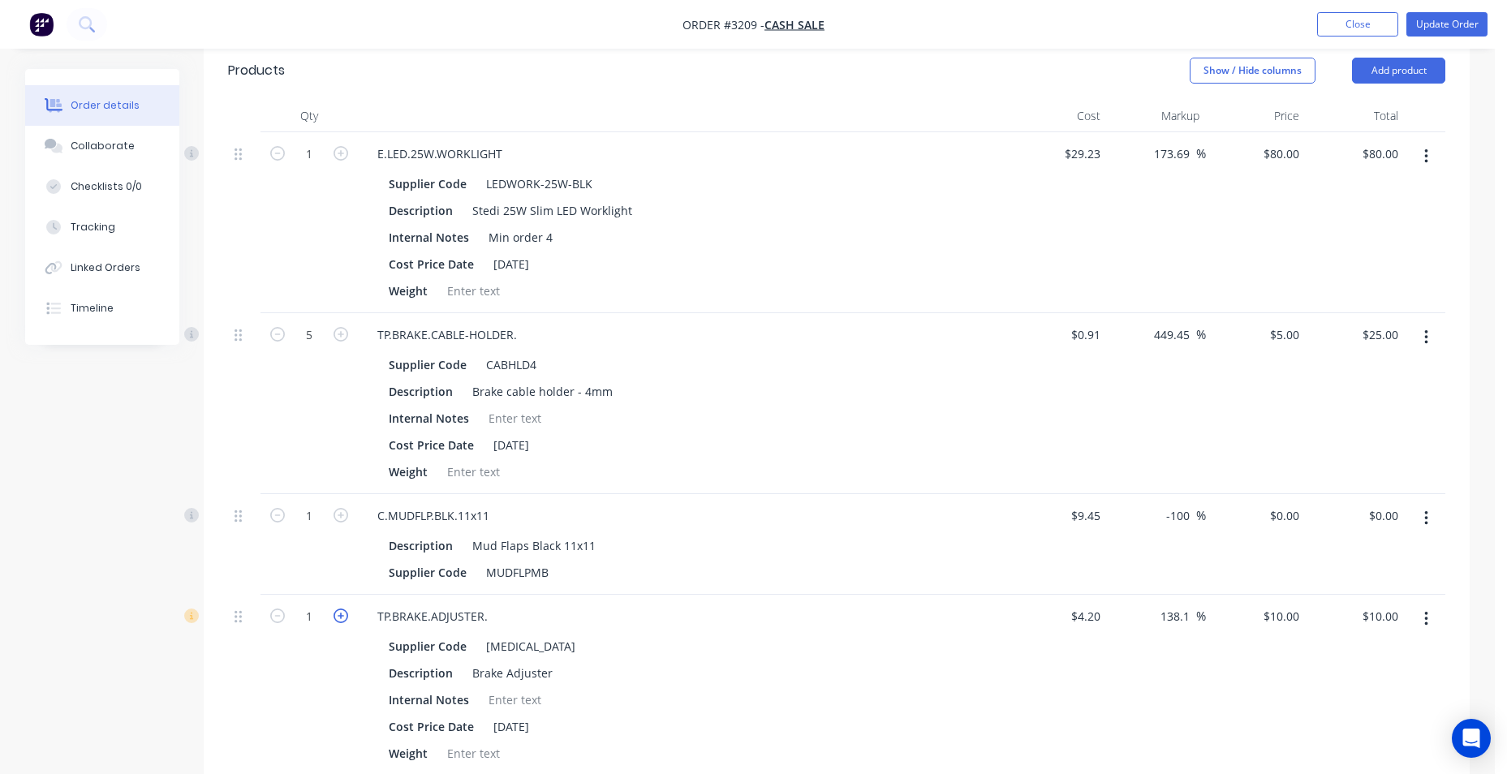
click at [339, 617] on icon "button" at bounding box center [340, 616] width 15 height 15
type input "2"
type input "$20.00"
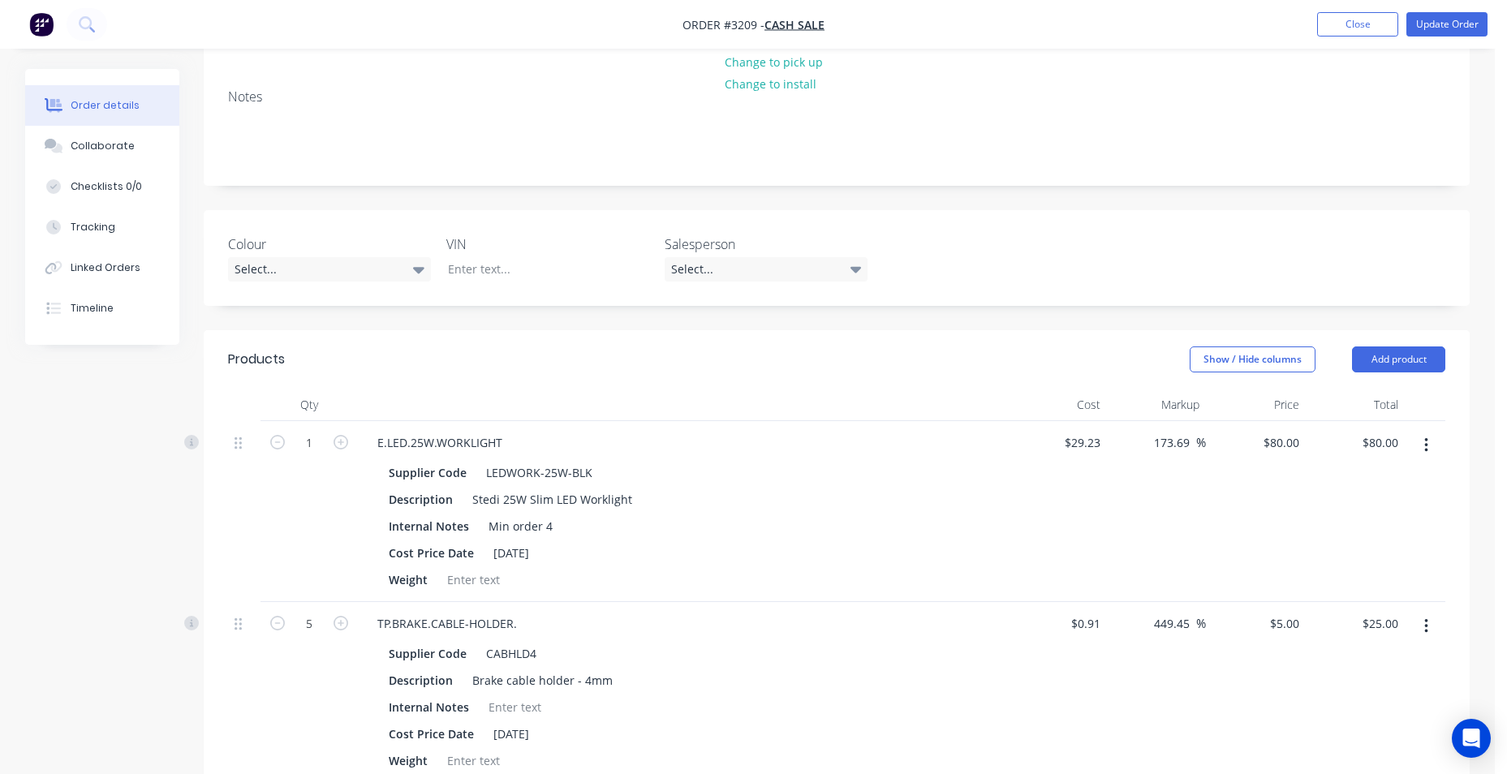
scroll to position [0, 0]
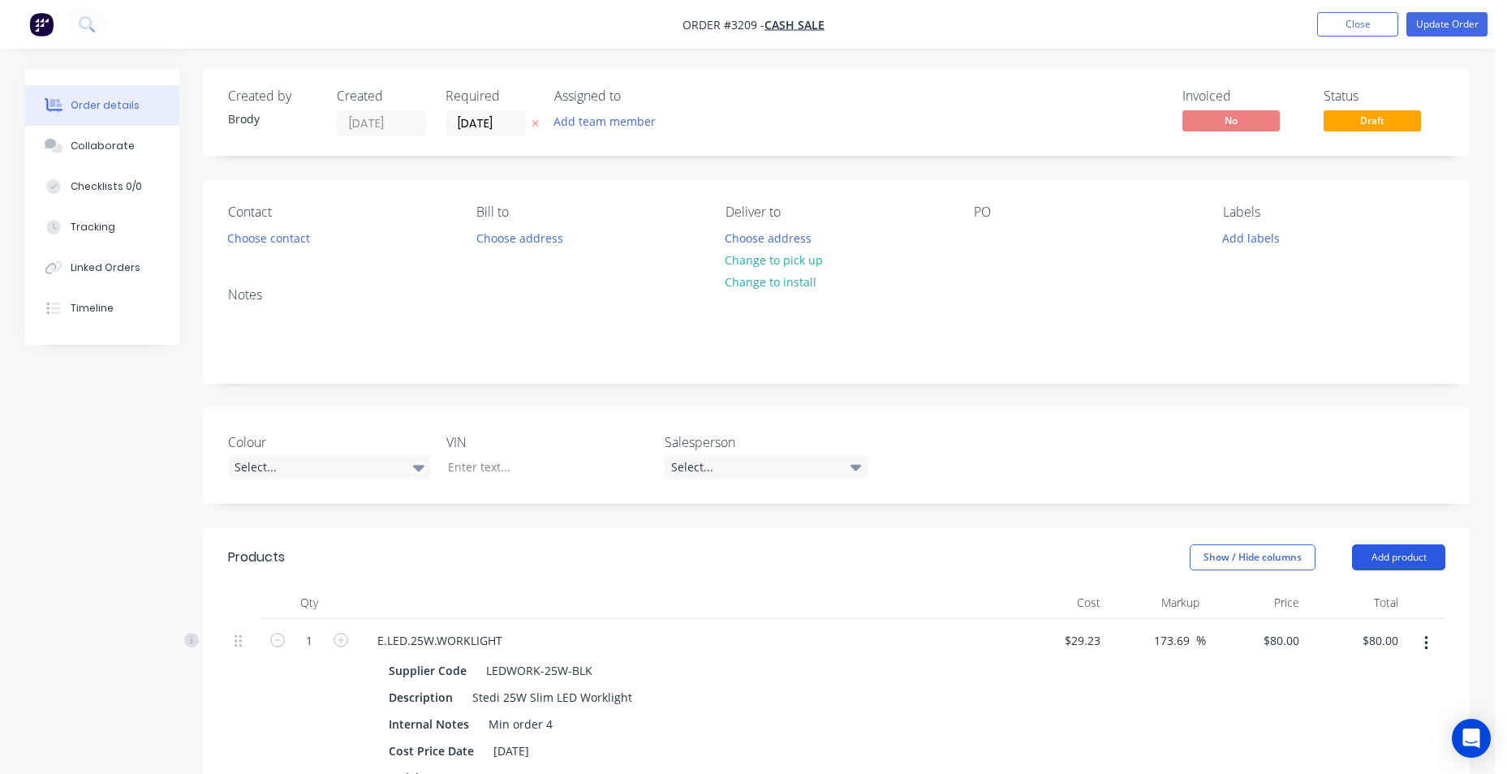
click at [1426, 560] on button "Add product" at bounding box center [1398, 557] width 93 height 26
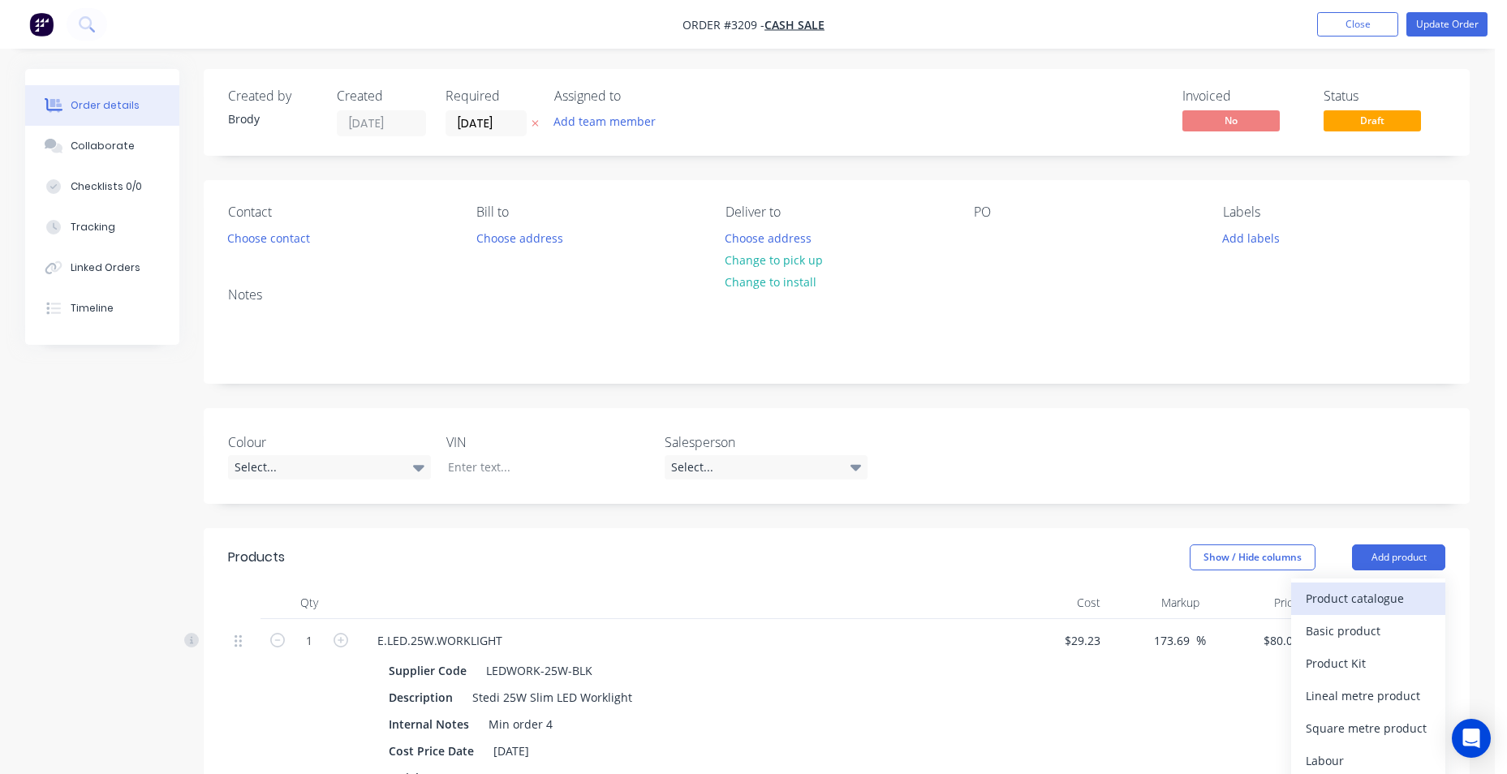
click at [1368, 613] on button "Product catalogue" at bounding box center [1368, 599] width 154 height 32
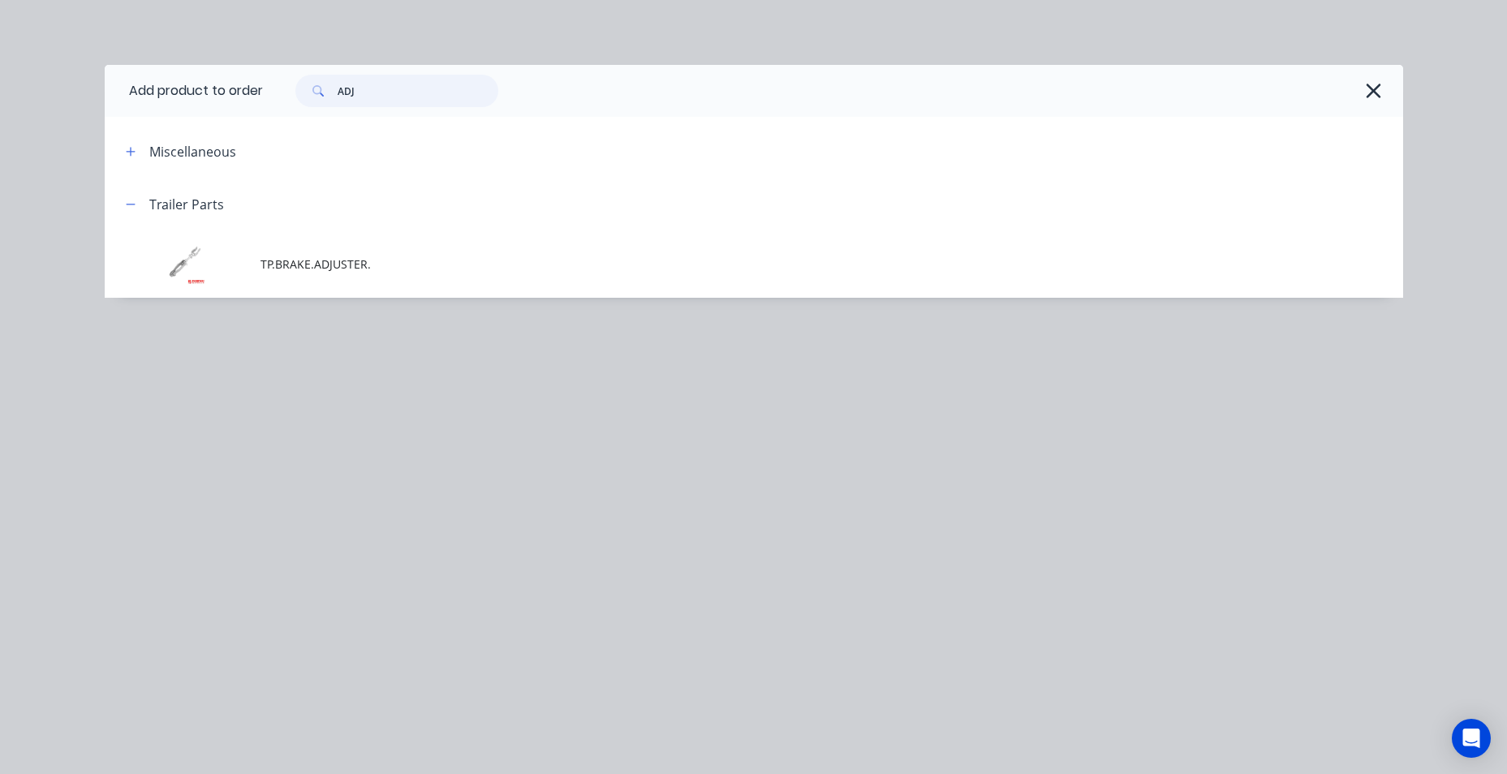
drag, startPoint x: 256, startPoint y: 95, endPoint x: 169, endPoint y: 92, distance: 87.7
click at [171, 94] on header "Add product to order ADJ" at bounding box center [754, 91] width 1298 height 52
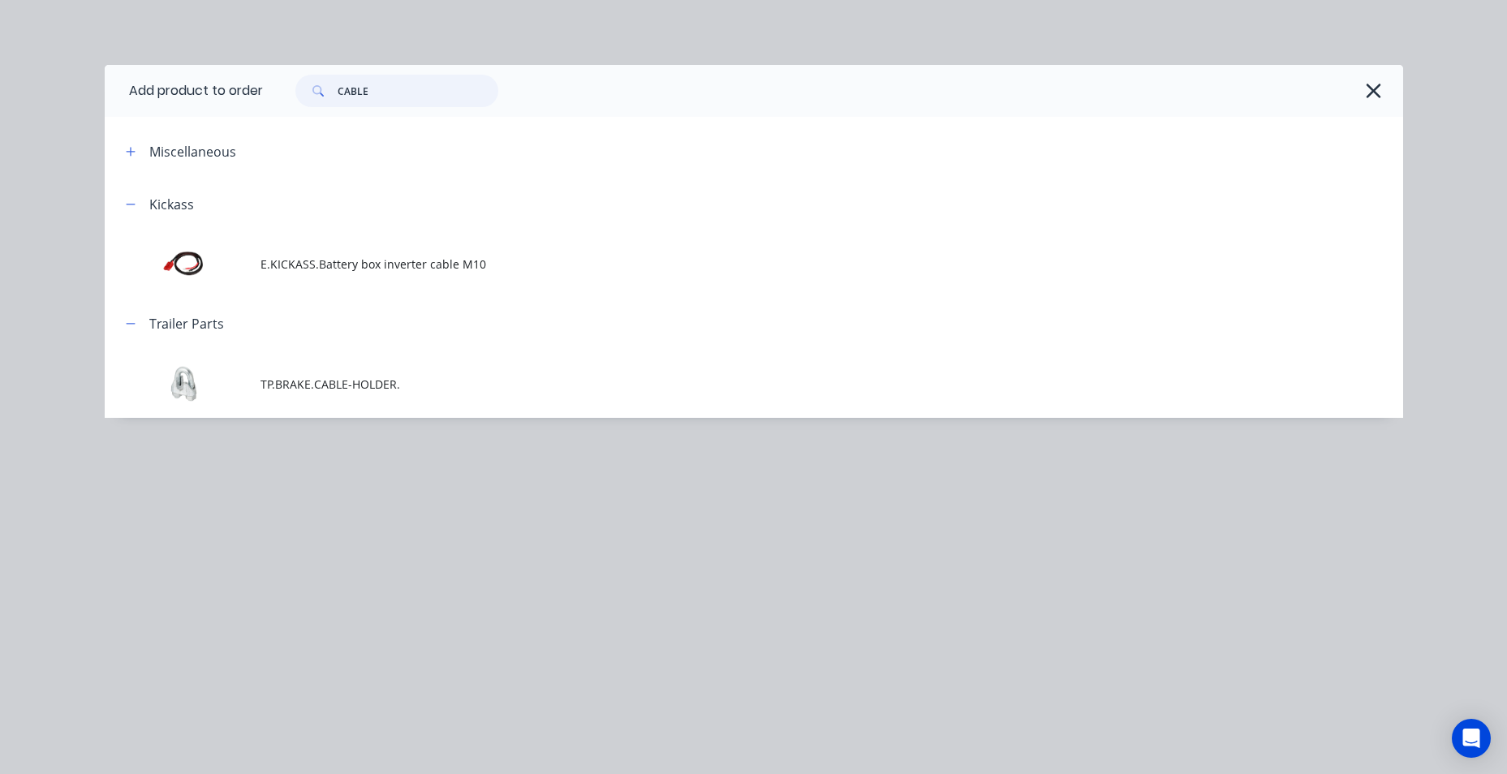
drag, startPoint x: 369, startPoint y: 93, endPoint x: 313, endPoint y: 90, distance: 56.1
click at [317, 93] on div "CABLE" at bounding box center [396, 91] width 203 height 32
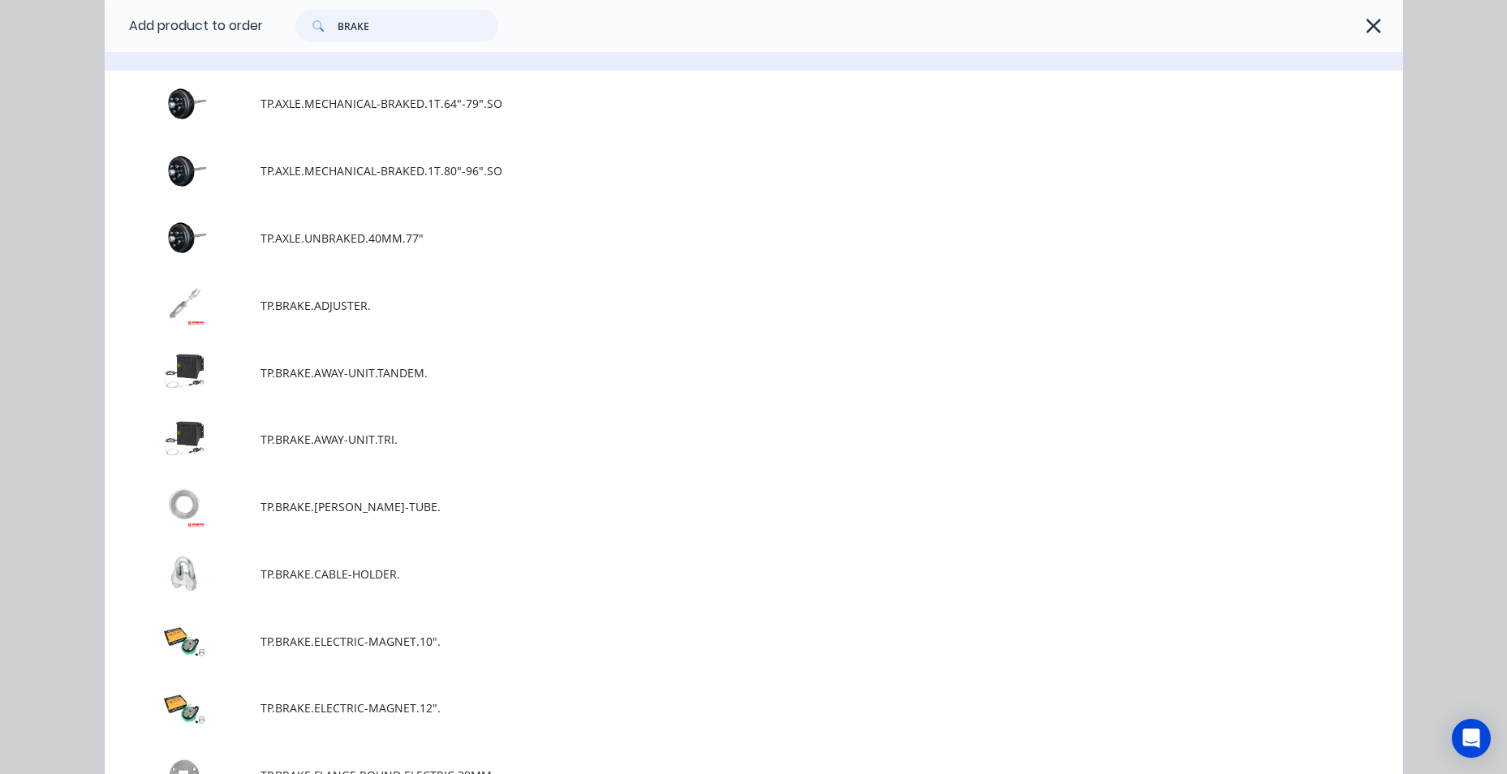
scroll to position [1298, 0]
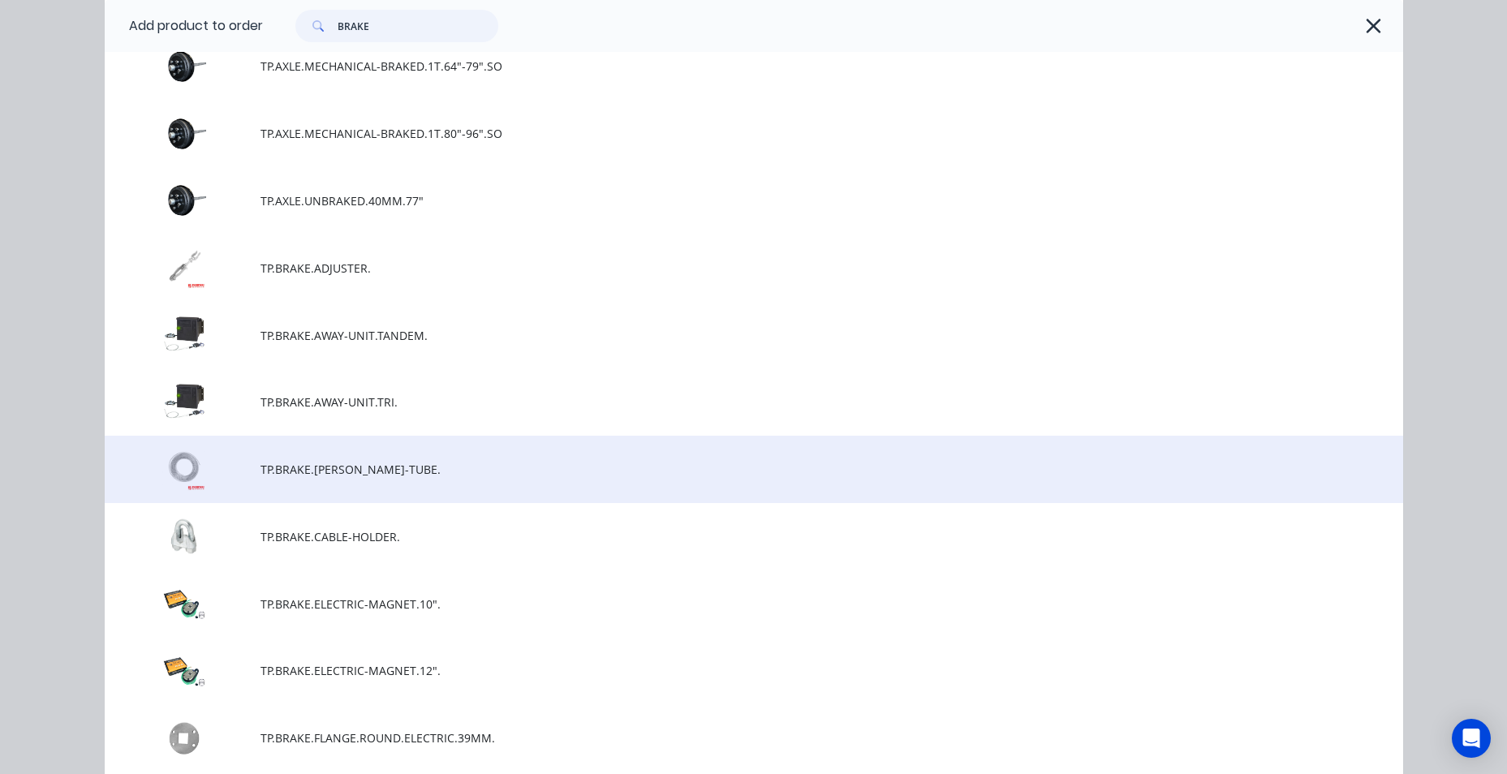
type input "BRAKE"
click at [385, 476] on span "TP.BRAKE.[PERSON_NAME]-TUBE." at bounding box center [717, 469] width 914 height 17
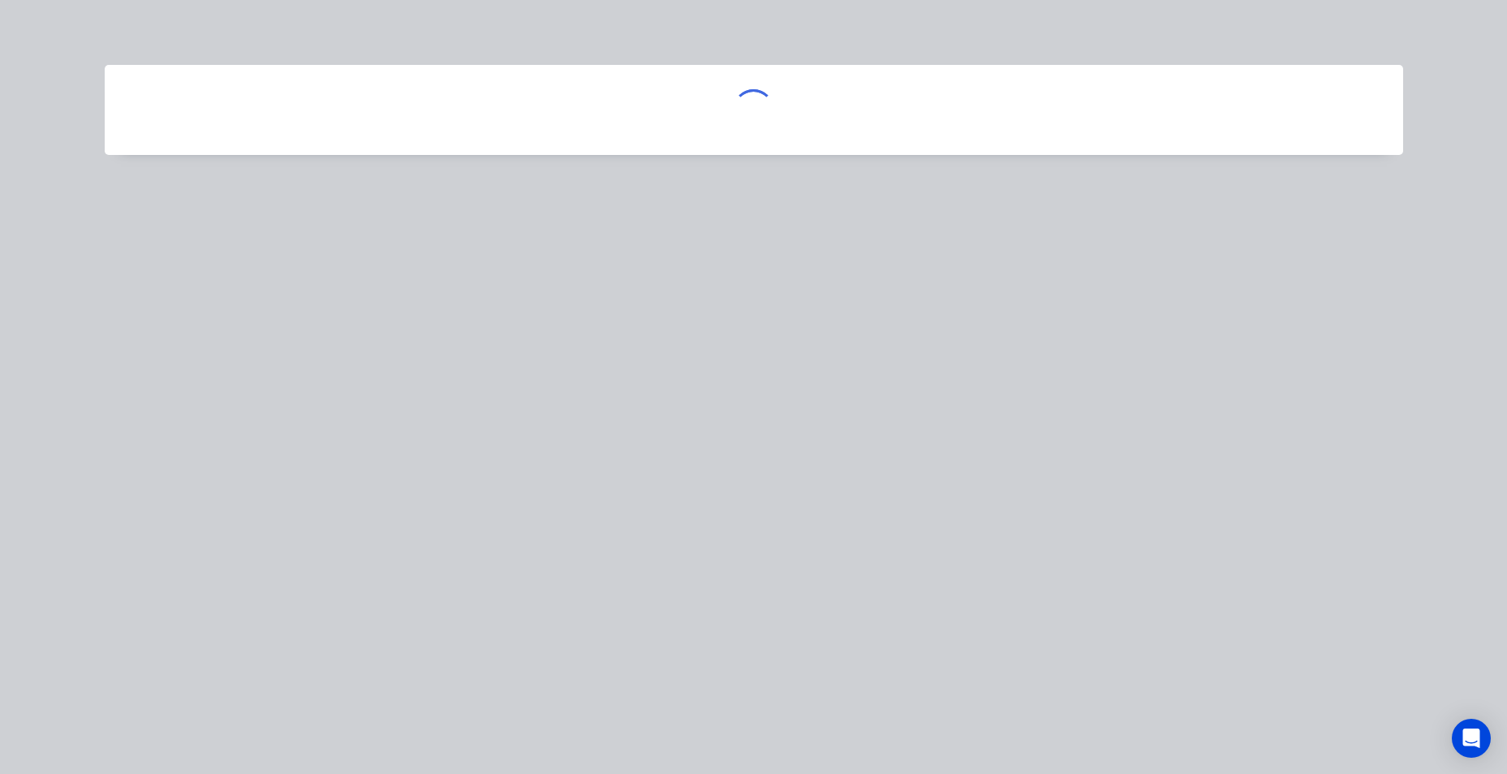
scroll to position [0, 0]
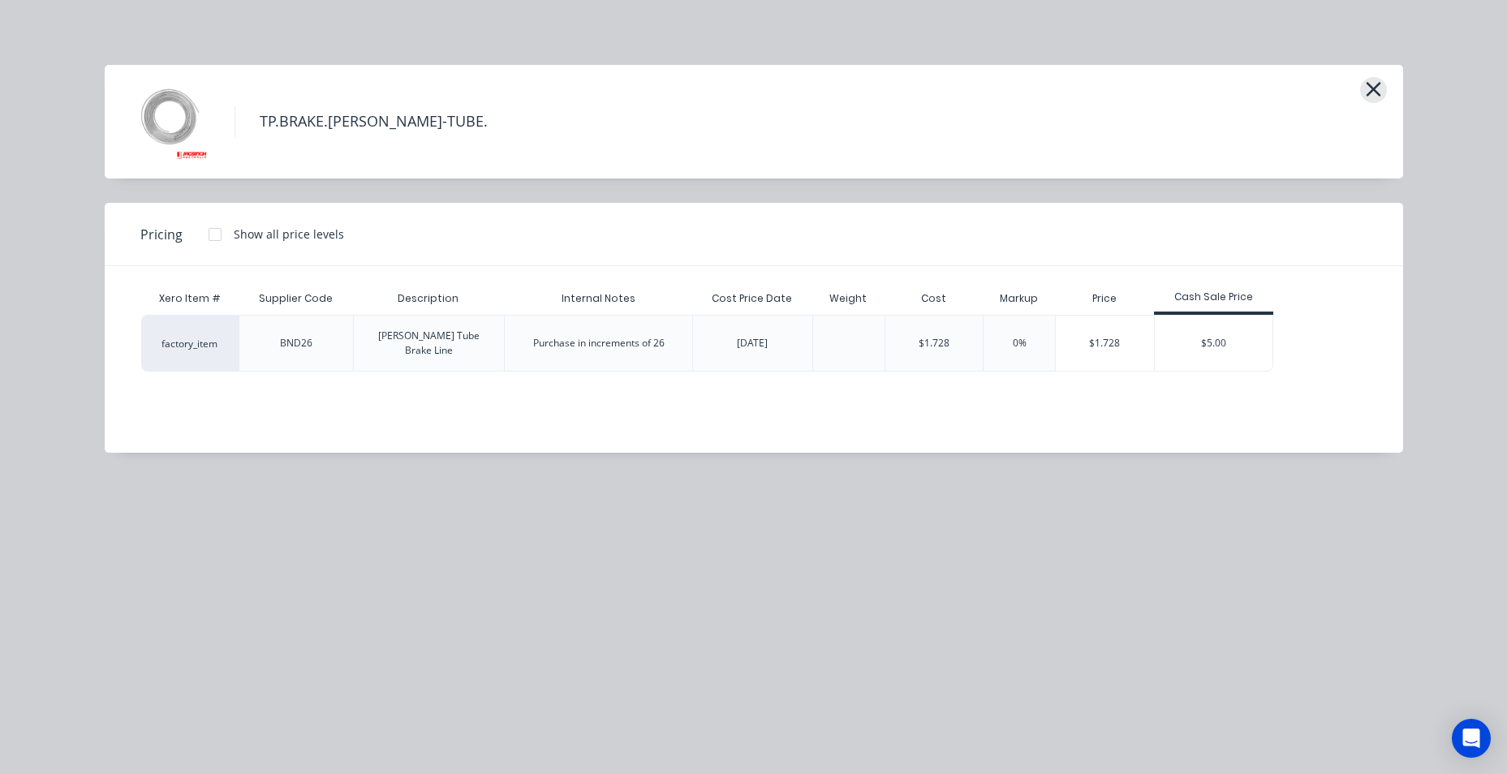
click at [1365, 92] on icon "button" at bounding box center [1373, 89] width 17 height 23
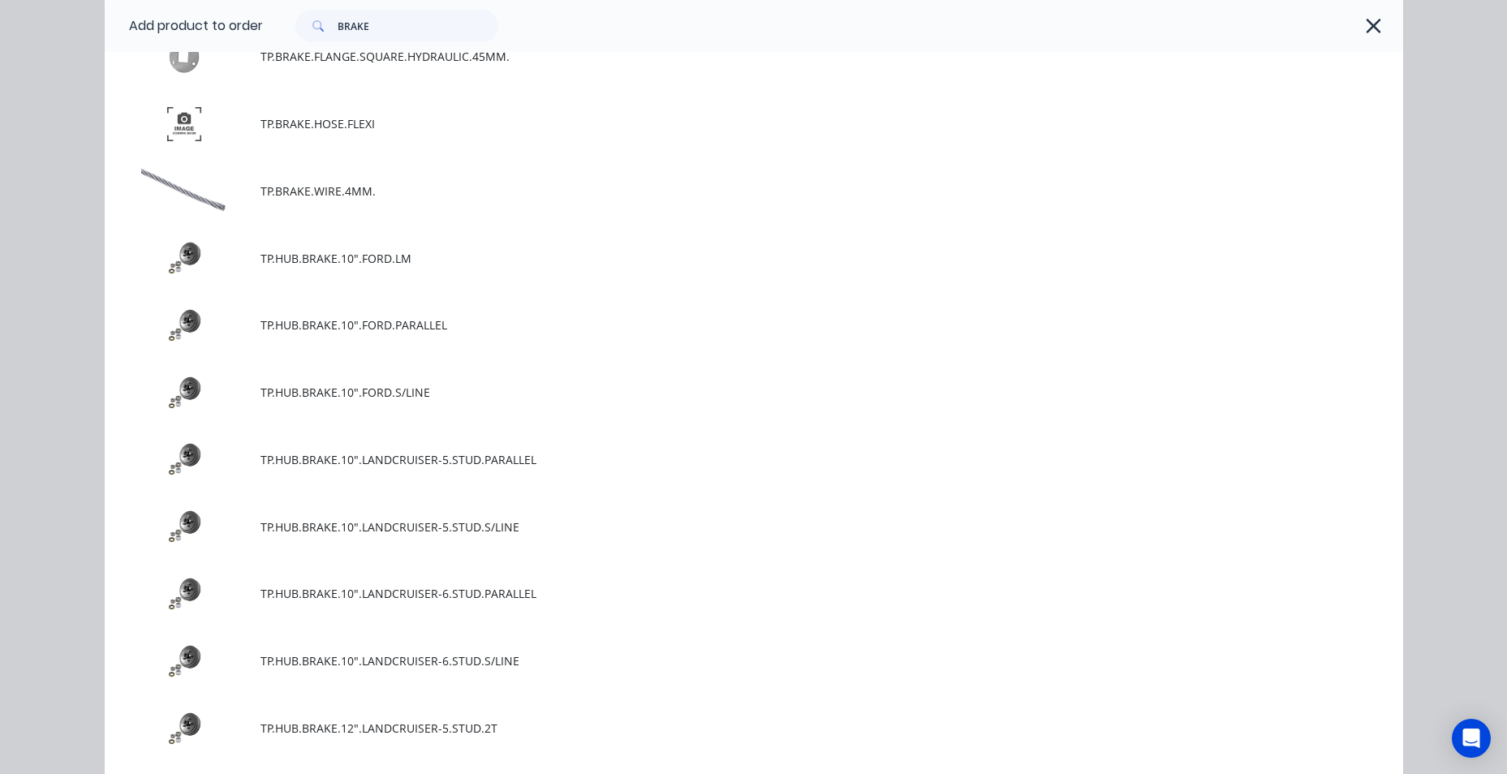
scroll to position [2545, 0]
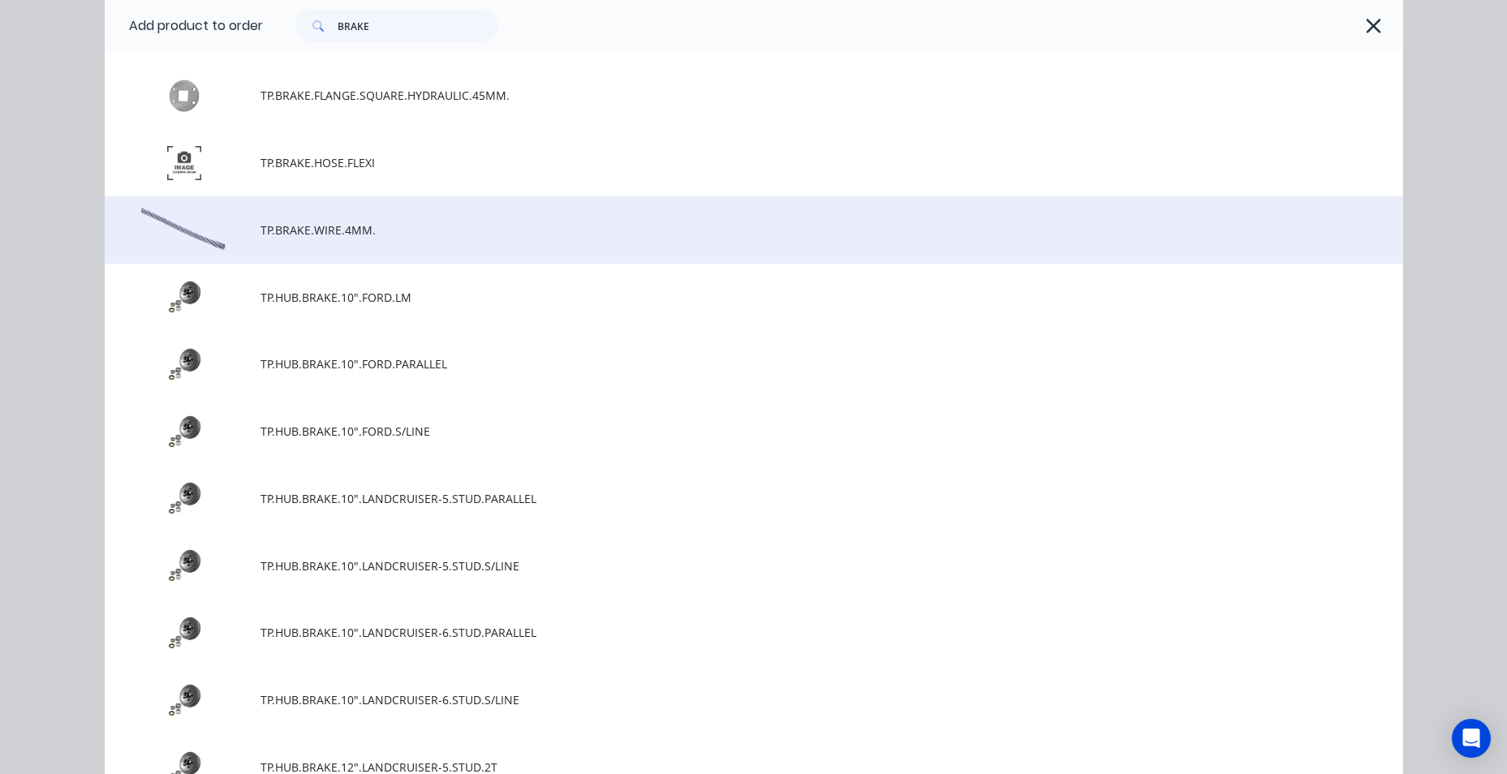
click at [338, 234] on span "TP.BRAKE.WIRE.4MM." at bounding box center [717, 229] width 914 height 17
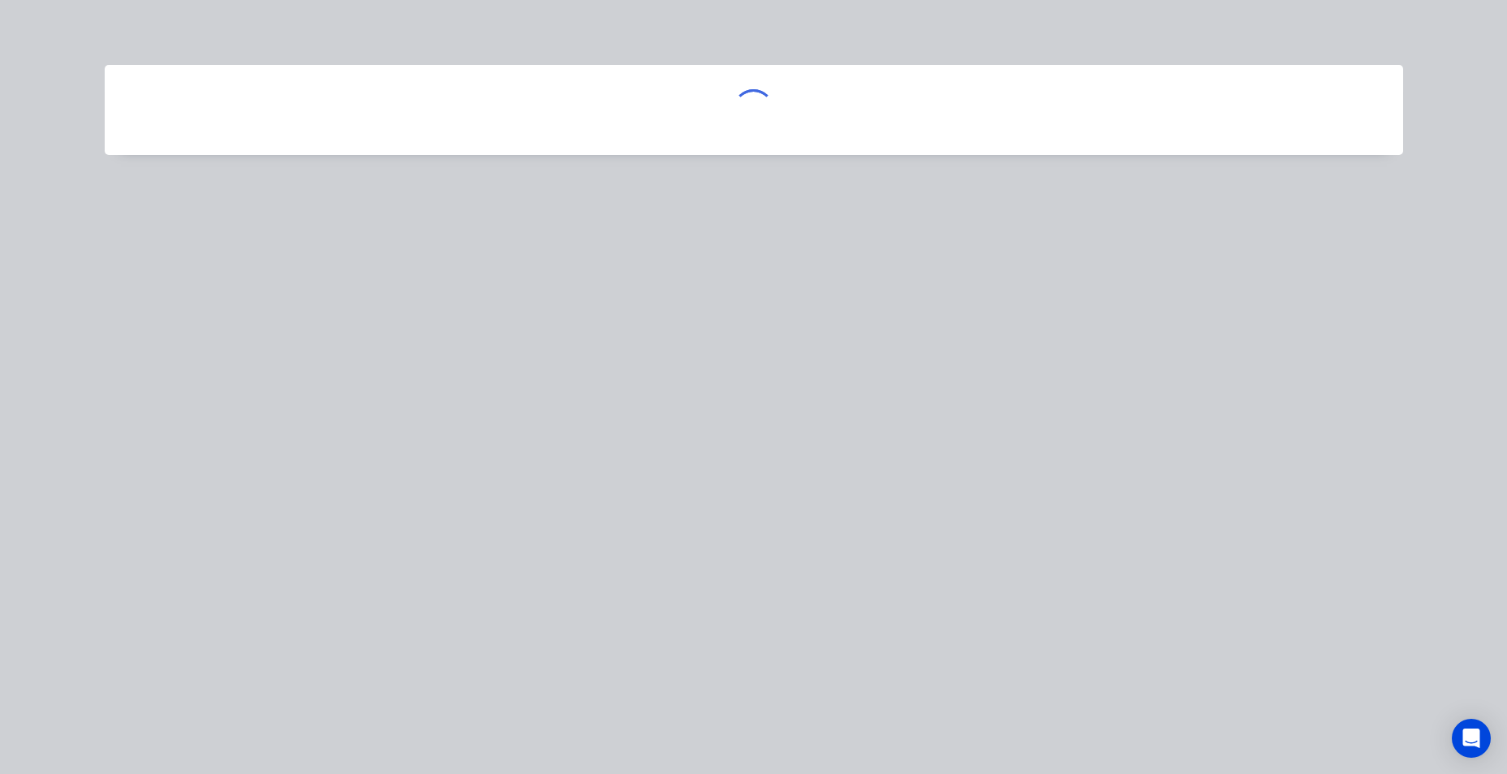
scroll to position [0, 0]
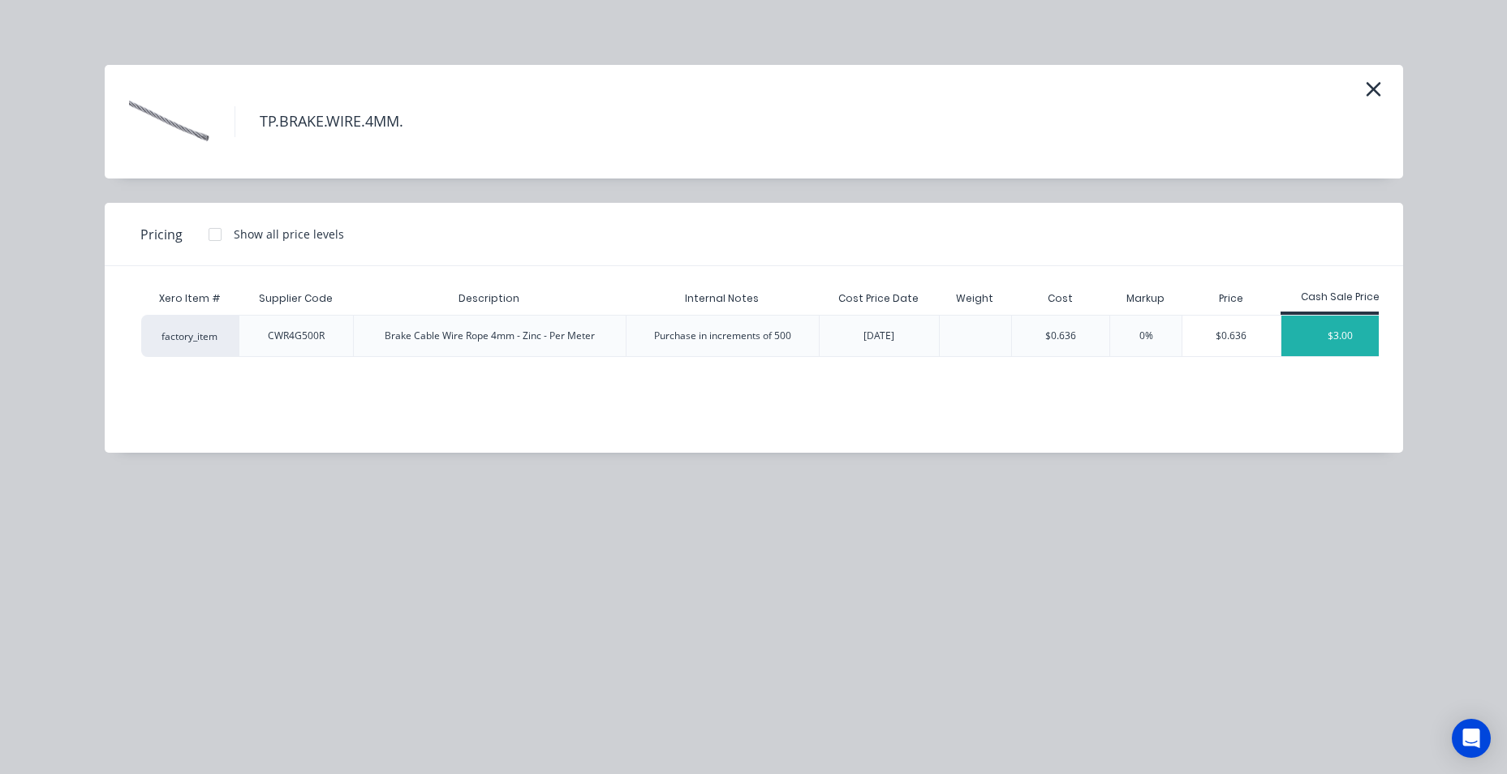
click at [1358, 342] on div "$3.00" at bounding box center [1340, 336] width 118 height 41
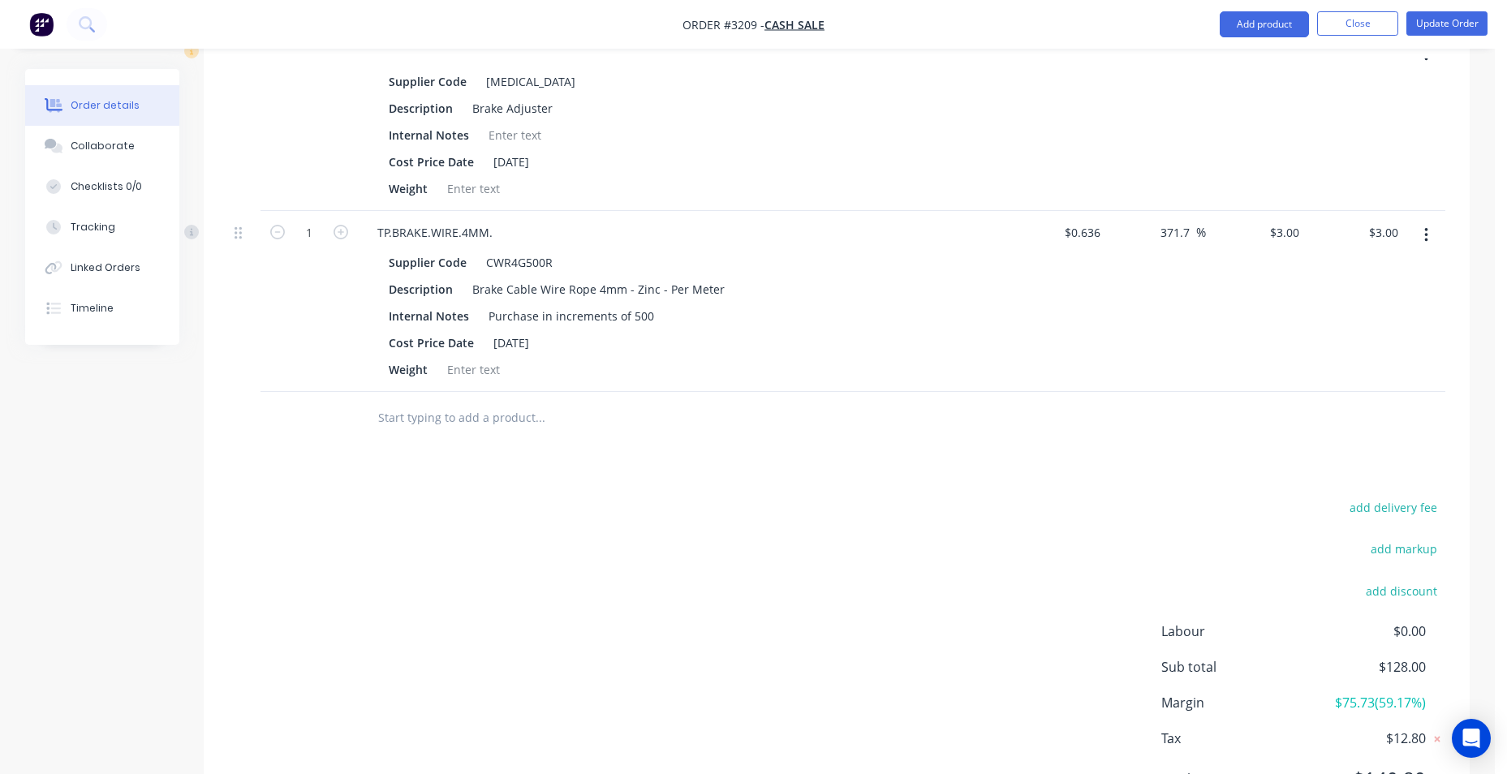
scroll to position [974, 0]
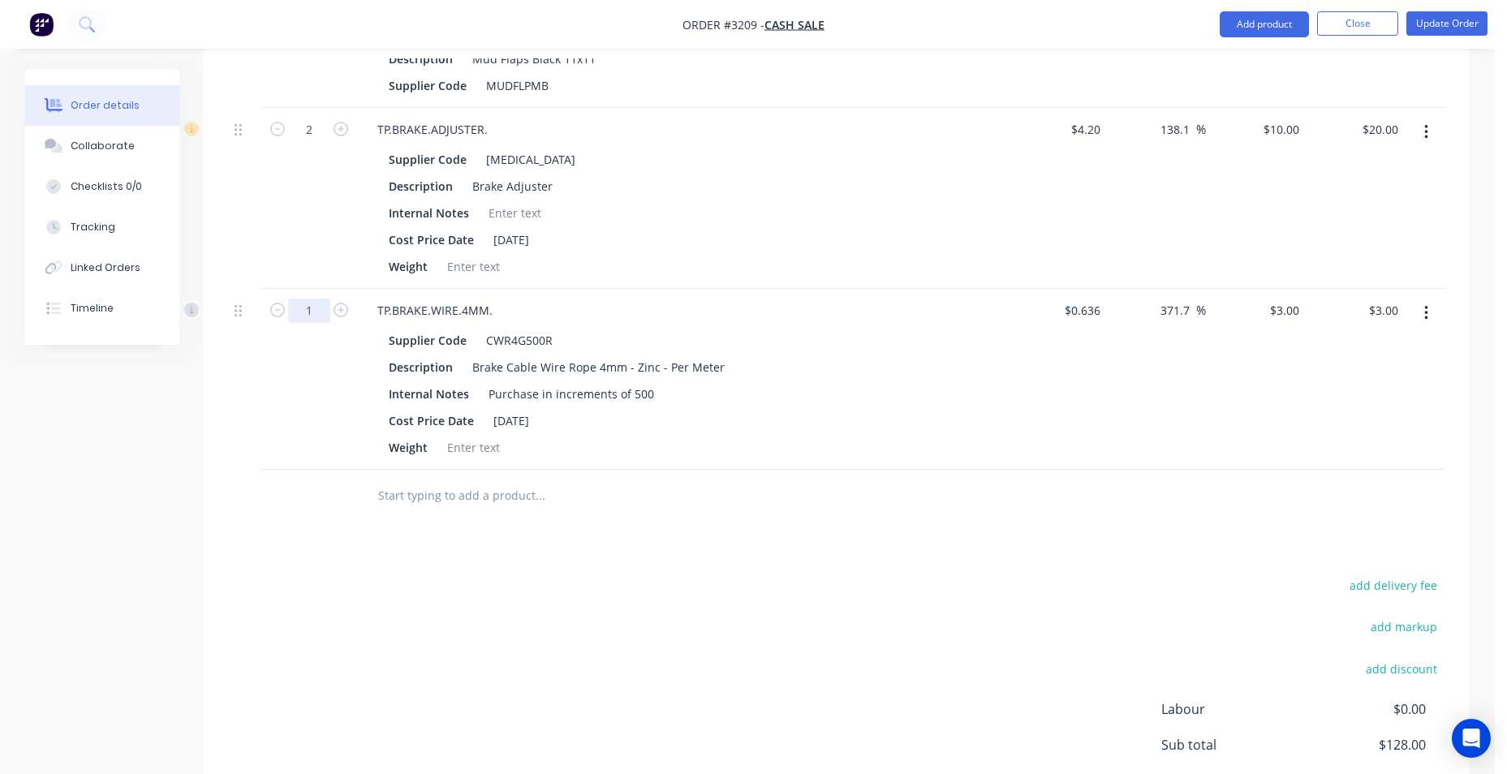
type input "14"
type input "$42.00"
click at [404, 660] on div "add delivery fee add markup add discount Labour $0.00 Sub total $128.00 Margin …" at bounding box center [836, 730] width 1217 height 313
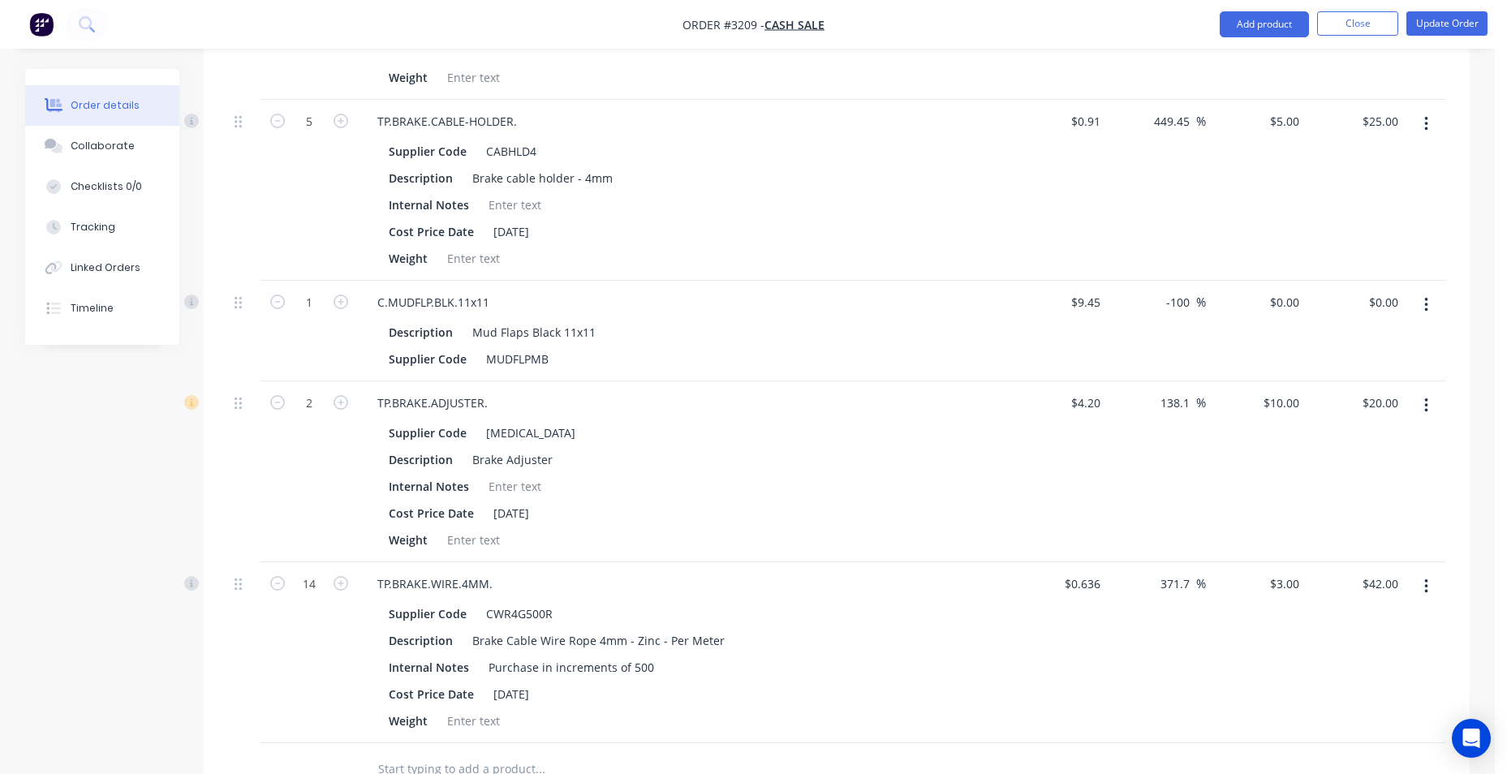
scroll to position [568, 0]
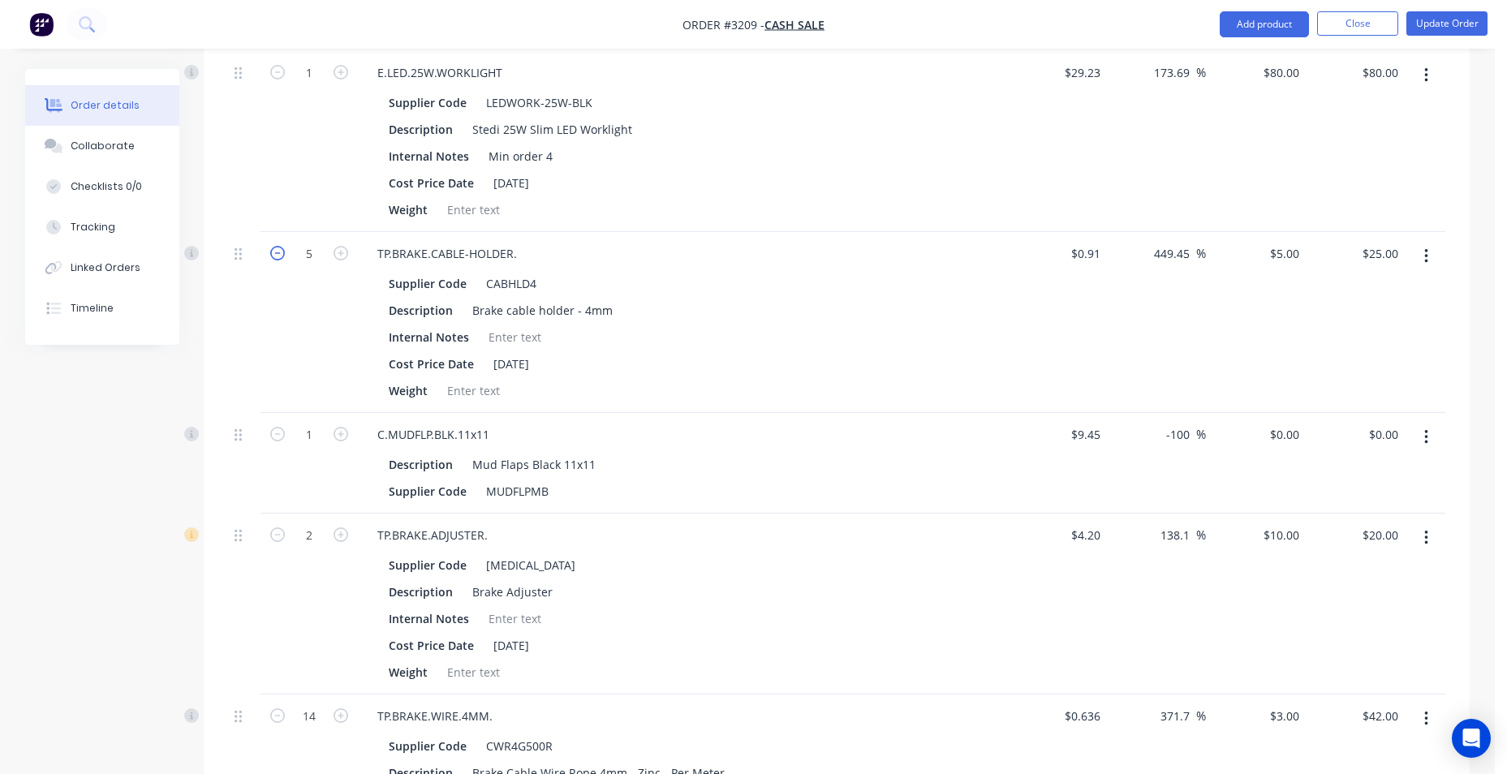
click at [274, 258] on icon "button" at bounding box center [277, 253] width 15 height 15
type input "4"
type input "$20.00"
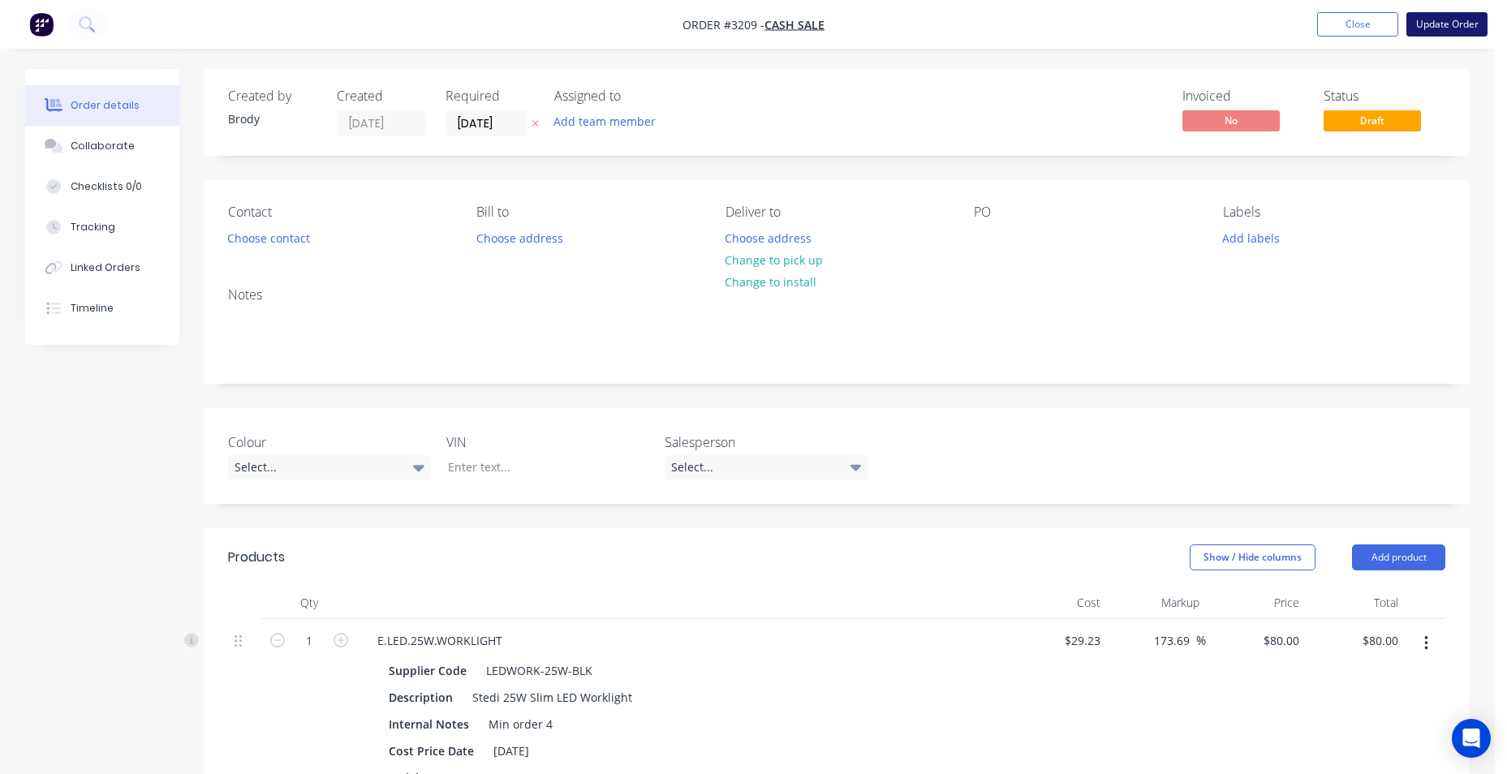
click at [1451, 23] on button "Update Order" at bounding box center [1446, 24] width 81 height 24
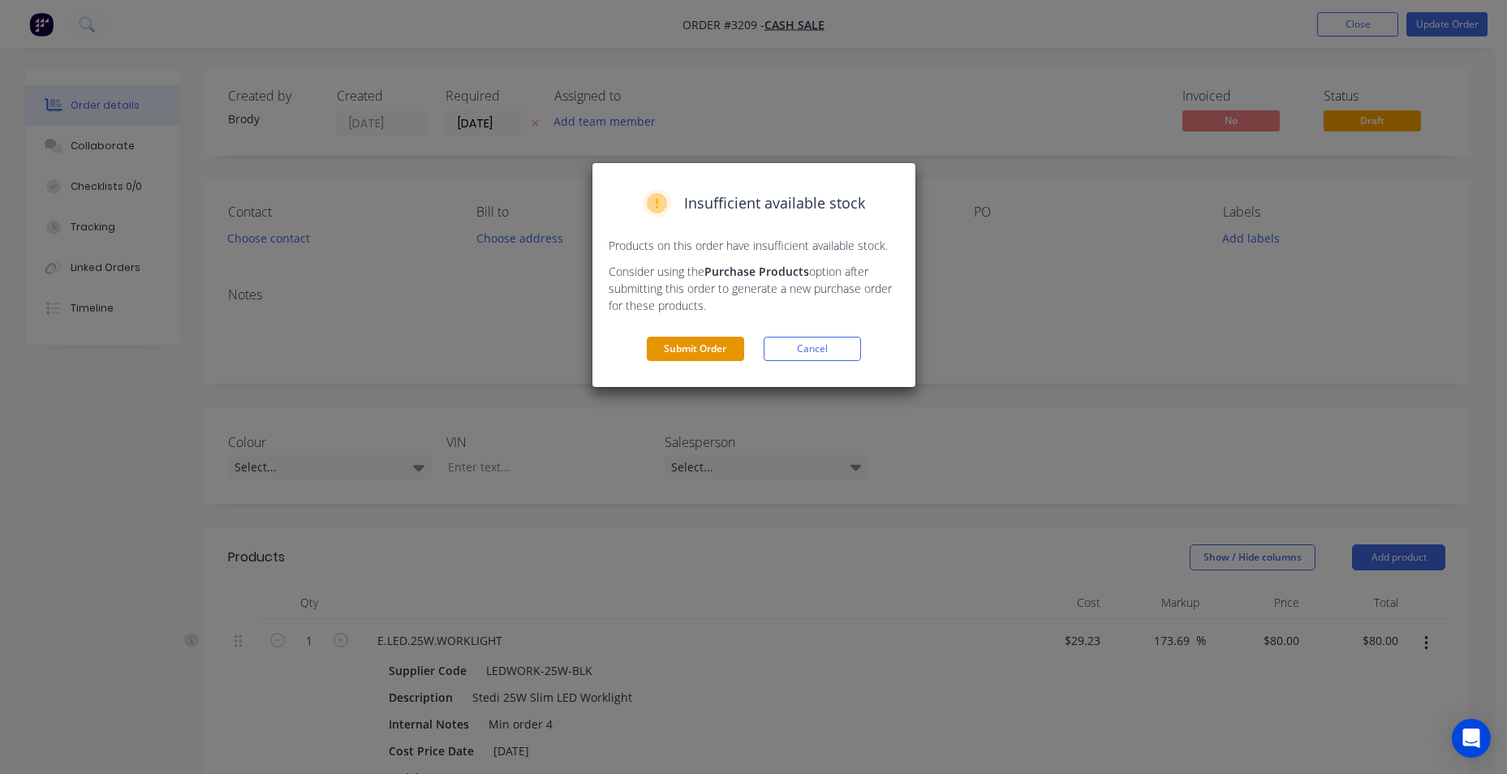
click at [700, 353] on button "Submit Order" at bounding box center [695, 349] width 97 height 24
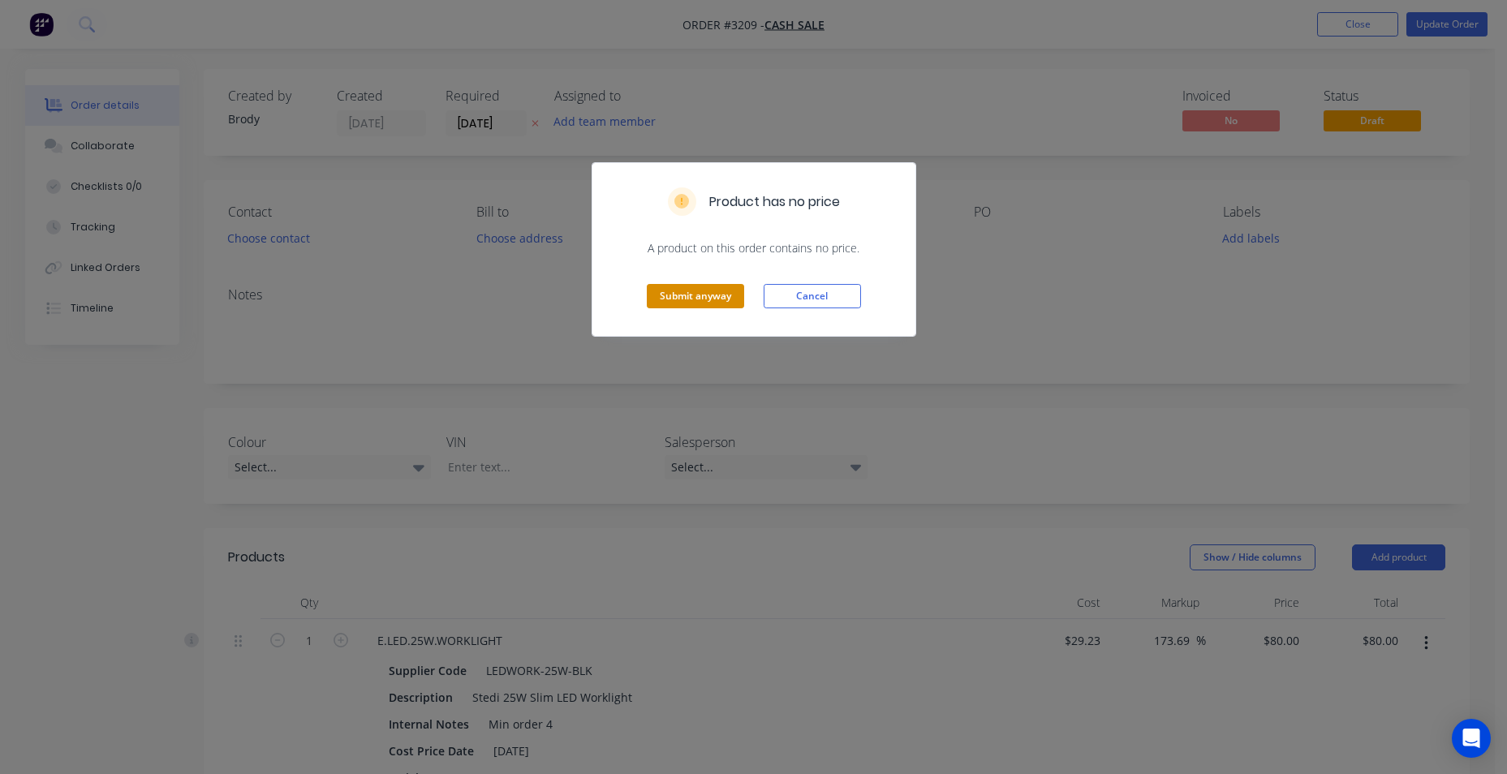
click at [693, 288] on button "Submit anyway" at bounding box center [695, 296] width 97 height 24
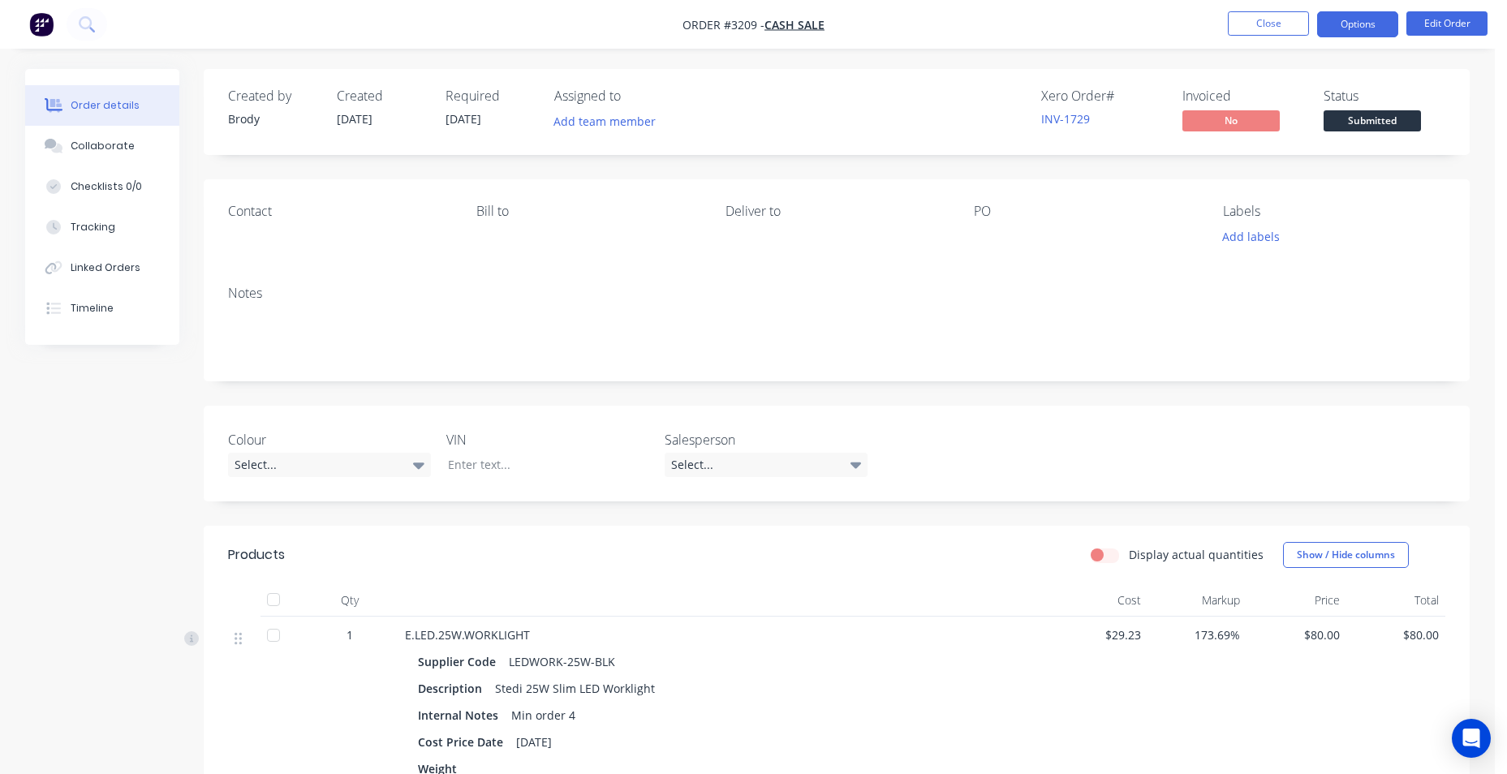
click at [1372, 31] on button "Options" at bounding box center [1357, 24] width 81 height 26
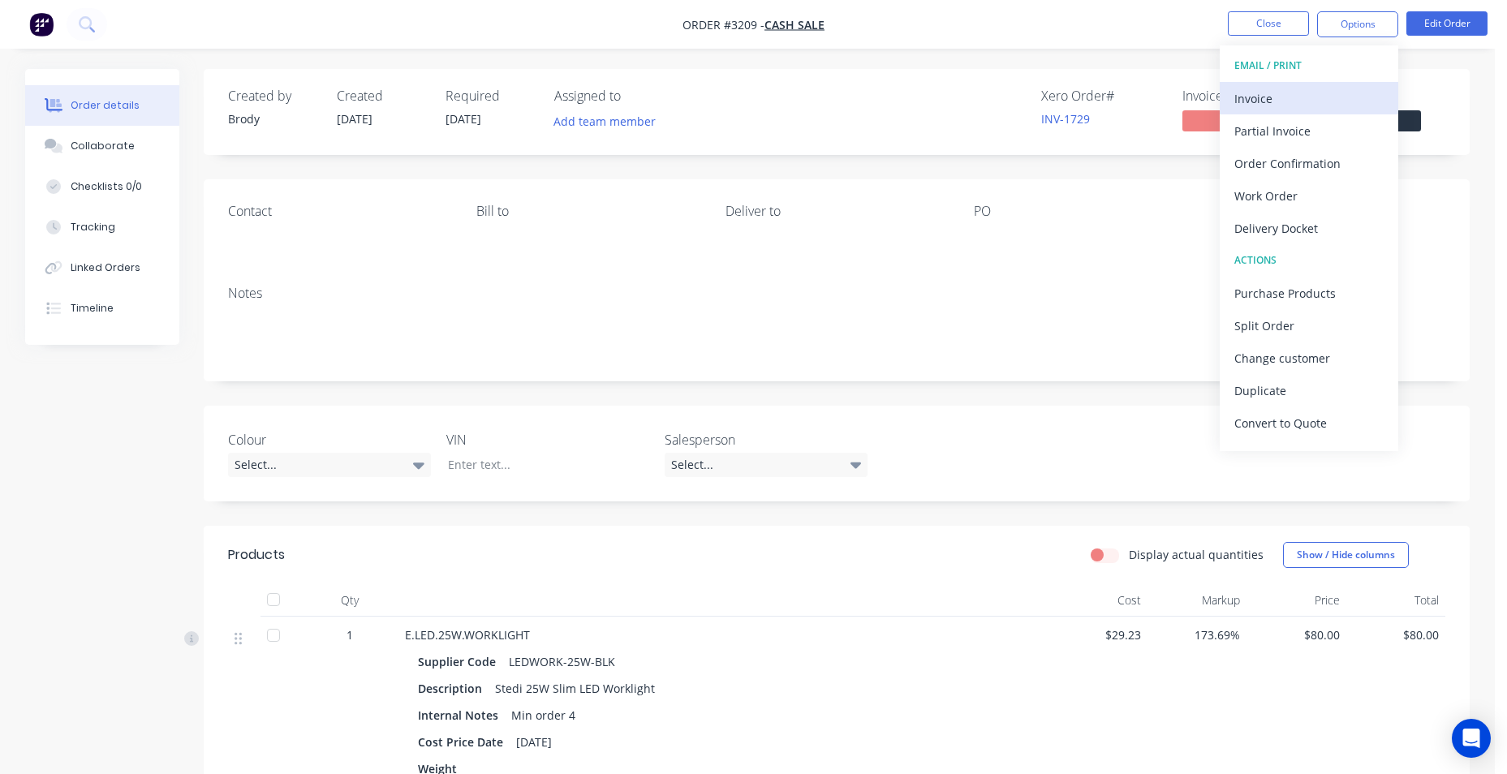
click at [1314, 99] on div "Invoice" at bounding box center [1308, 99] width 149 height 24
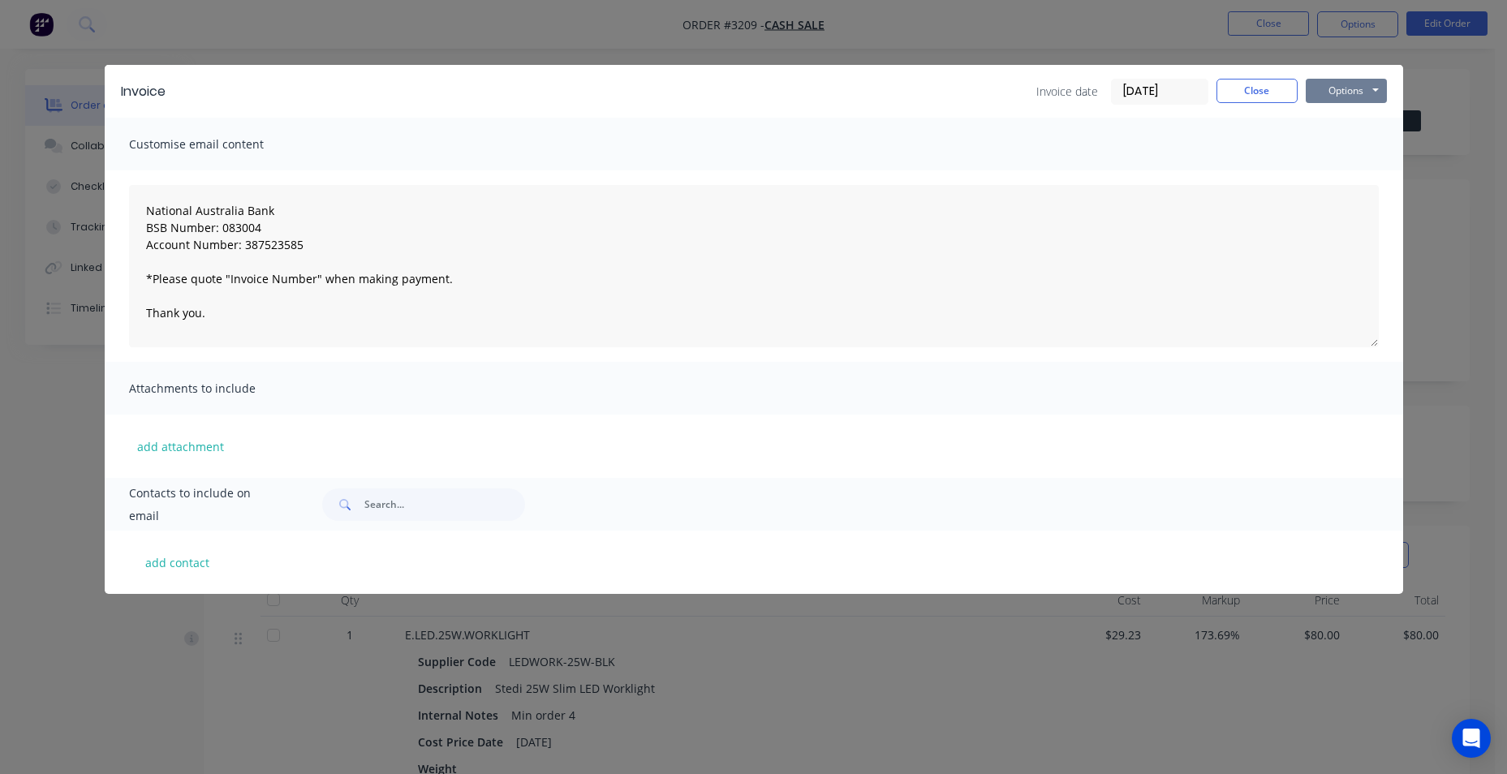
click at [1344, 99] on button "Options" at bounding box center [1345, 91] width 81 height 24
click at [1377, 127] on button "Preview" at bounding box center [1357, 119] width 104 height 27
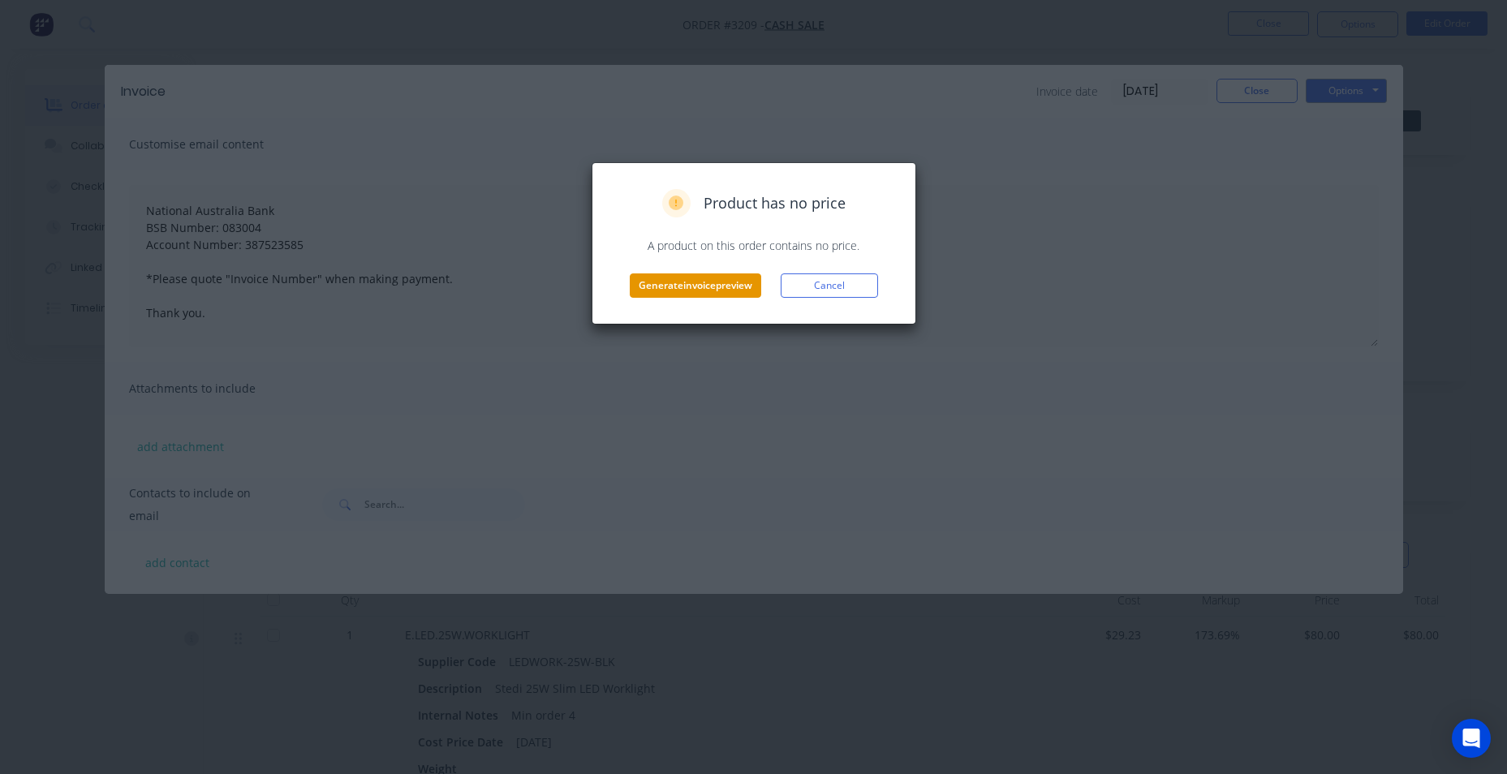
click at [708, 290] on button "Generate invoice preview" at bounding box center [695, 285] width 131 height 24
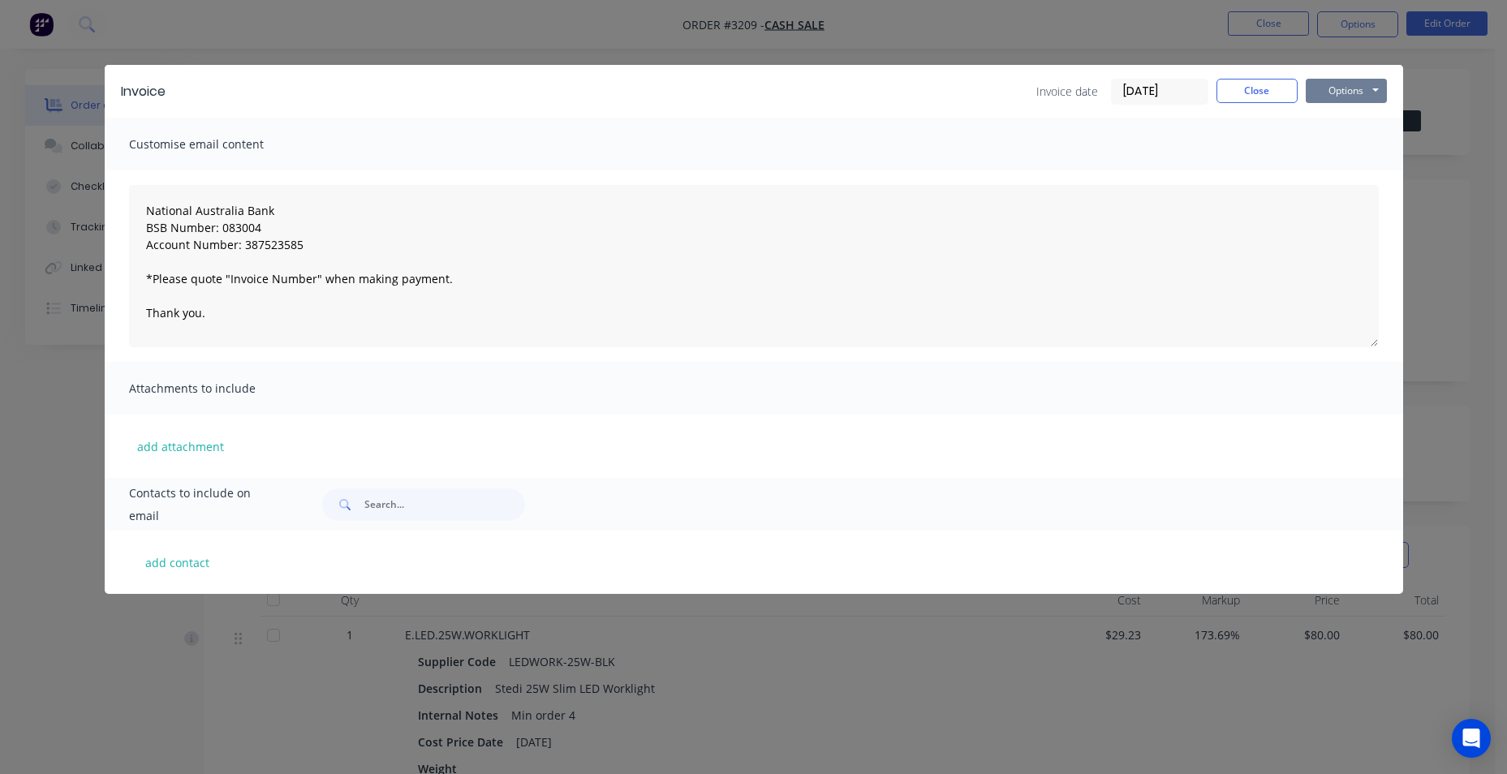
click at [1367, 97] on button "Options" at bounding box center [1345, 91] width 81 height 24
click at [1277, 82] on button "Close" at bounding box center [1256, 91] width 81 height 24
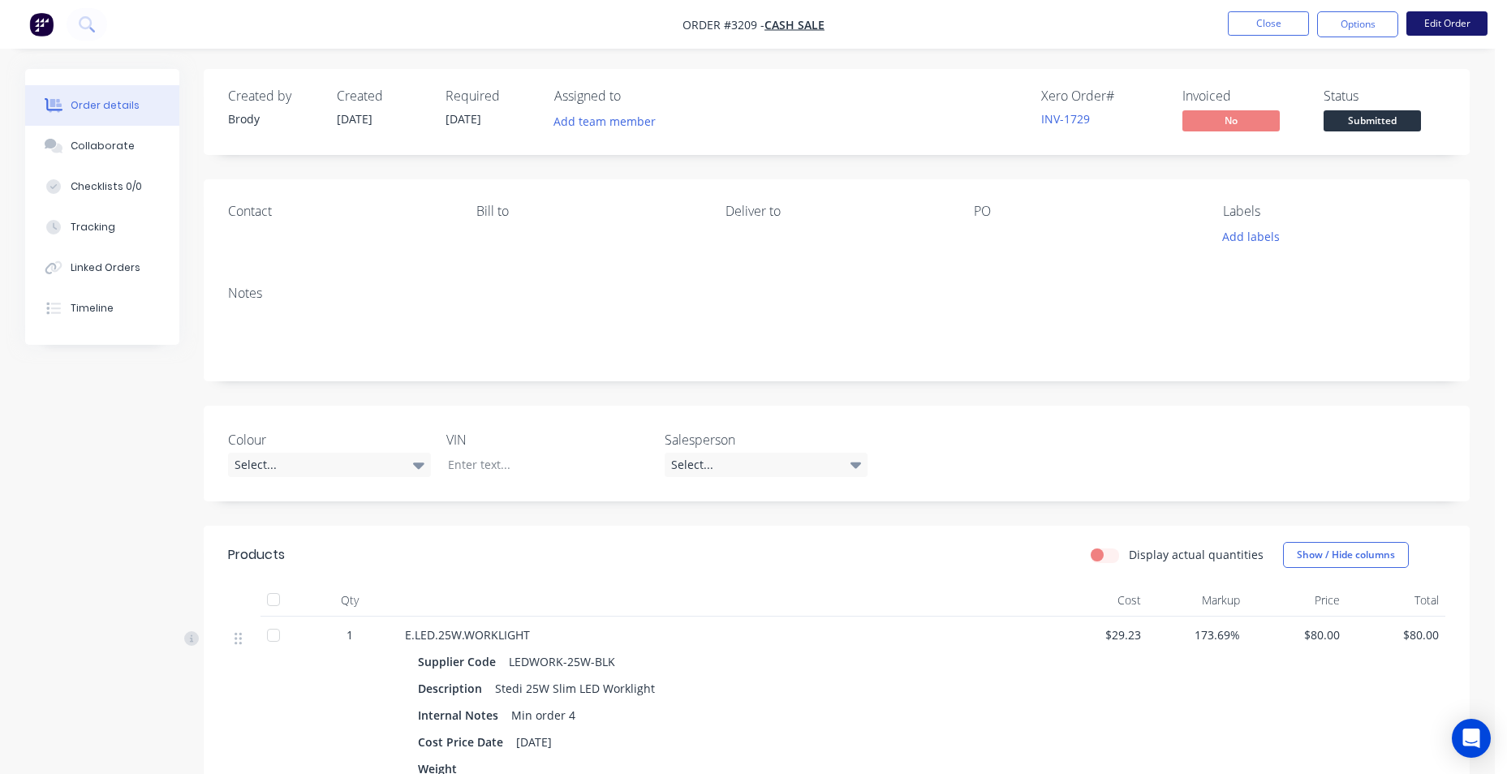
click at [1421, 23] on button "Edit Order" at bounding box center [1446, 23] width 81 height 24
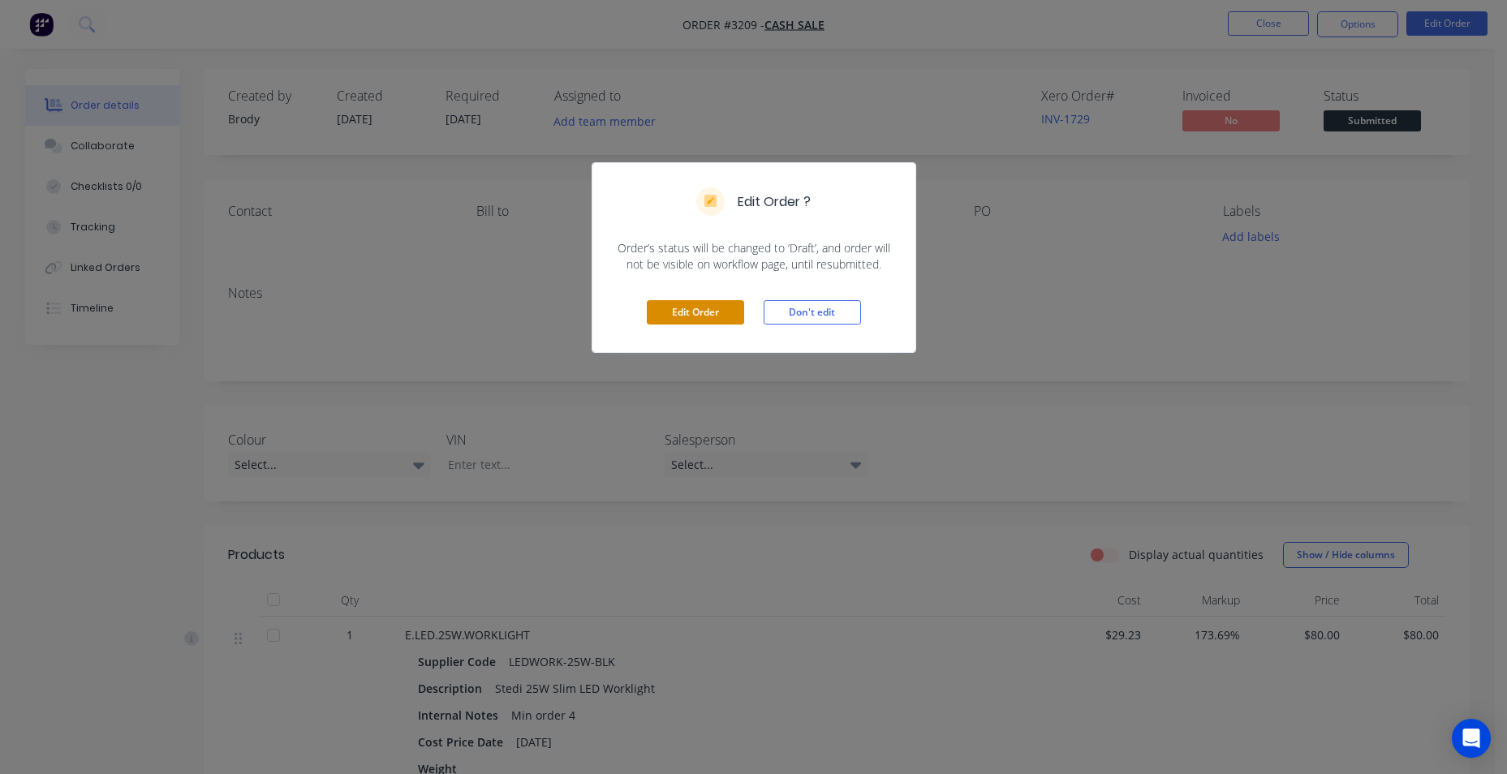
click at [720, 306] on button "Edit Order" at bounding box center [695, 312] width 97 height 24
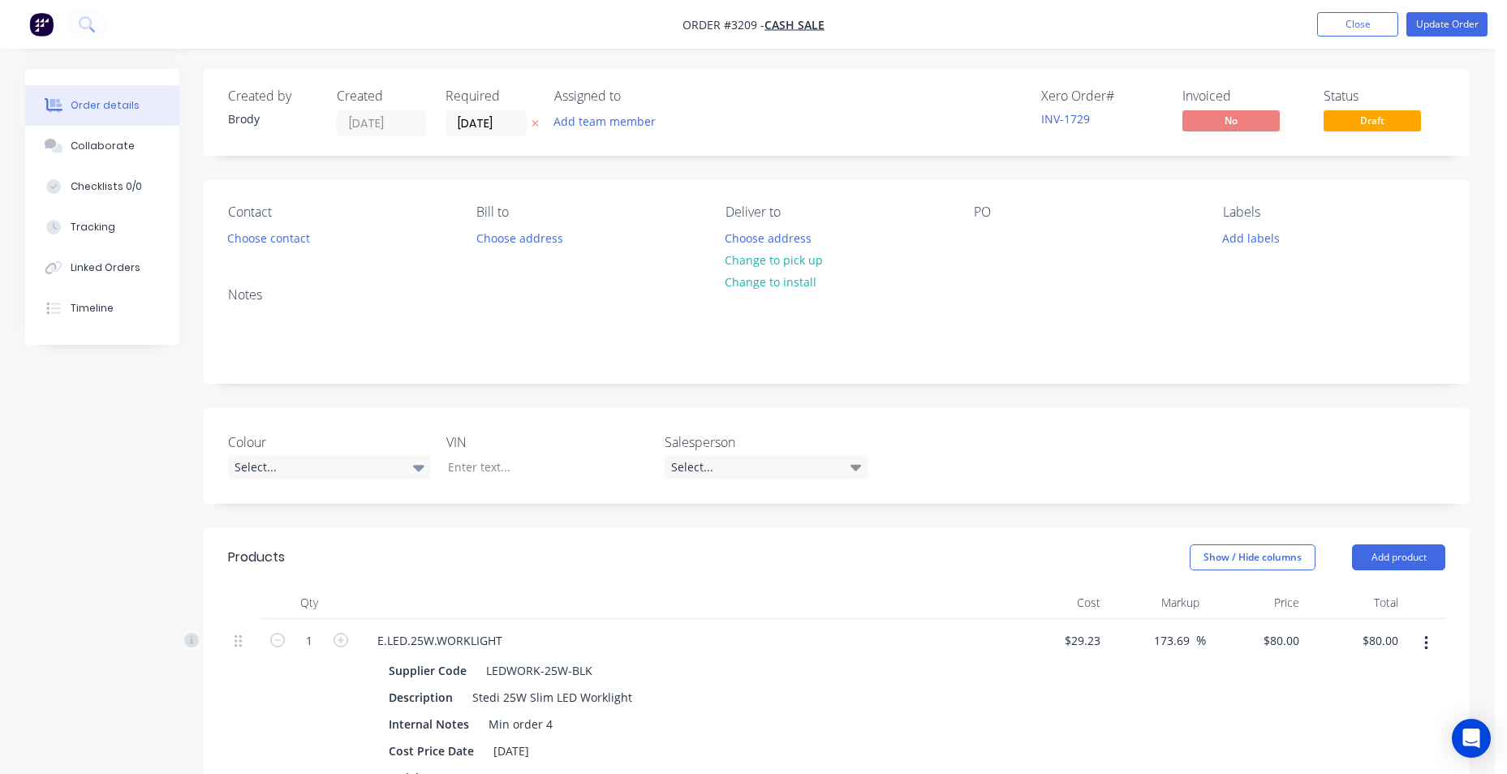
scroll to position [406, 0]
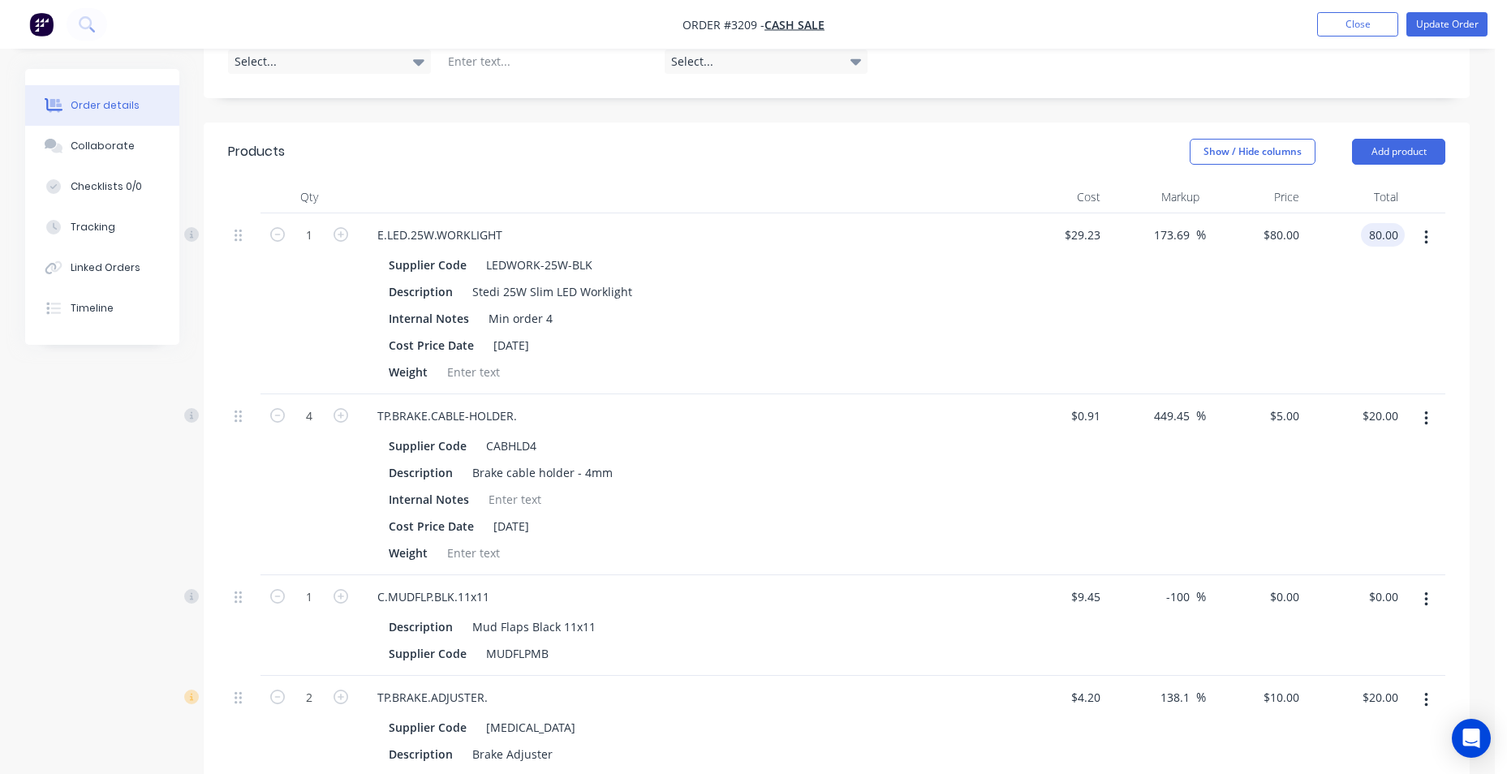
click at [1380, 234] on input "80.00" at bounding box center [1385, 235] width 37 height 24
type input "0"
type input "-100"
type input "$0.00"
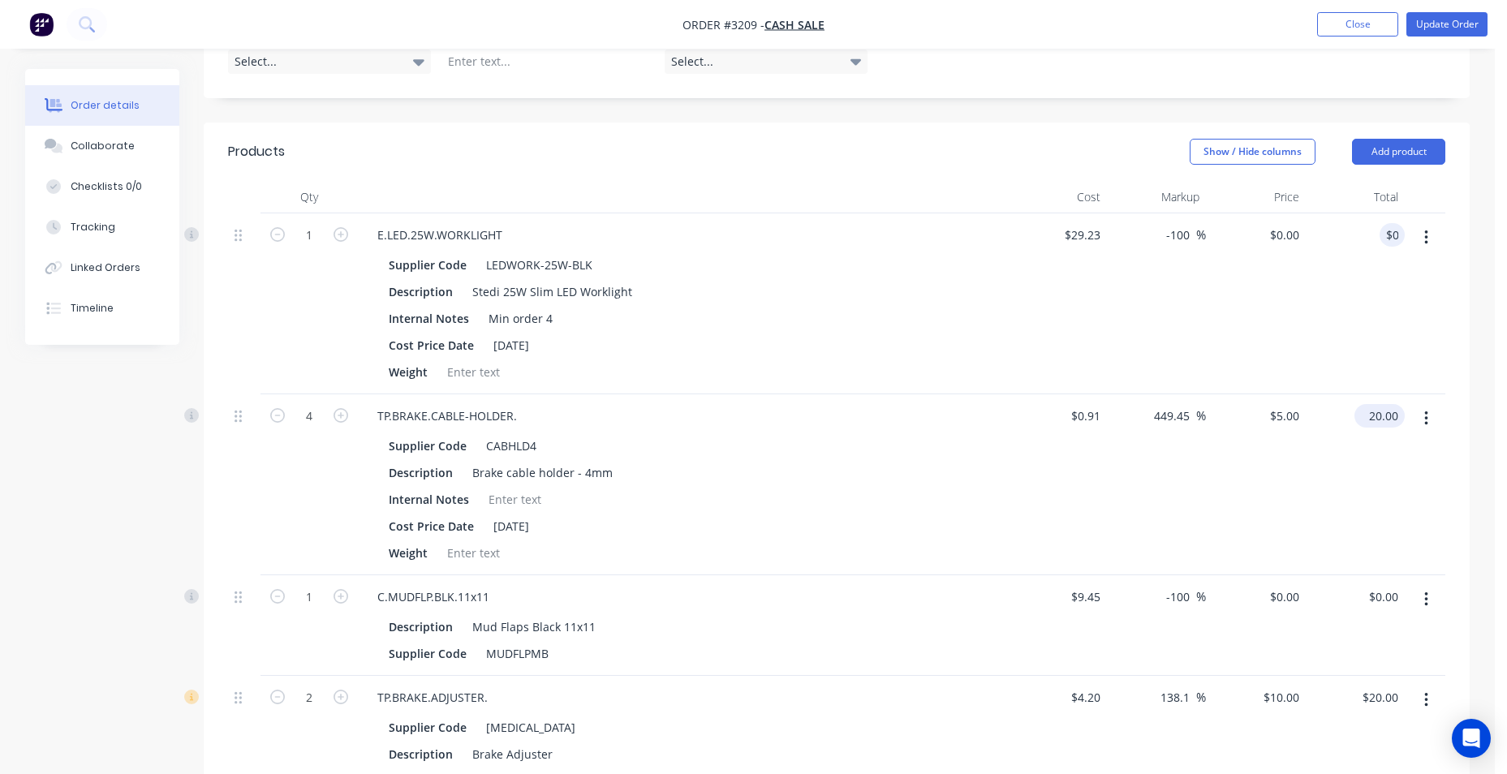
click at [1387, 416] on input "20.00" at bounding box center [1383, 416] width 44 height 24
type input "0"
type input "-100"
type input "$0.00"
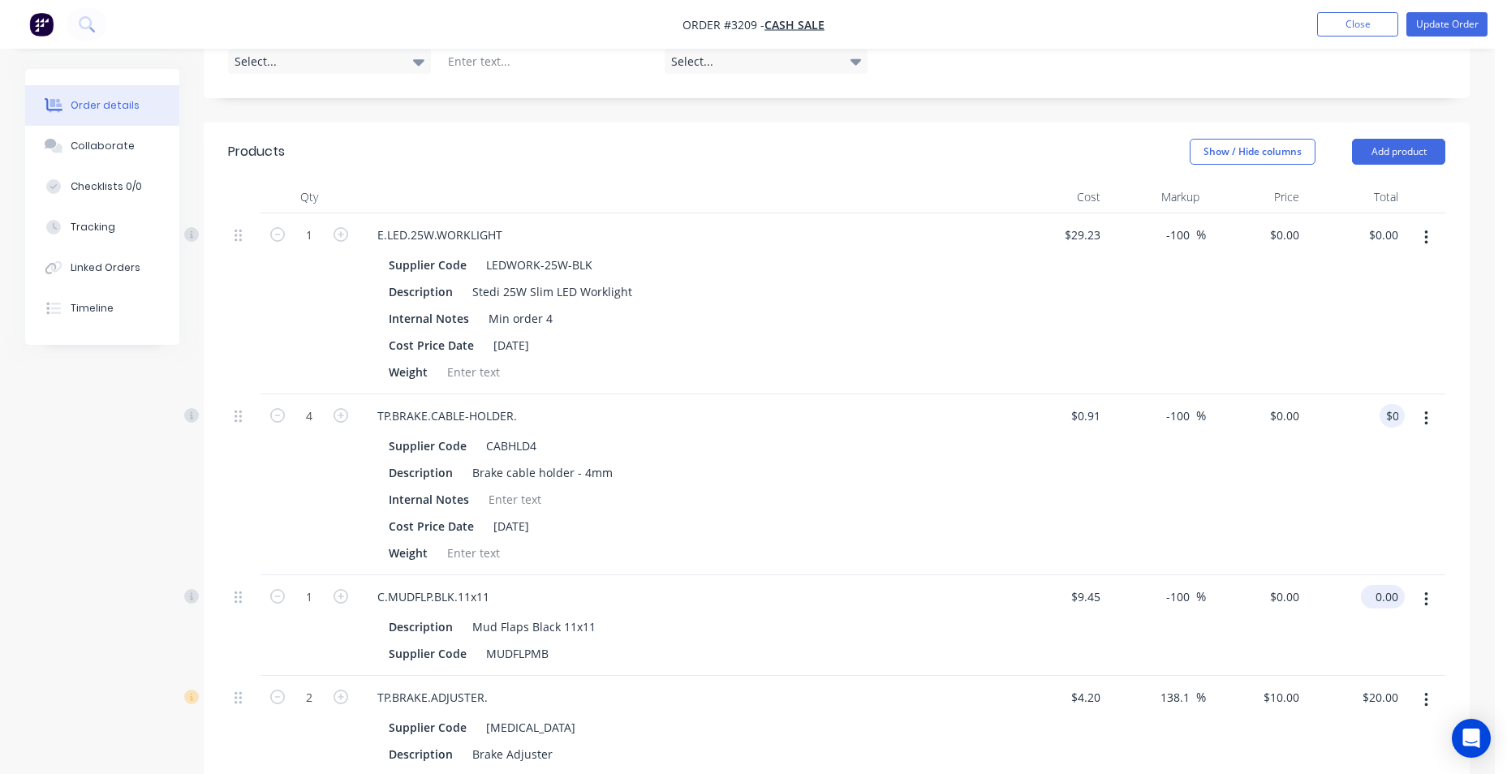
click at [1384, 594] on input "0.00" at bounding box center [1385, 597] width 37 height 24
type input "$0.00"
click at [1376, 699] on input "20.00" at bounding box center [1385, 698] width 37 height 24
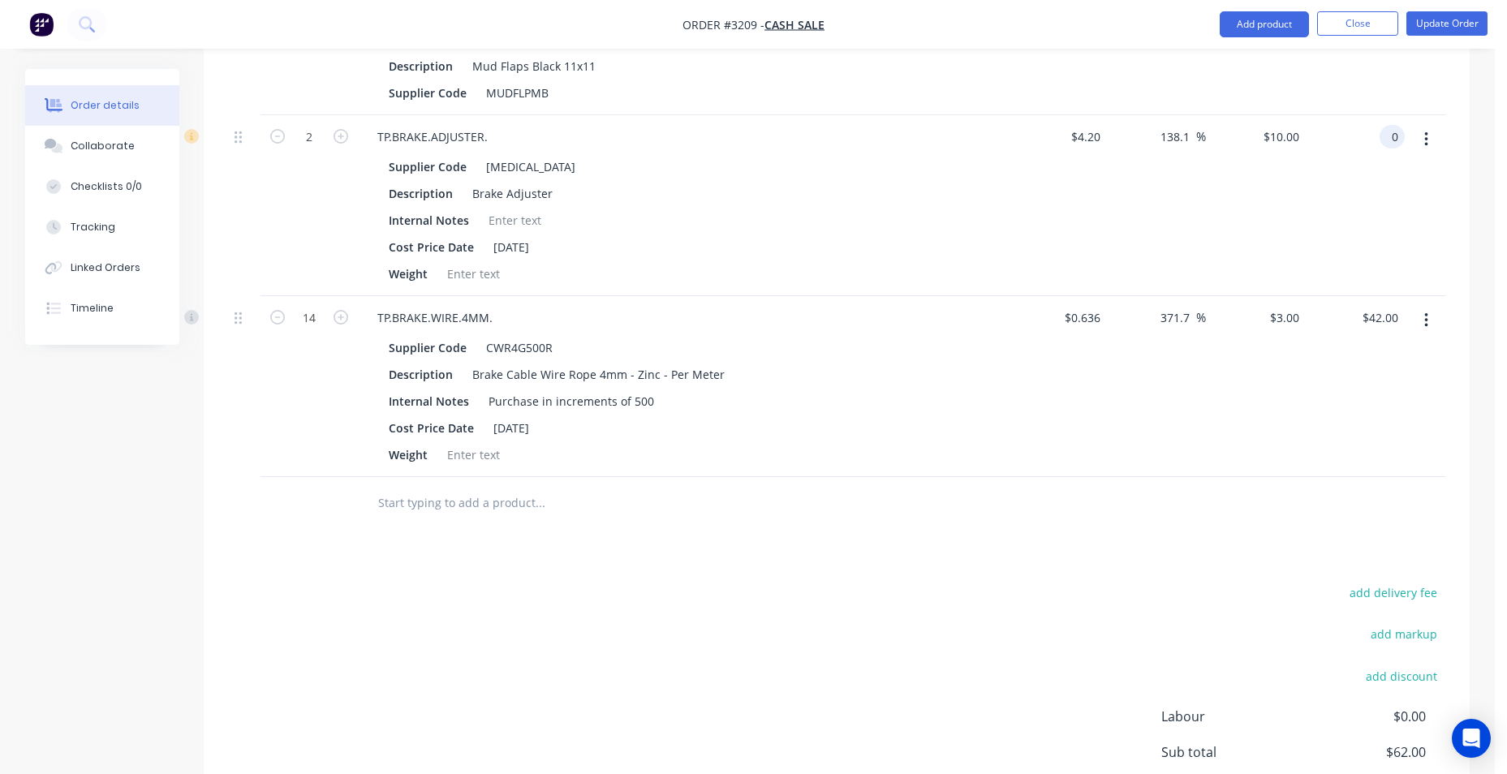
scroll to position [811, 0]
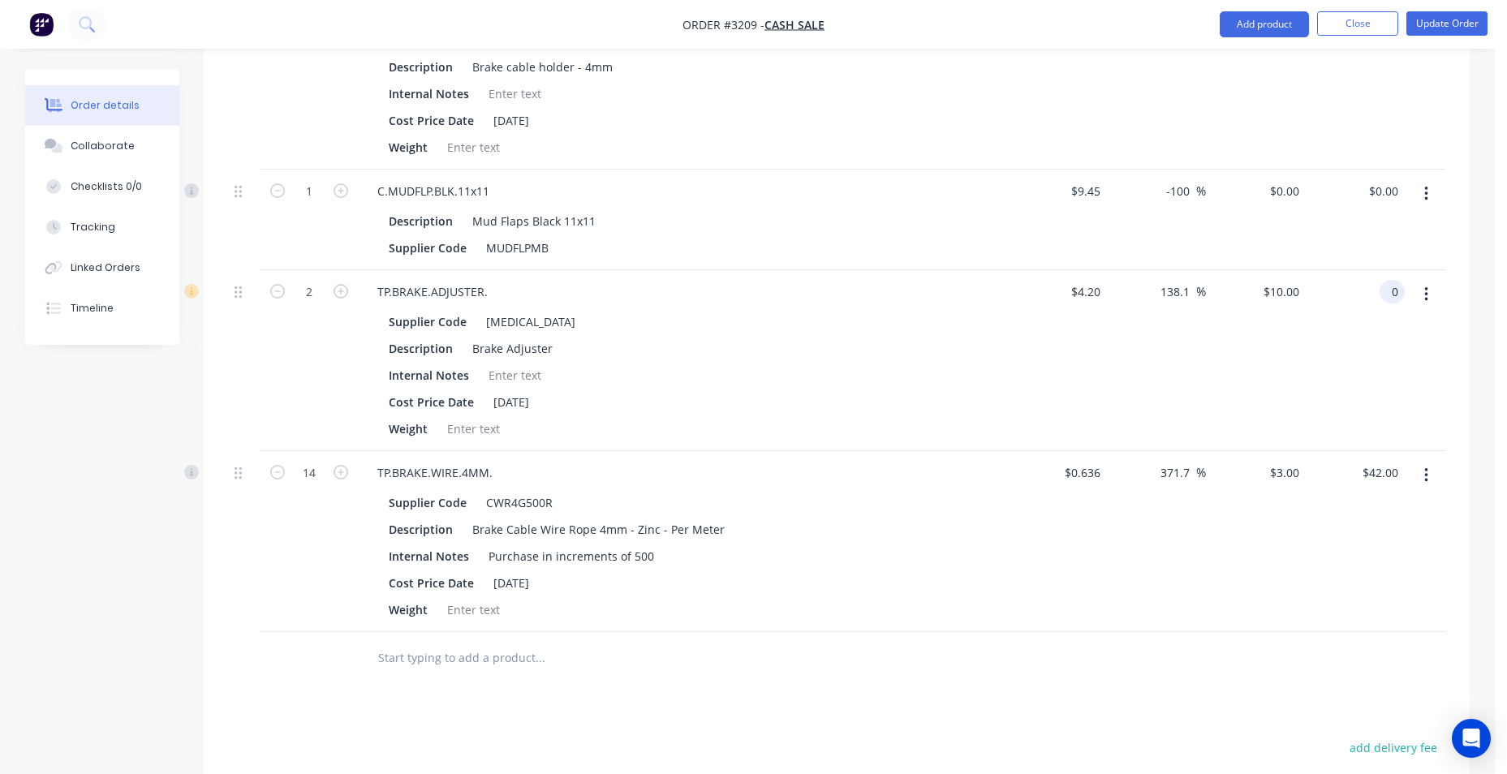
type input "0"
type input "-100"
type input "$0.00"
click at [500, 662] on input "text" at bounding box center [539, 658] width 325 height 32
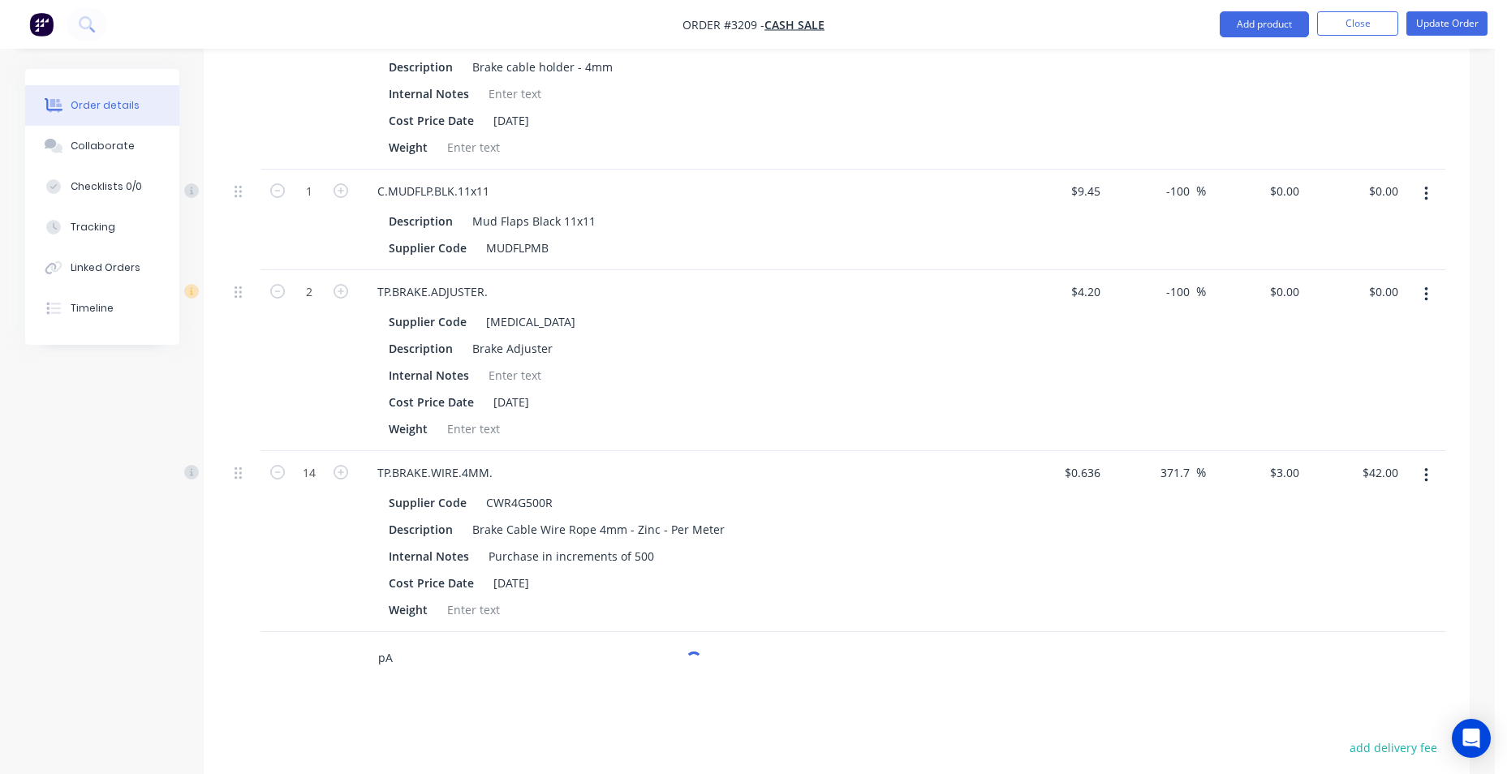
type input "p"
type input "paid cash ."
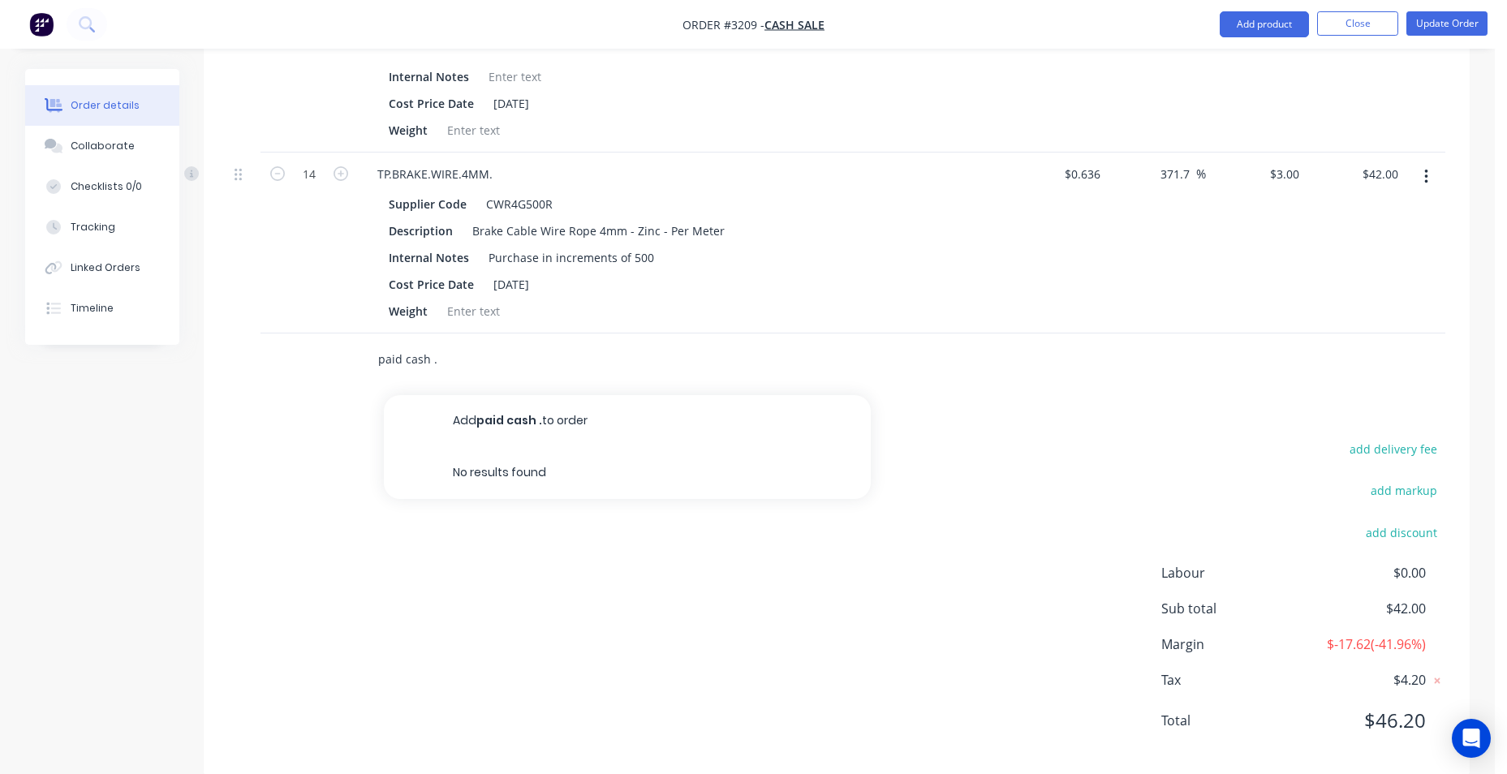
scroll to position [1136, 0]
